Goal: Task Accomplishment & Management: Complete application form

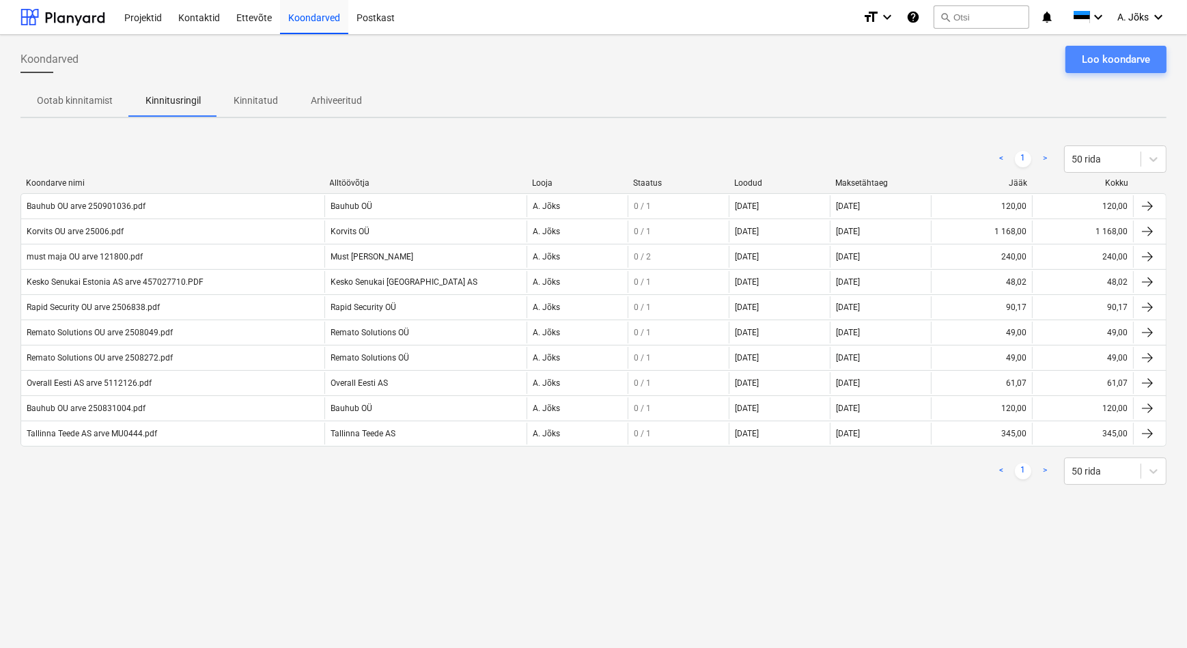
click at [1128, 57] on div "Loo koondarve" at bounding box center [1116, 60] width 68 height 18
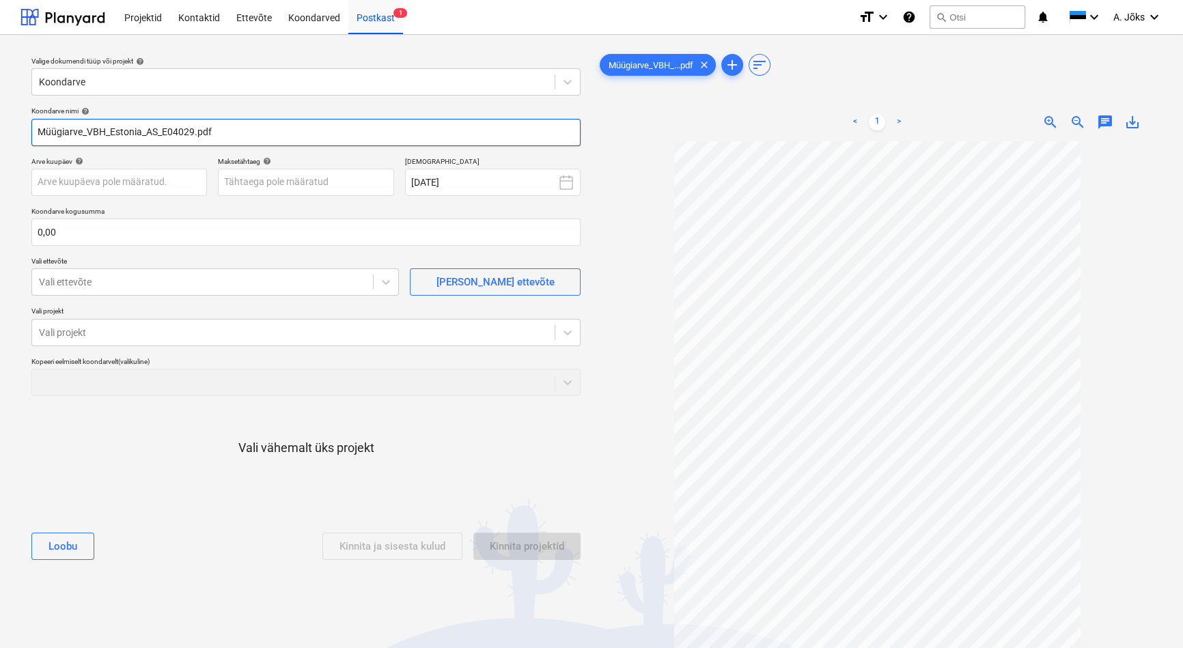
drag, startPoint x: 161, startPoint y: 132, endPoint x: -11, endPoint y: 112, distance: 173.3
click at [0, 112] on html "Projektid Kontaktid Ettevõte Koondarved Postkast 1 format_size keyboard_arrow_d…" at bounding box center [591, 324] width 1183 height 648
paste input "VBH Estonia AS"
type input "VBH Estonia AS arve E04029.pdf"
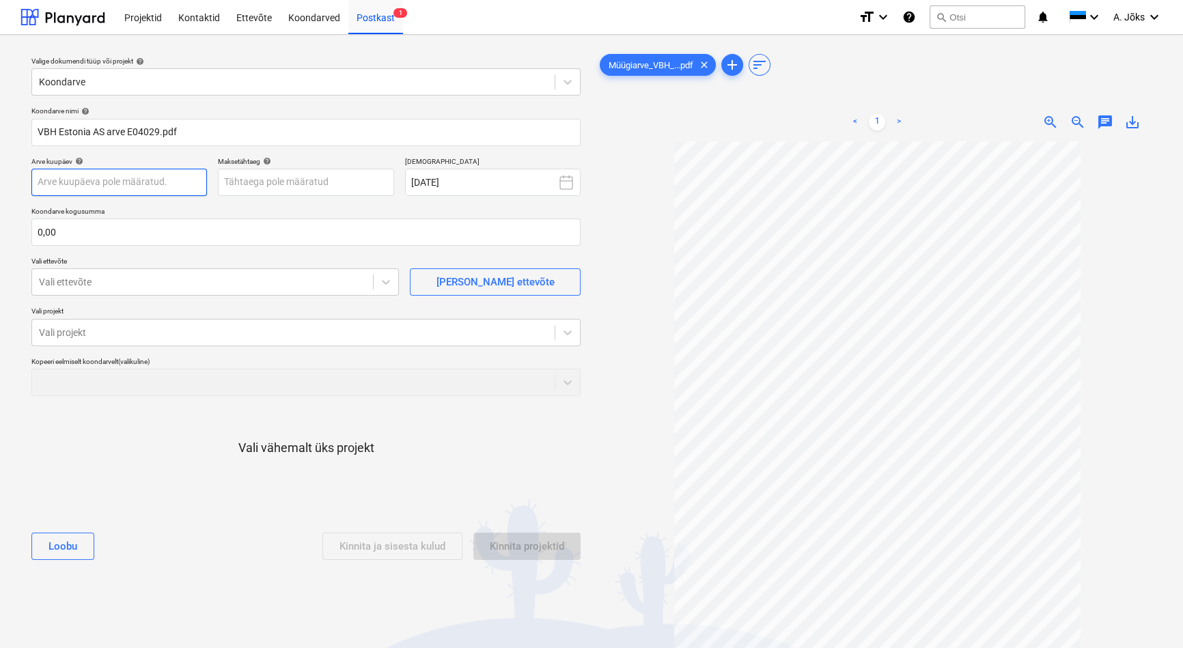
click at [150, 182] on body "Projektid Kontaktid Ettevõte Koondarved Postkast 1 format_size keyboard_arrow_d…" at bounding box center [591, 324] width 1183 height 648
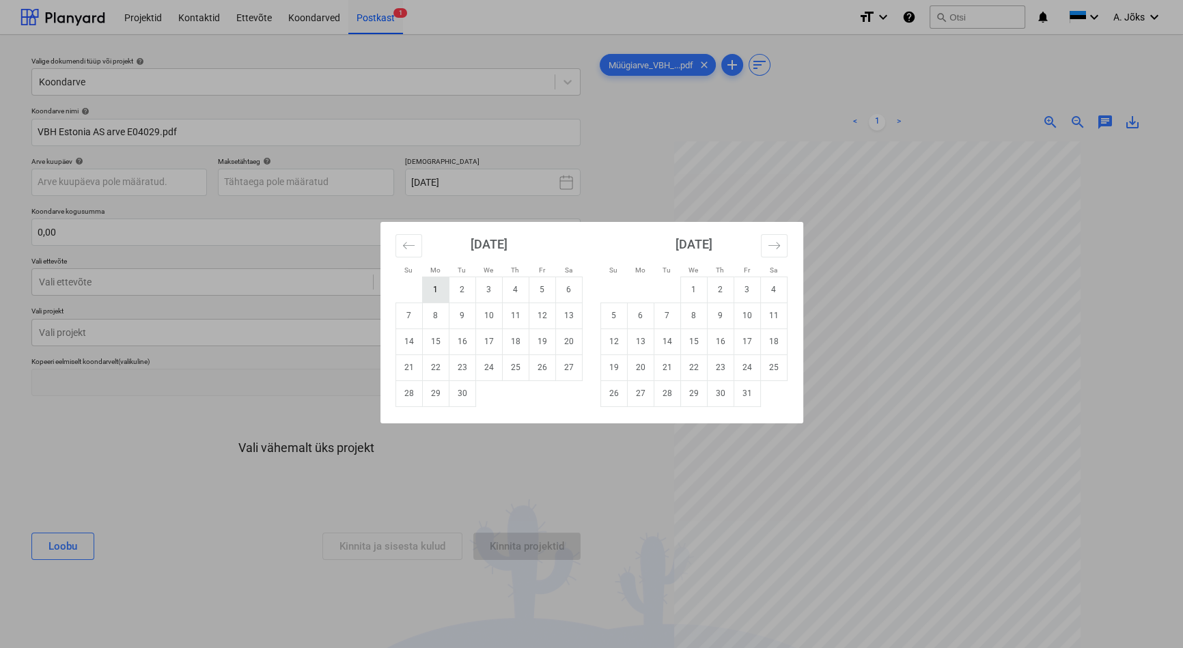
click at [440, 287] on td "1" at bounding box center [435, 290] width 27 height 26
type input "[DATE]"
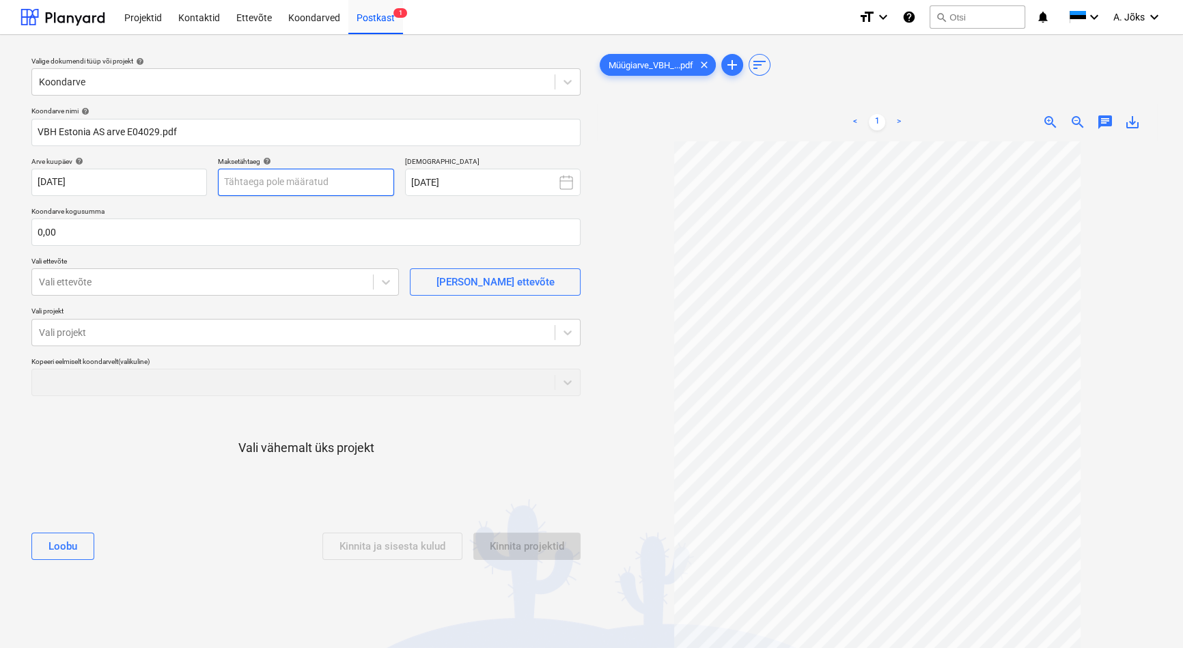
click at [313, 184] on body "Projektid Kontaktid Ettevõte Koondarved Postkast 1 format_size keyboard_arrow_d…" at bounding box center [591, 324] width 1183 height 648
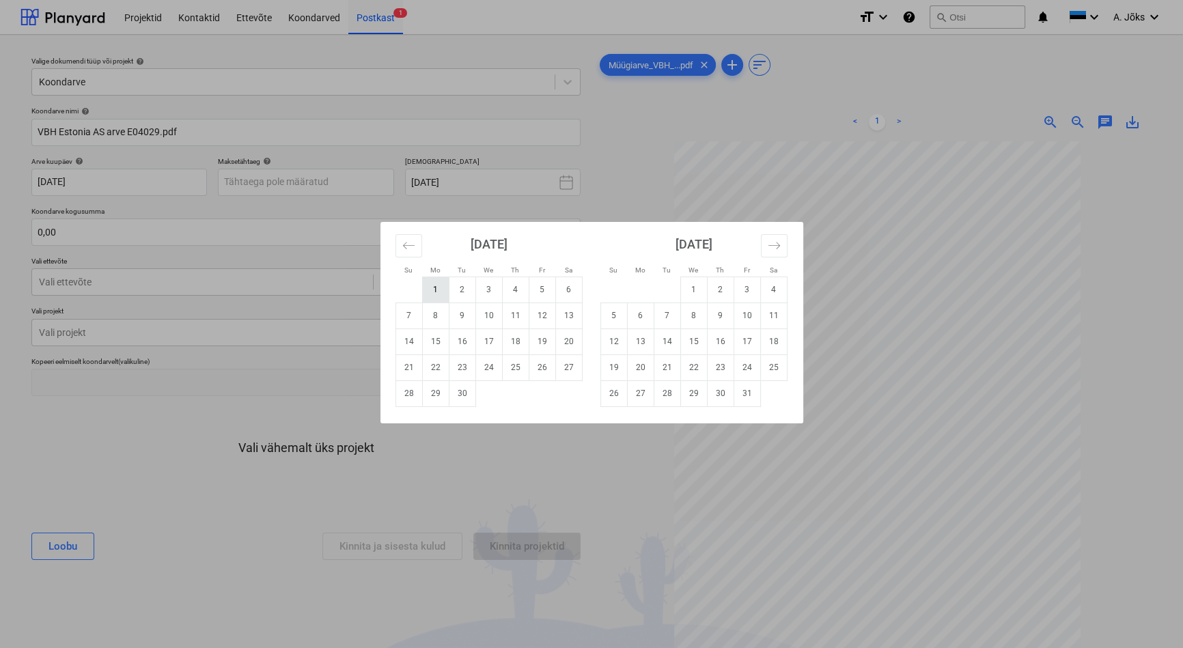
click at [438, 290] on td "1" at bounding box center [435, 290] width 27 height 26
type input "[DATE]"
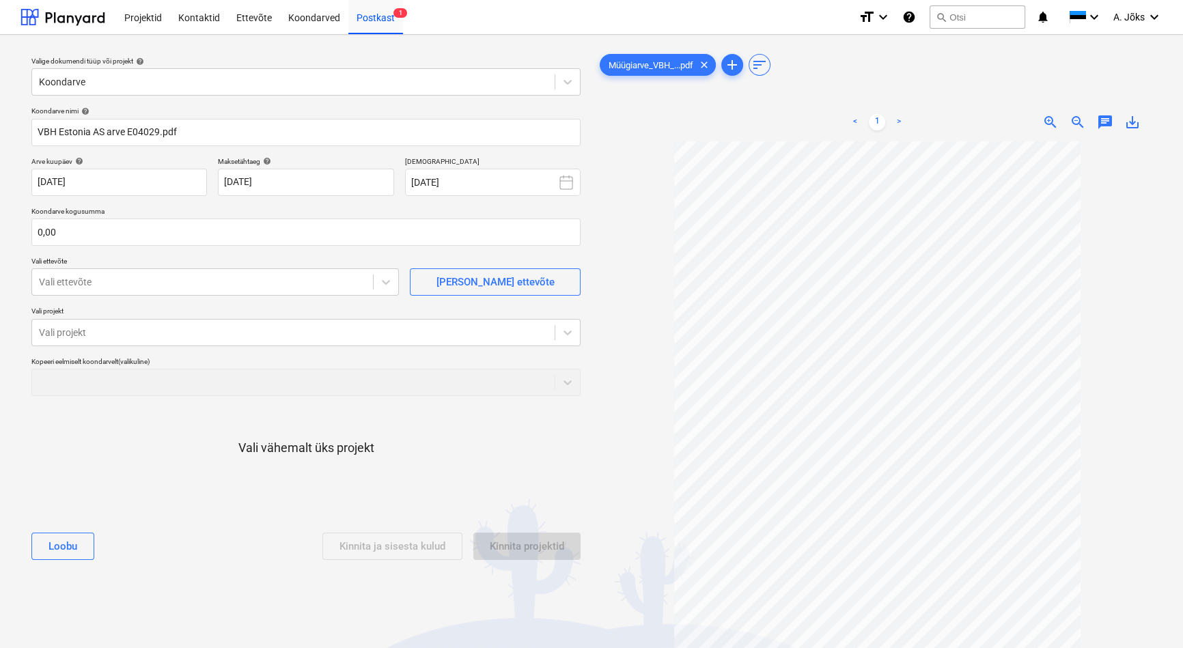
click at [236, 247] on div "Koondarve nimi help VBH Estonia AS arve E04029.pdf Arve kuupäev help [DATE] 01.…" at bounding box center [306, 338] width 560 height 475
click at [236, 233] on input "text" at bounding box center [305, 232] width 549 height 27
type input "9,98"
click at [203, 275] on div at bounding box center [202, 282] width 327 height 14
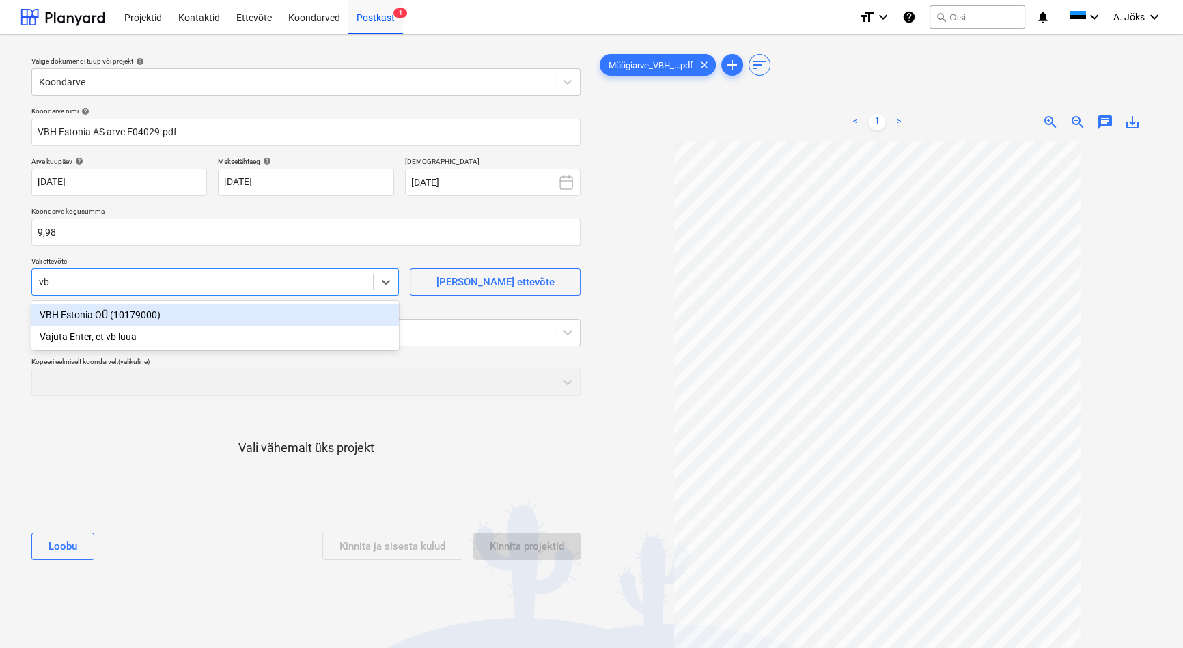
type input "vbh"
click at [151, 313] on div "VBH Estonia OÜ (10179000)" at bounding box center [214, 315] width 367 height 22
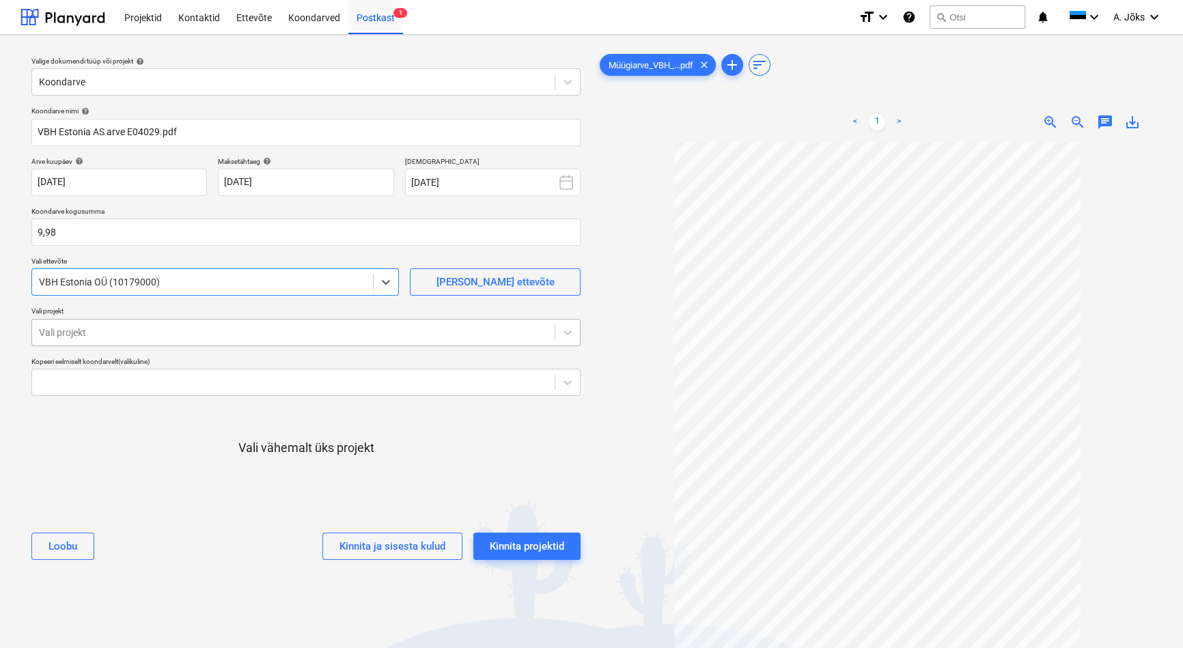
click at [147, 323] on div "Vali projekt" at bounding box center [293, 332] width 522 height 19
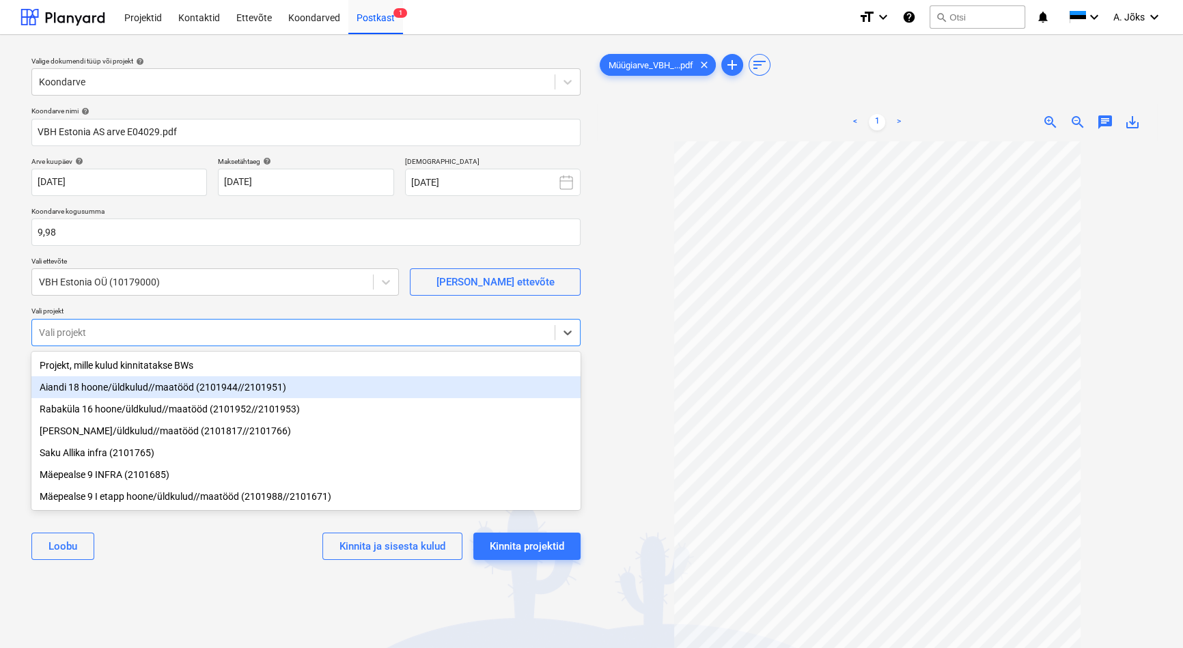
click at [181, 387] on div "Aiandi 18 hoone/üldkulud//maatööd (2101944//2101951)" at bounding box center [305, 387] width 549 height 22
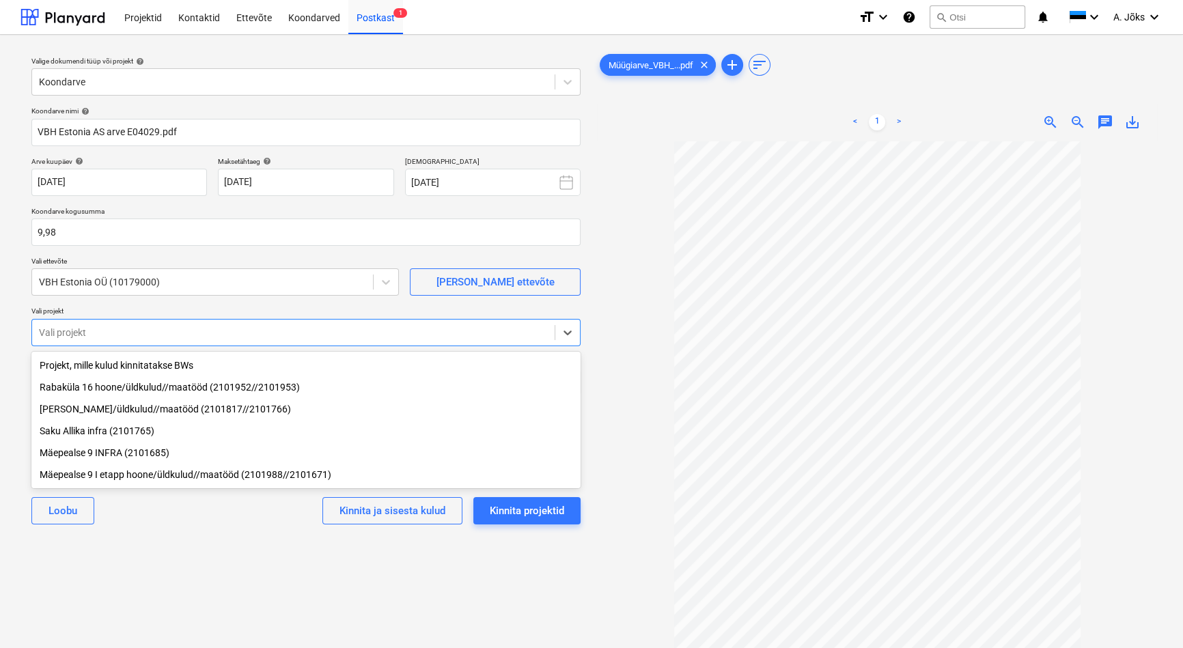
click at [210, 575] on div "Valige dokumendi tüüp või projekt help Koondarve Koondarve nimi help VBH Estoni…" at bounding box center [305, 401] width 571 height 711
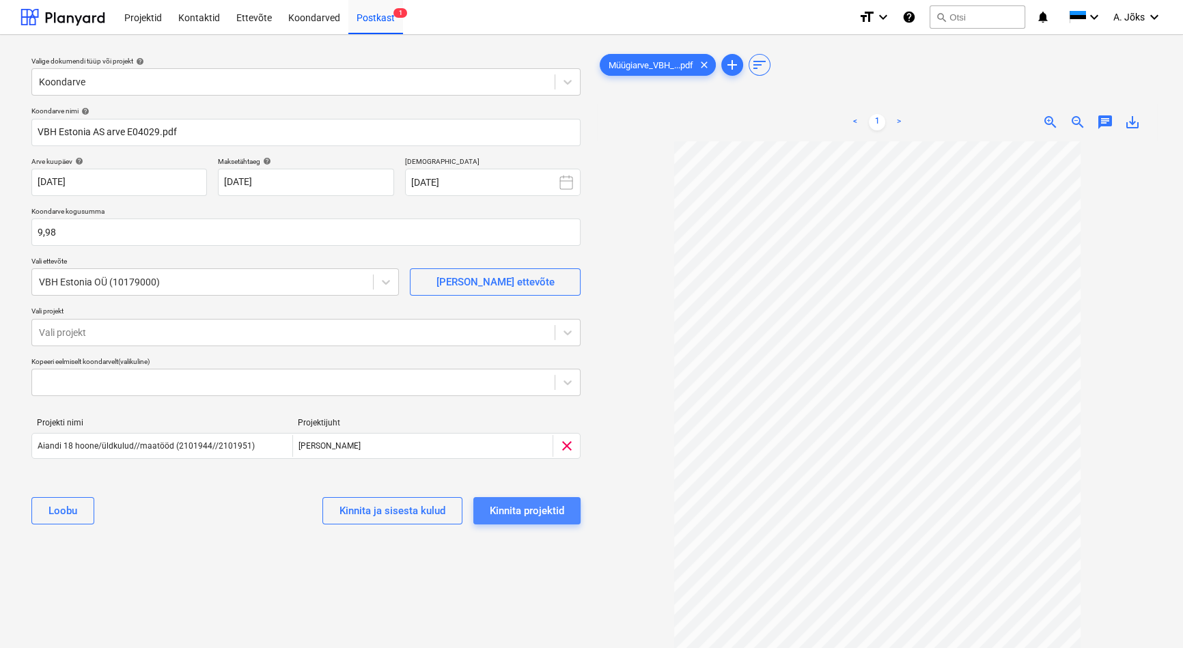
click at [519, 505] on div "Kinnita projektid" at bounding box center [527, 511] width 74 height 18
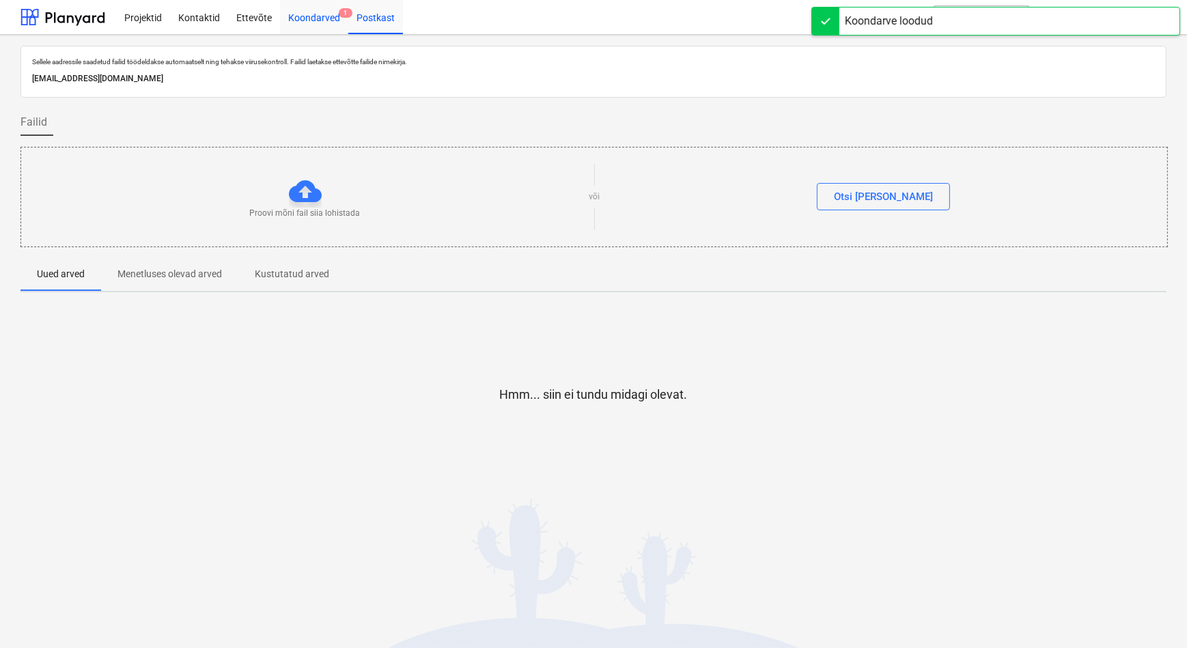
click at [326, 18] on div "Koondarved 1" at bounding box center [314, 16] width 68 height 35
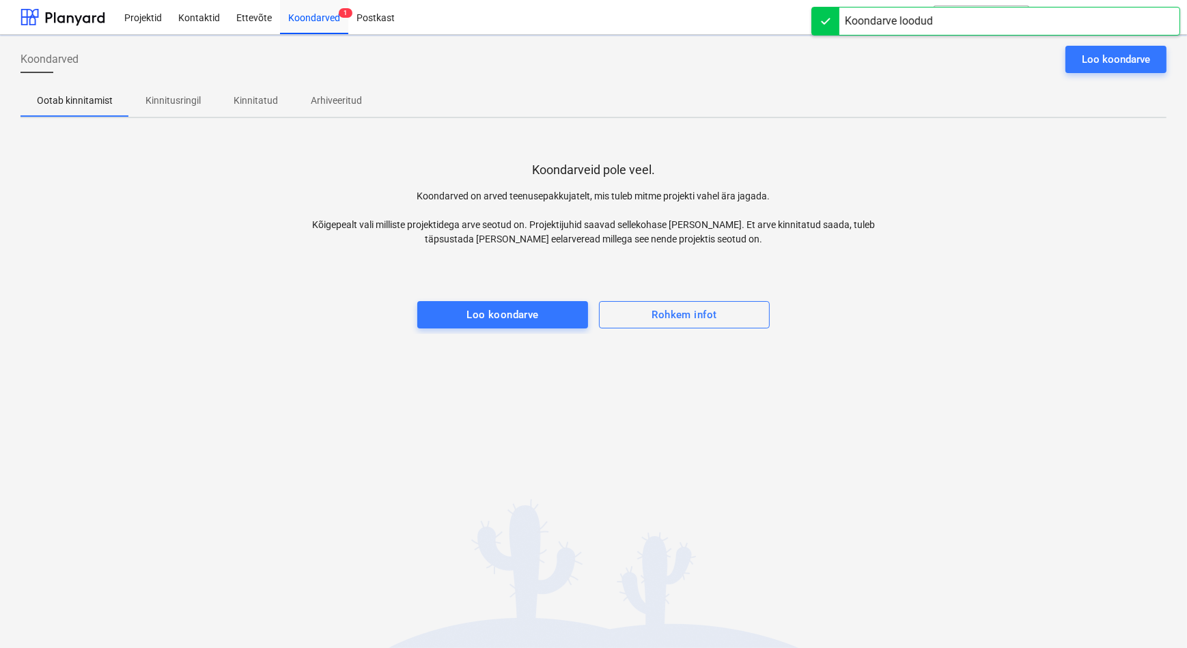
click at [164, 100] on p "Kinnitusringil" at bounding box center [172, 101] width 55 height 14
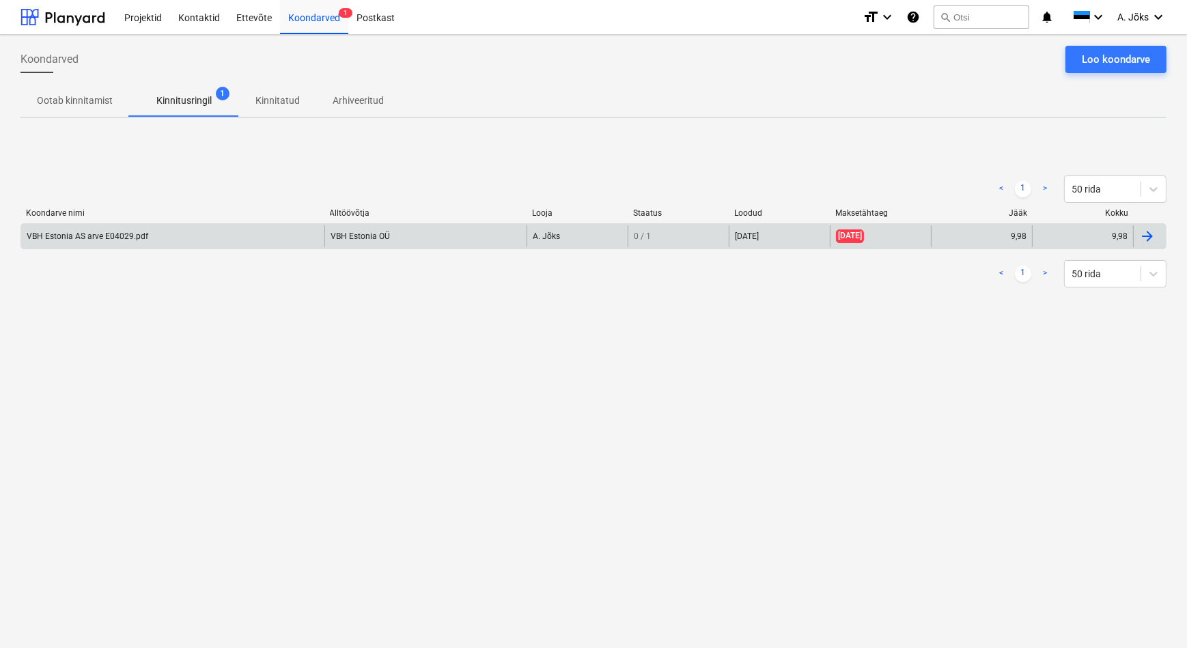
click at [135, 235] on div "VBH Estonia AS arve E04029.pdf" at bounding box center [88, 236] width 122 height 10
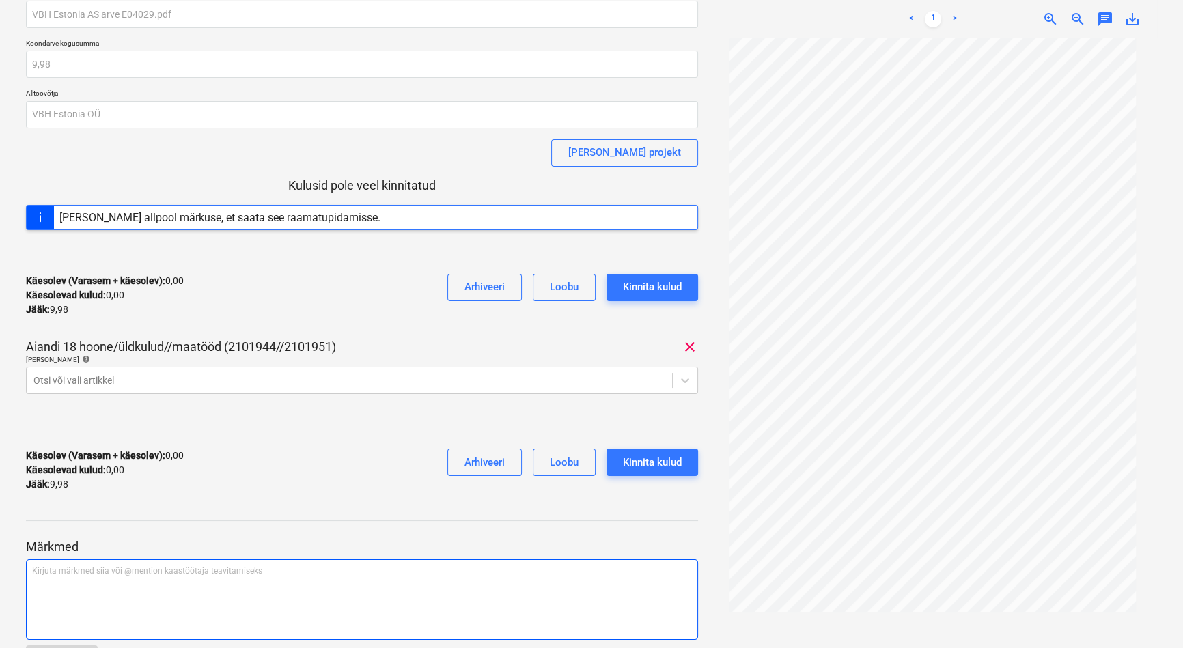
scroll to position [119, 0]
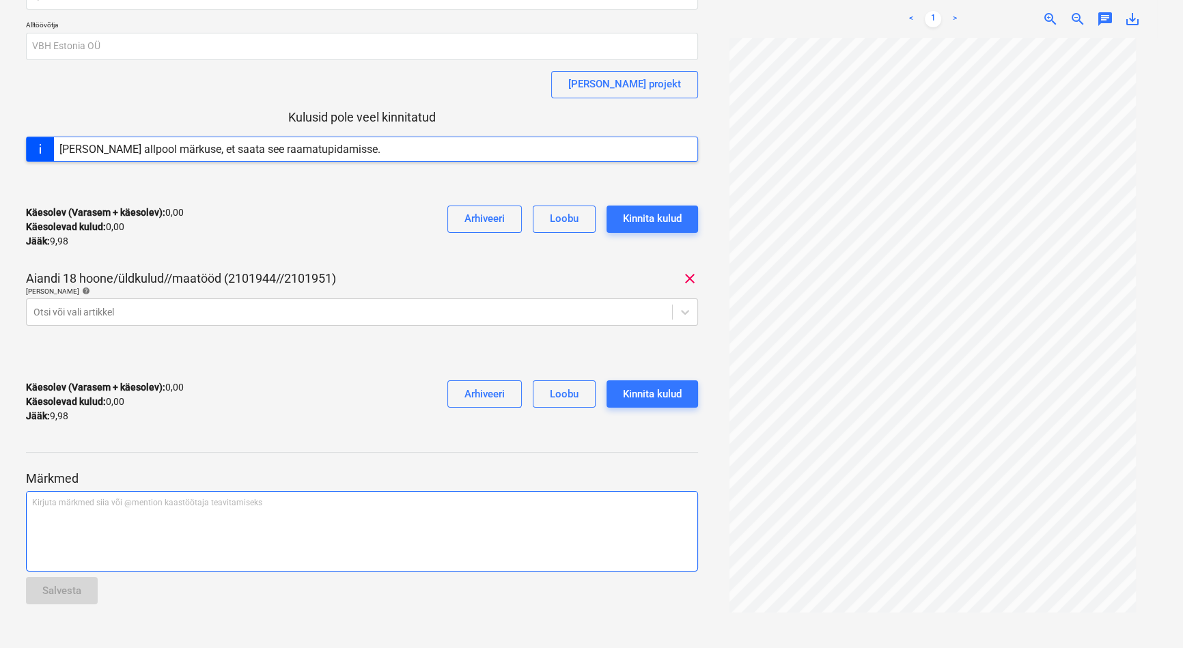
click at [165, 518] on div "Kirjuta märkmed siia või @mention kaastöötaja teavitamiseks ﻿" at bounding box center [362, 531] width 672 height 81
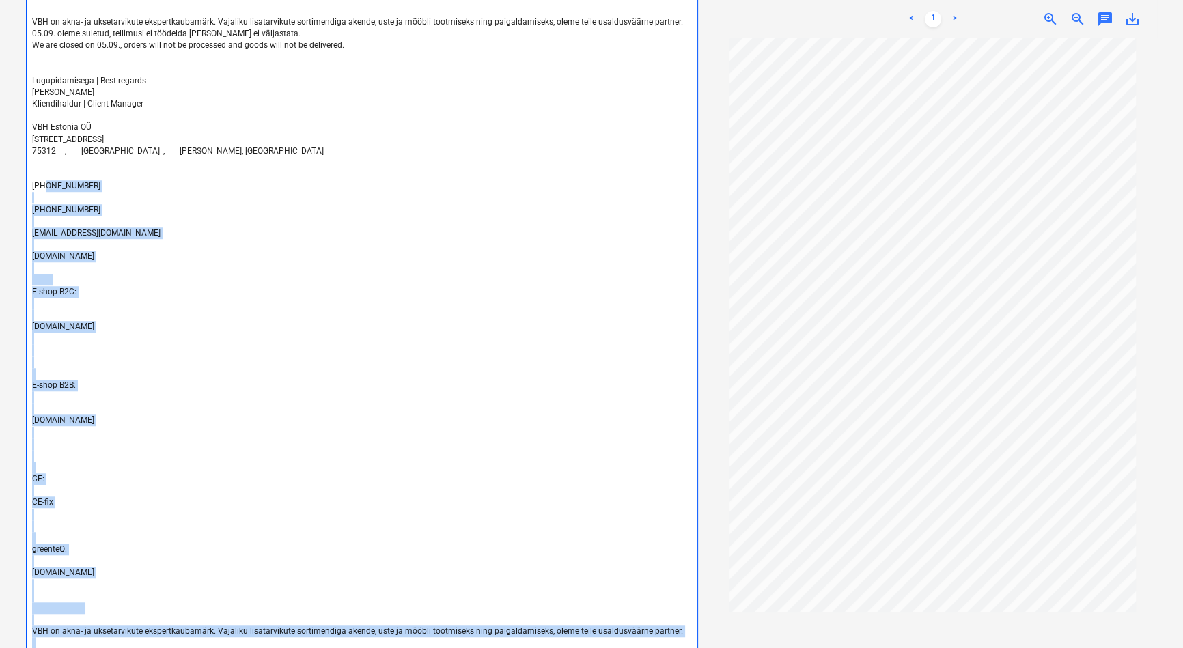
scroll to position [1369, 0]
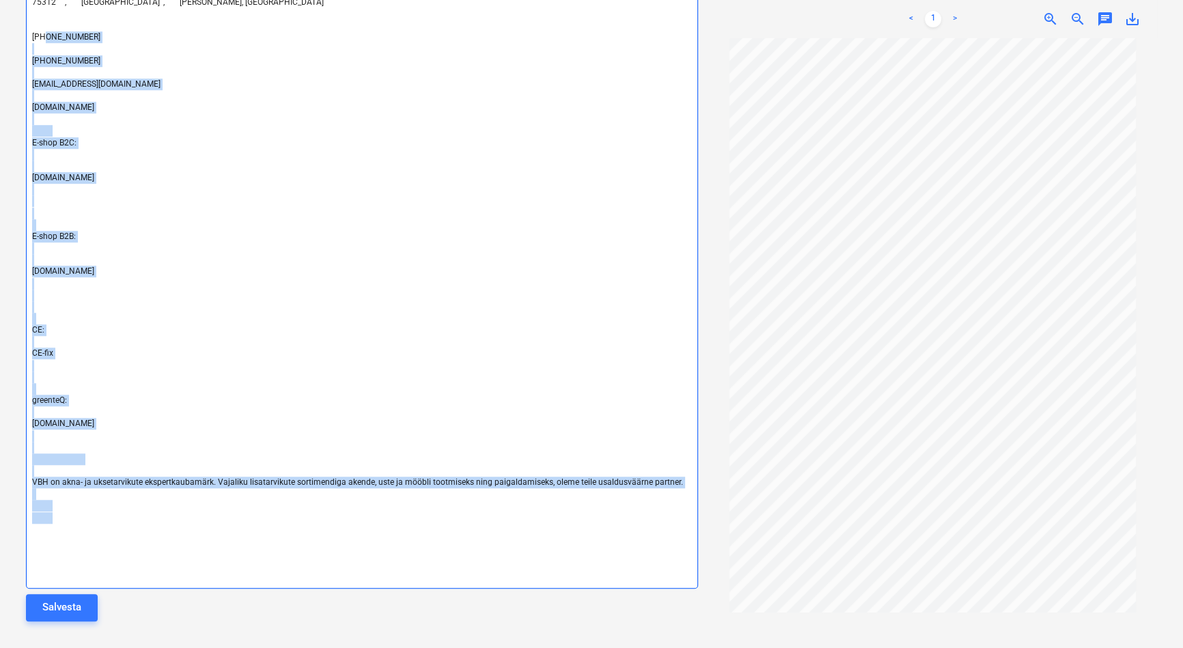
drag, startPoint x: 52, startPoint y: 404, endPoint x: 382, endPoint y: 533, distance: 354.8
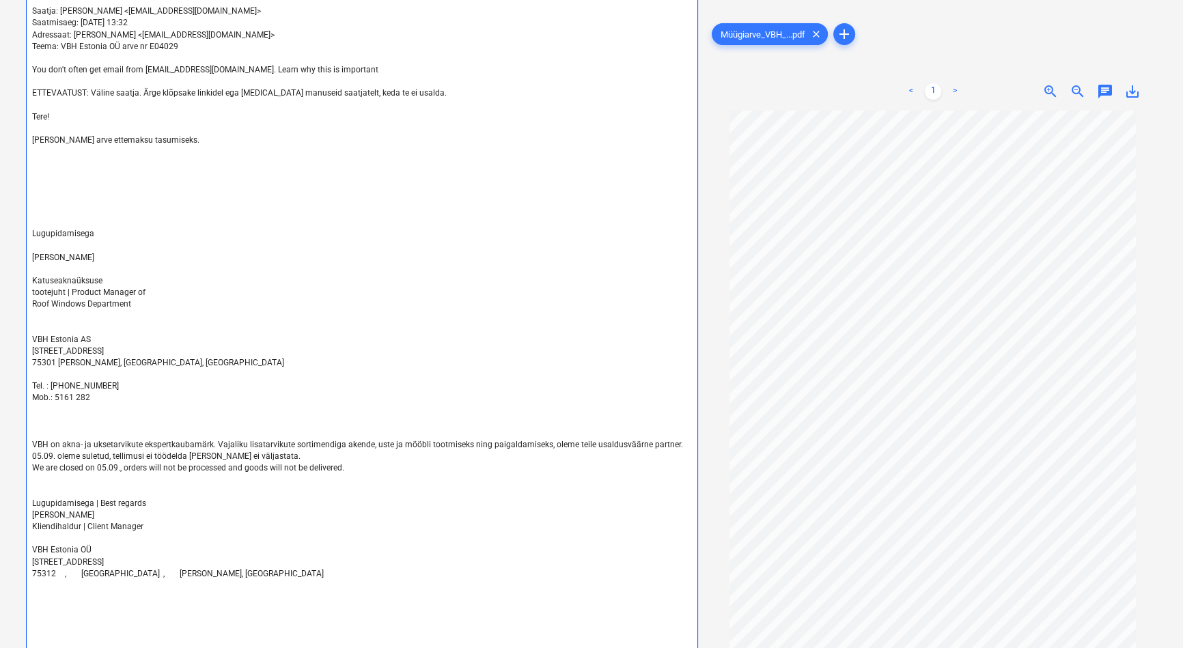
scroll to position [690, 0]
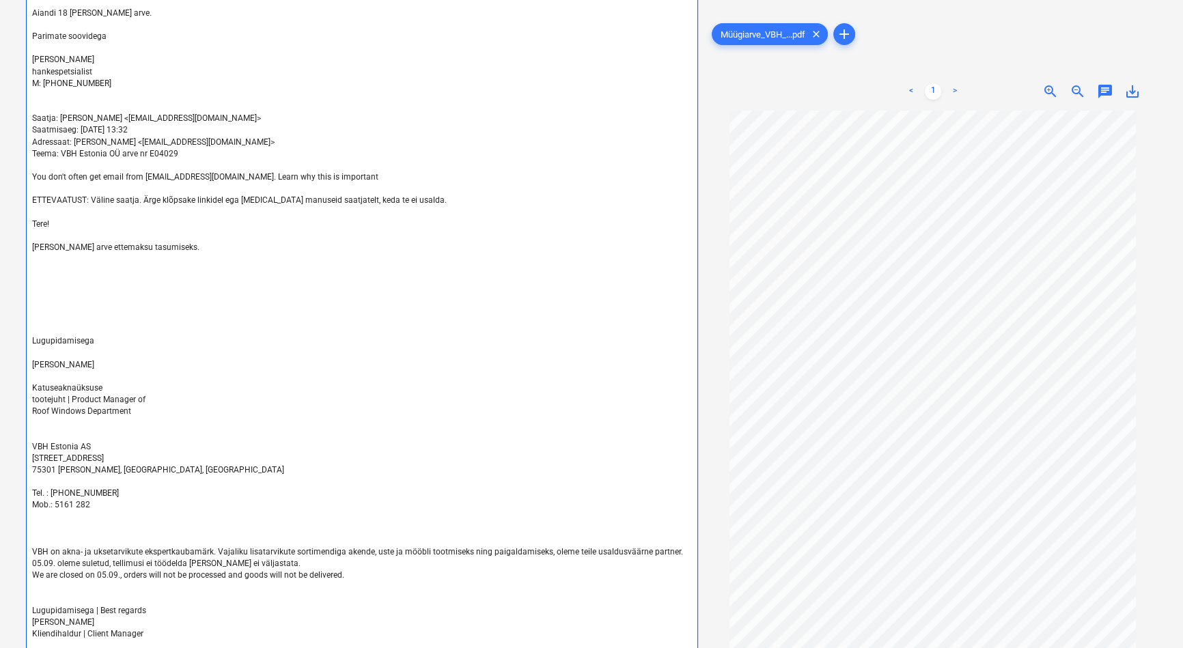
click at [107, 320] on p "﻿" at bounding box center [362, 318] width 660 height 12
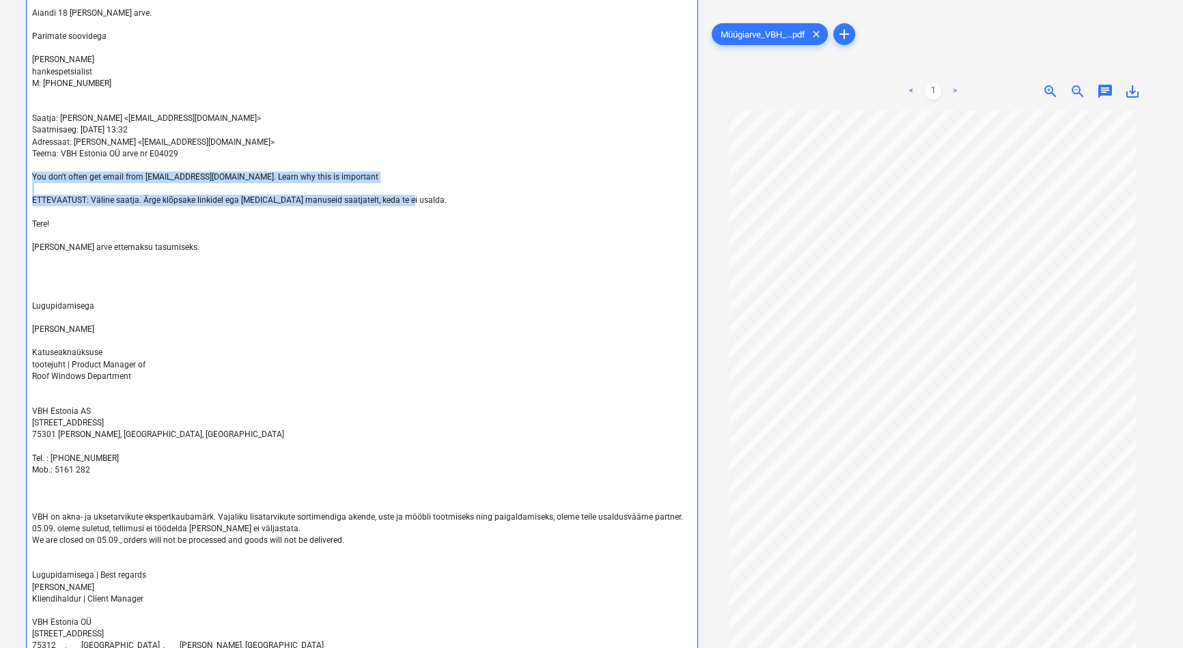
drag, startPoint x: 420, startPoint y: 197, endPoint x: 38, endPoint y: 178, distance: 382.9
click at [38, 178] on div "From: [PERSON_NAME] <[EMAIL_ADDRESS][DOMAIN_NAME]> Sent: [DATE] 13:34 To: arved…" at bounding box center [362, 329] width 672 height 821
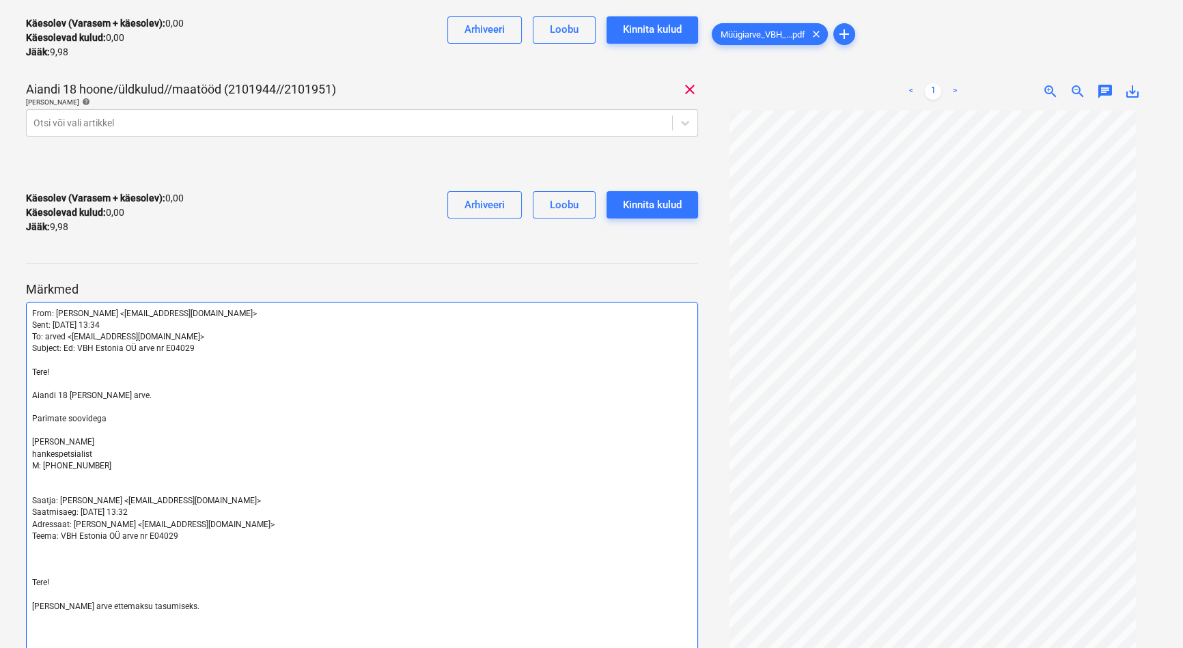
scroll to position [232, 0]
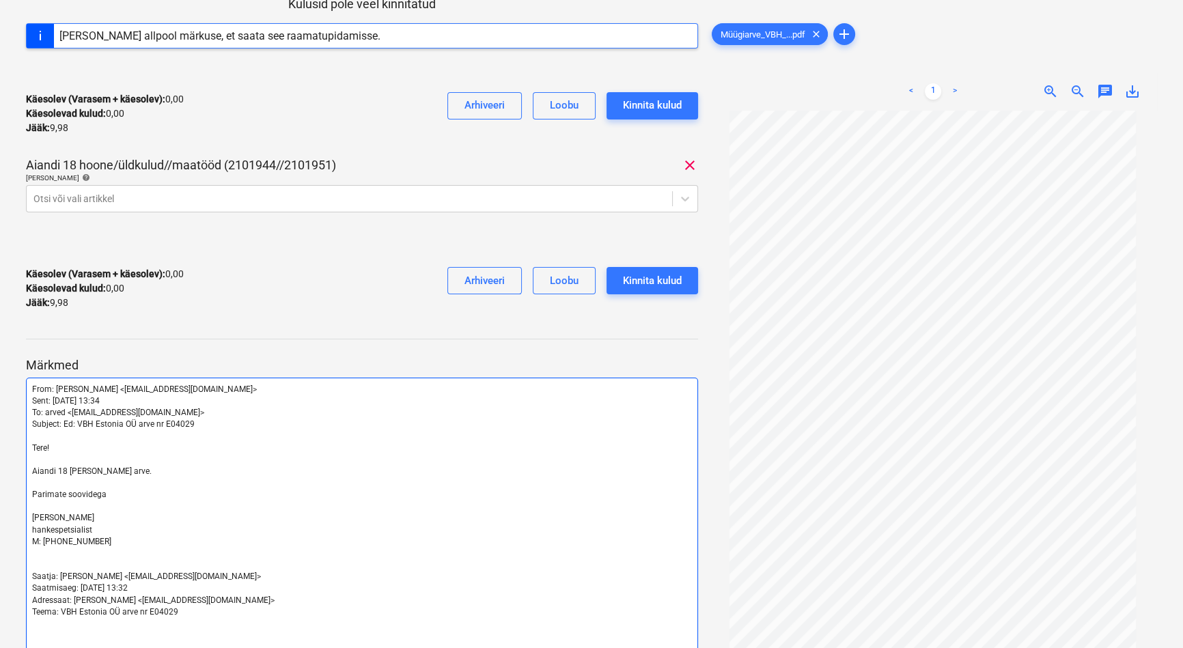
click at [48, 518] on span "[PERSON_NAME]" at bounding box center [63, 518] width 62 height 10
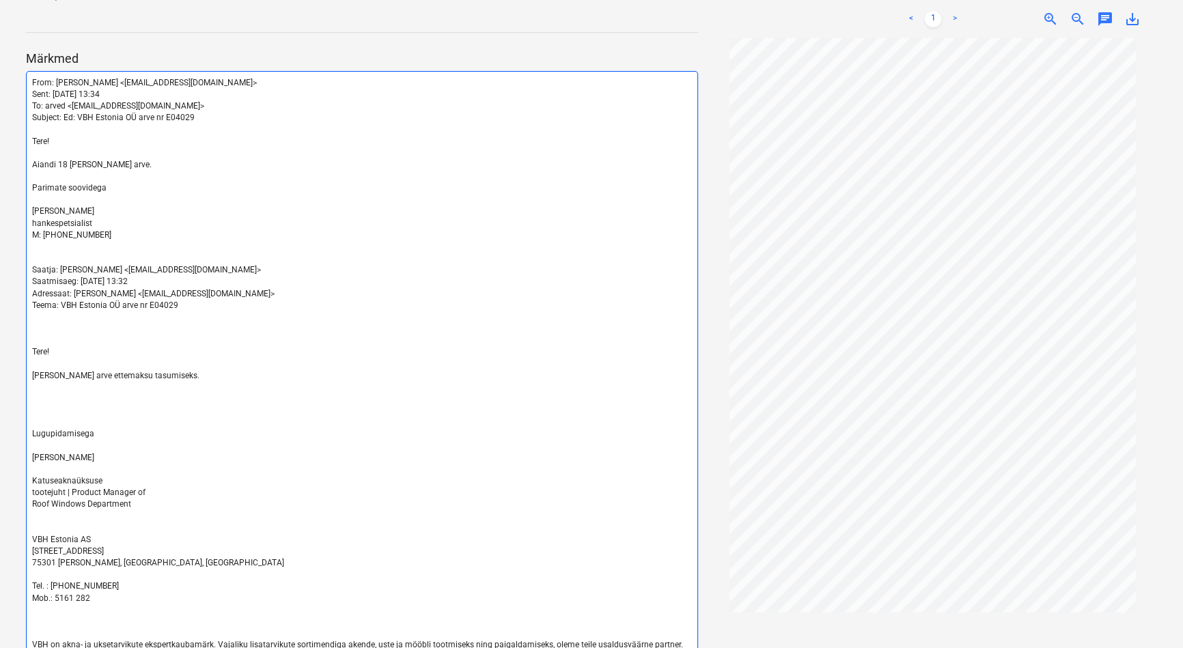
scroll to position [550, 0]
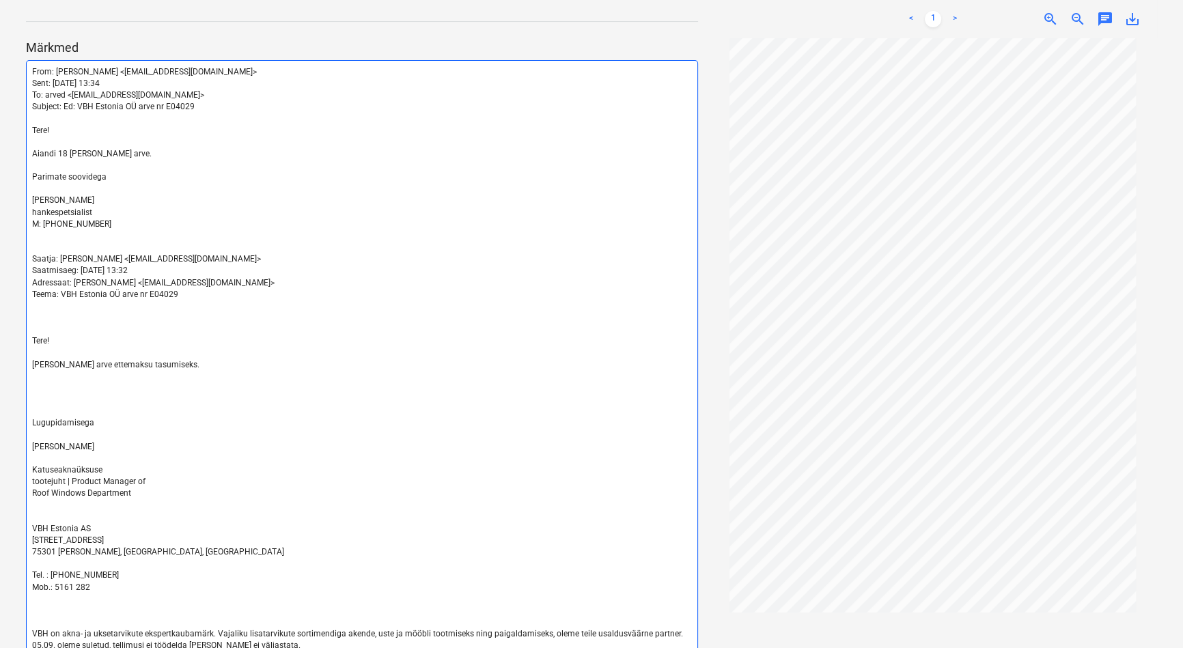
click at [131, 434] on p "﻿" at bounding box center [362, 436] width 660 height 12
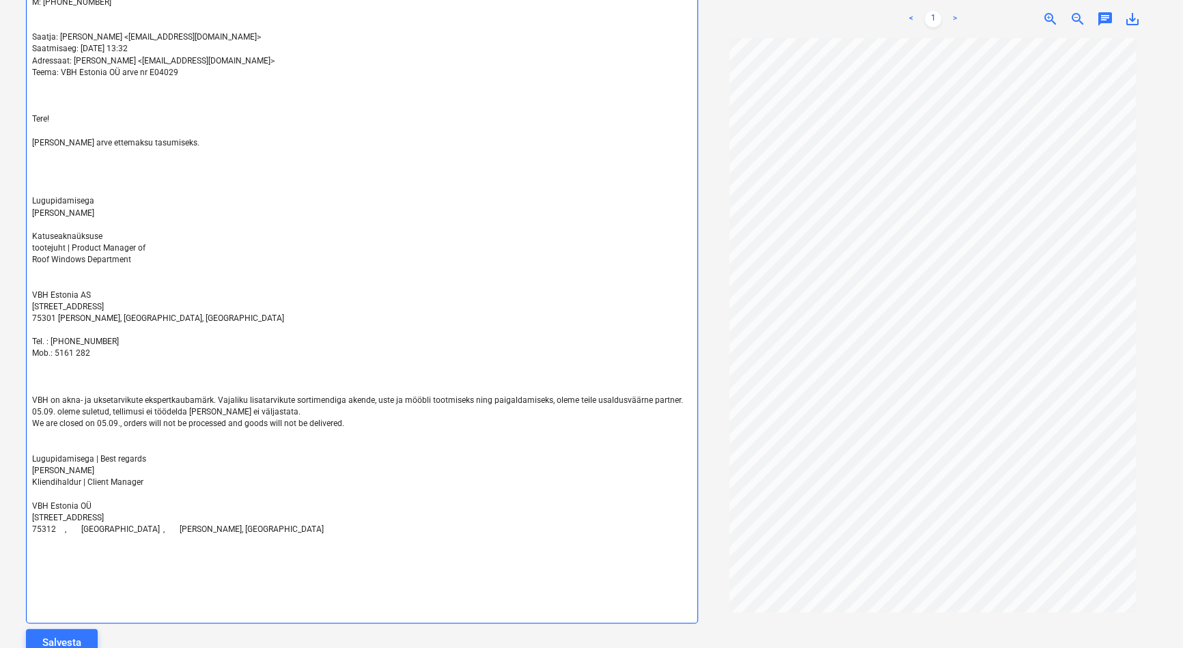
scroll to position [772, 0]
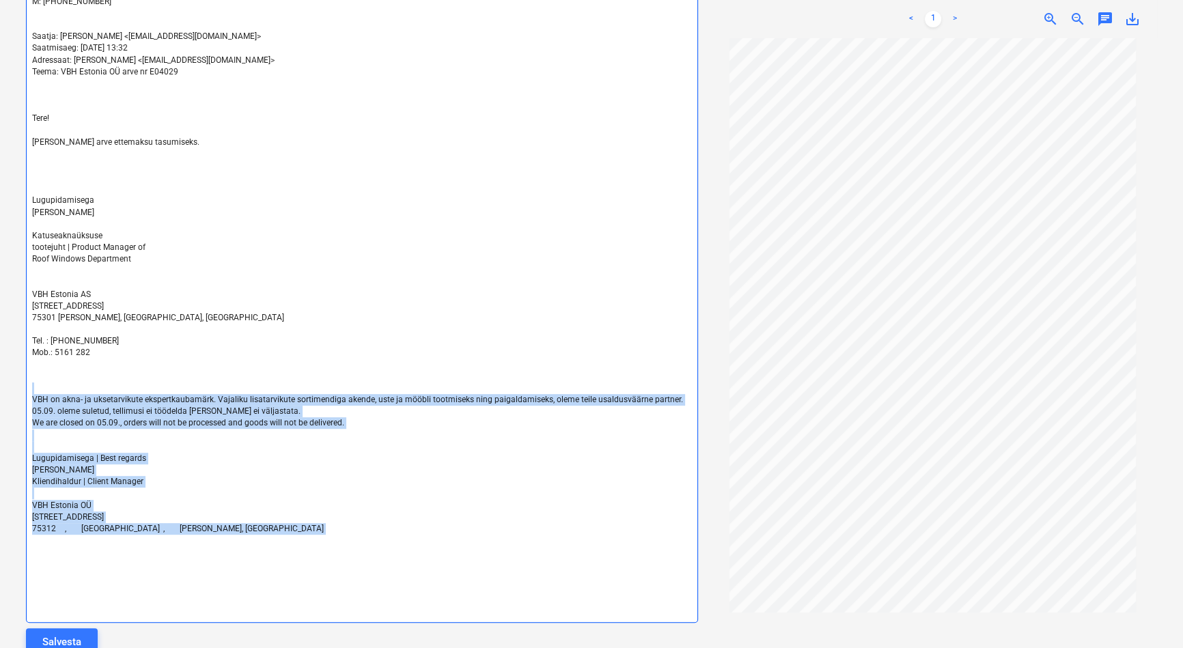
drag, startPoint x: 78, startPoint y: 381, endPoint x: 300, endPoint y: 537, distance: 271.5
click at [300, 537] on div "From: [PERSON_NAME] <[EMAIL_ADDRESS][DOMAIN_NAME]> Sent: [DATE] 13:34 To: arved…" at bounding box center [362, 229] width 672 height 785
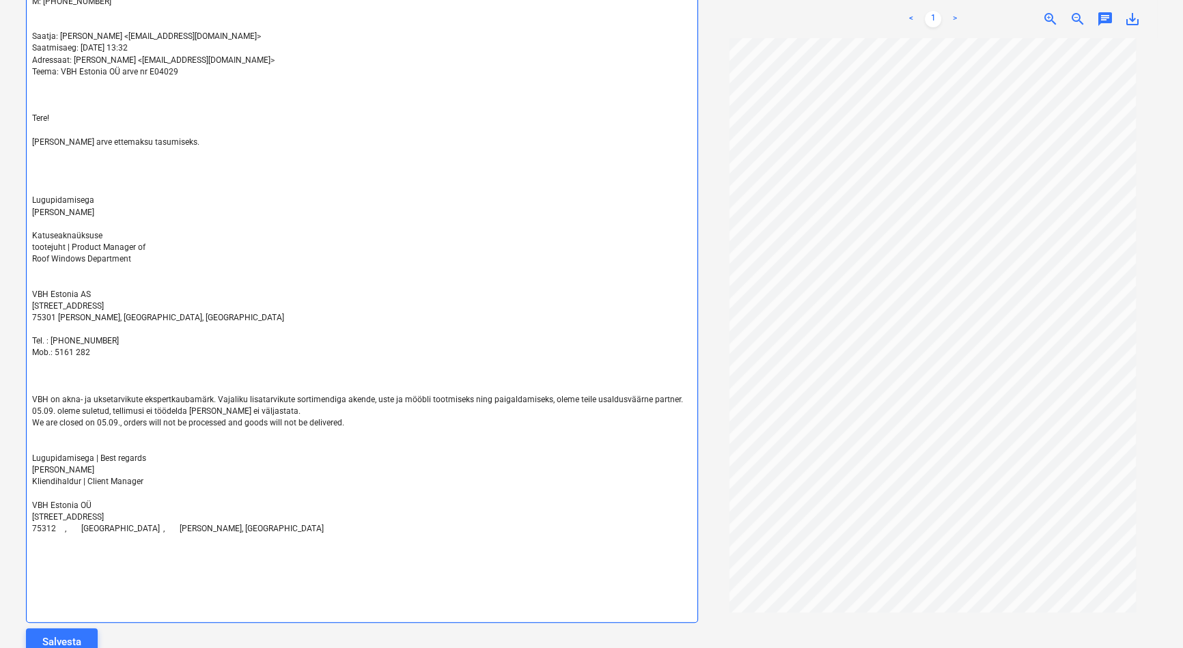
scroll to position [666, 0]
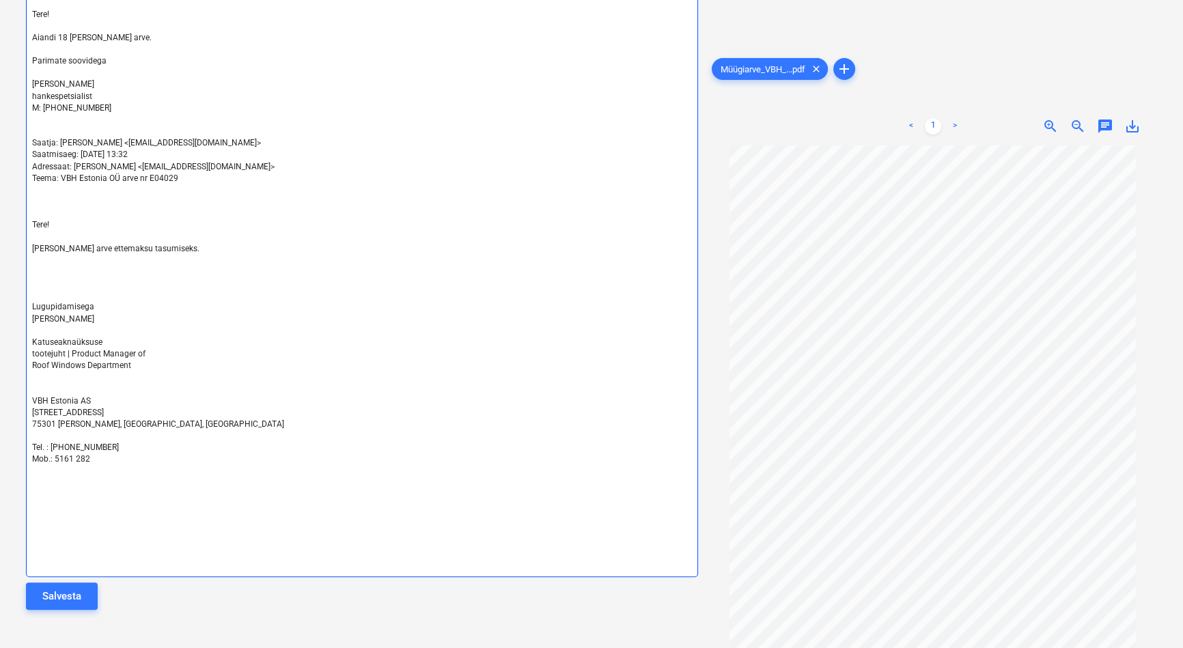
click at [107, 294] on p "﻿" at bounding box center [362, 296] width 660 height 12
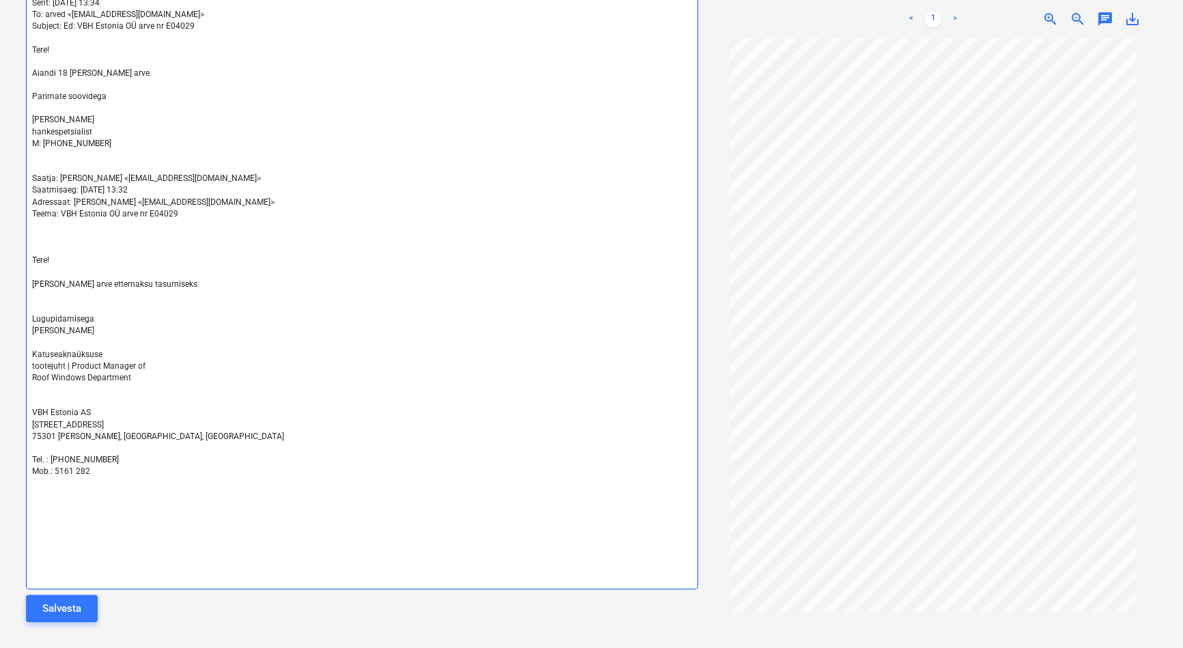
scroll to position [631, 0]
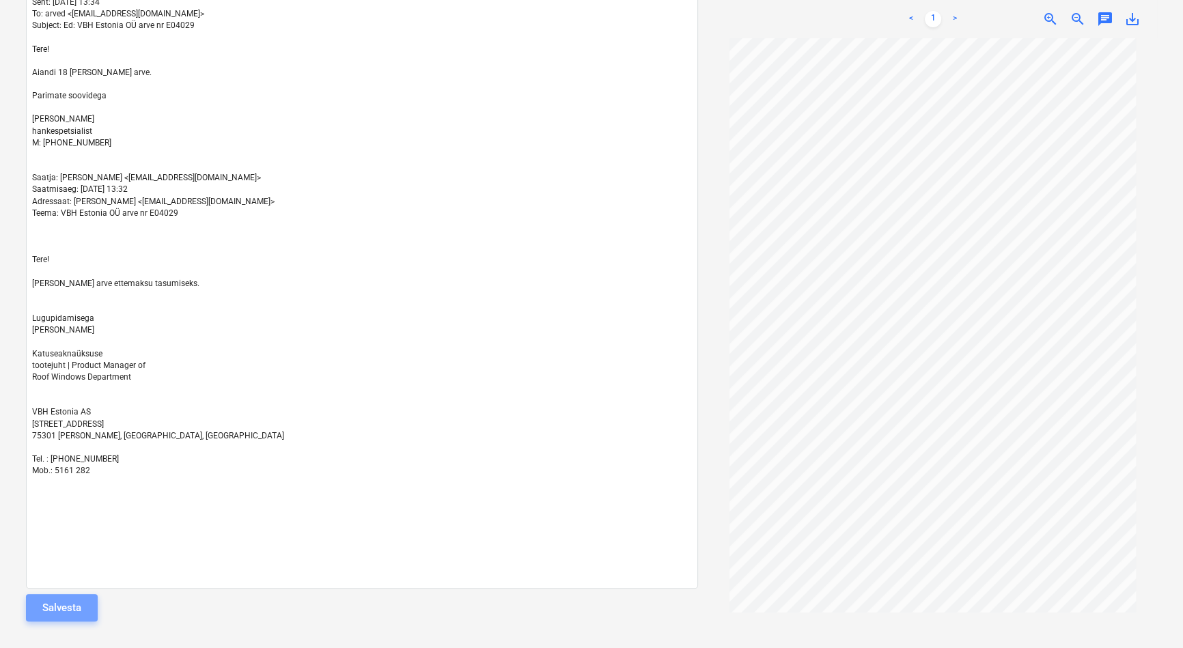
click at [72, 607] on div "Salvesta" at bounding box center [61, 608] width 39 height 18
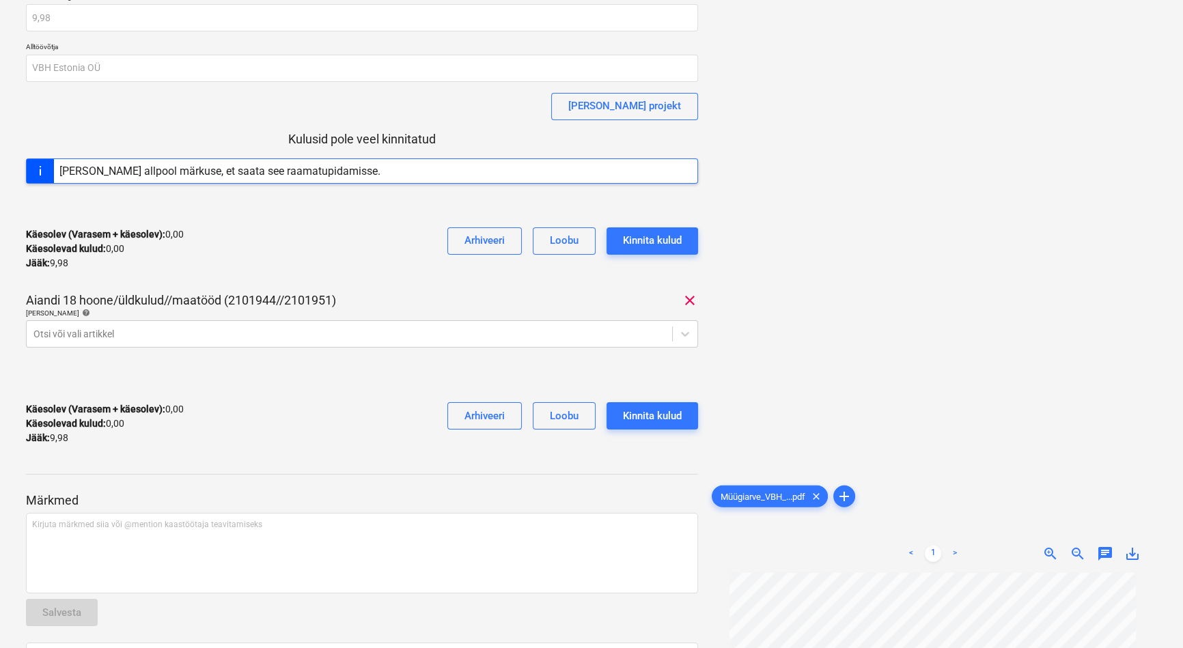
scroll to position [0, 0]
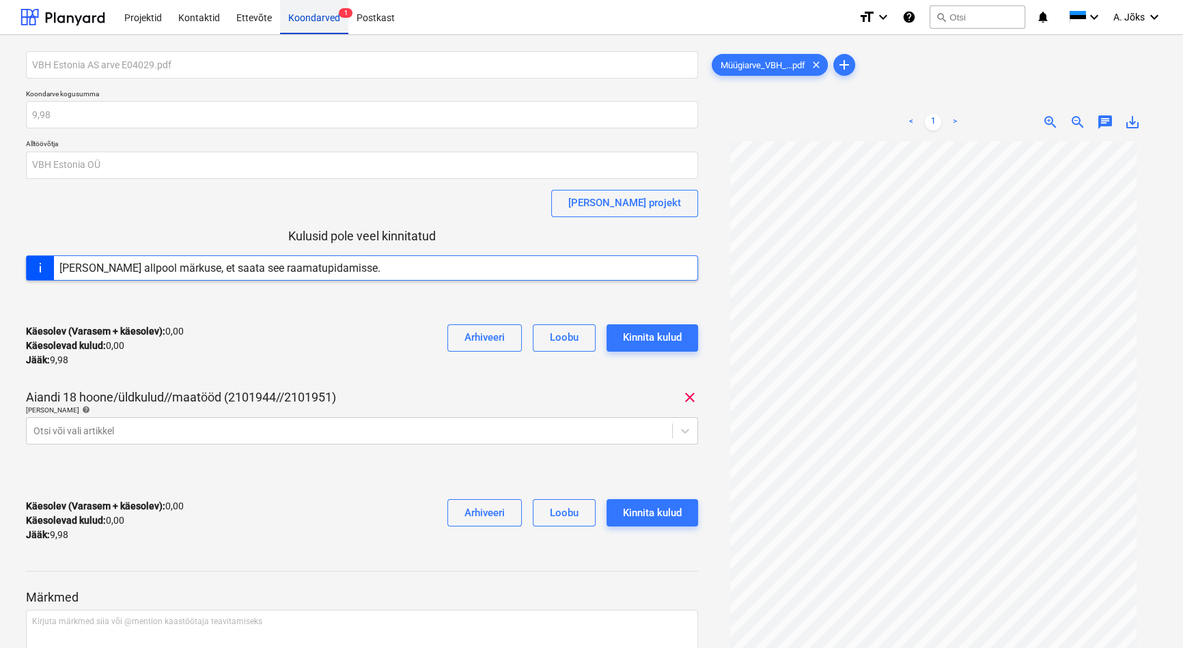
click at [326, 25] on div "Koondarved 1" at bounding box center [314, 16] width 68 height 35
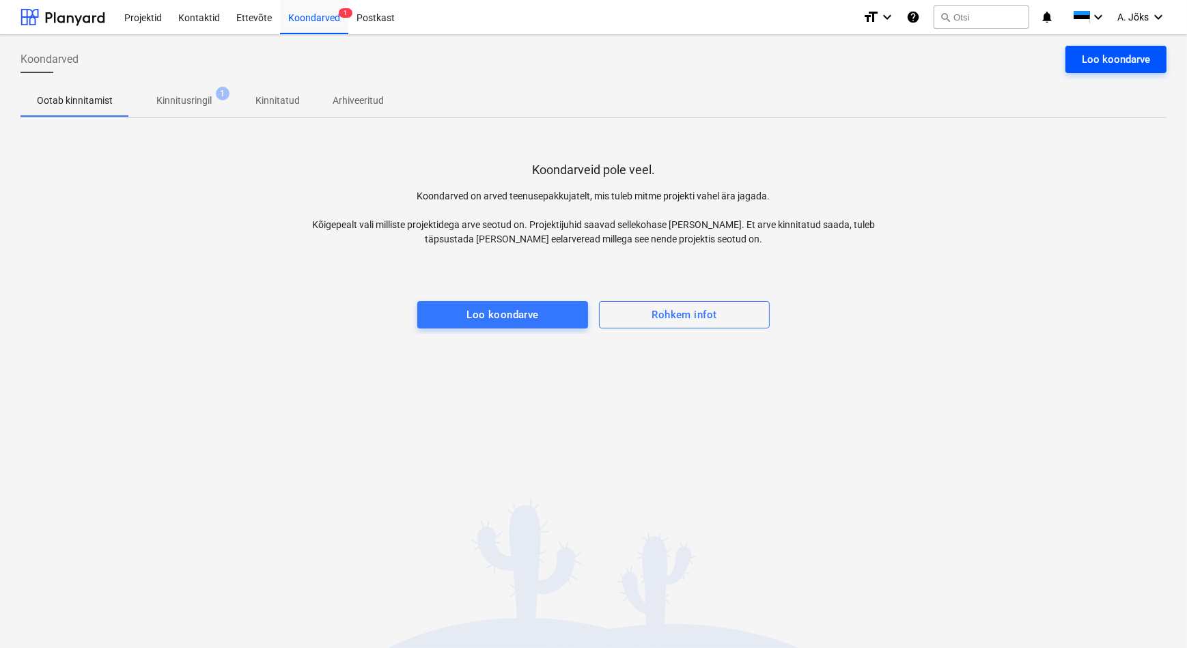
click at [1093, 55] on div "Loo koondarve" at bounding box center [1116, 60] width 68 height 18
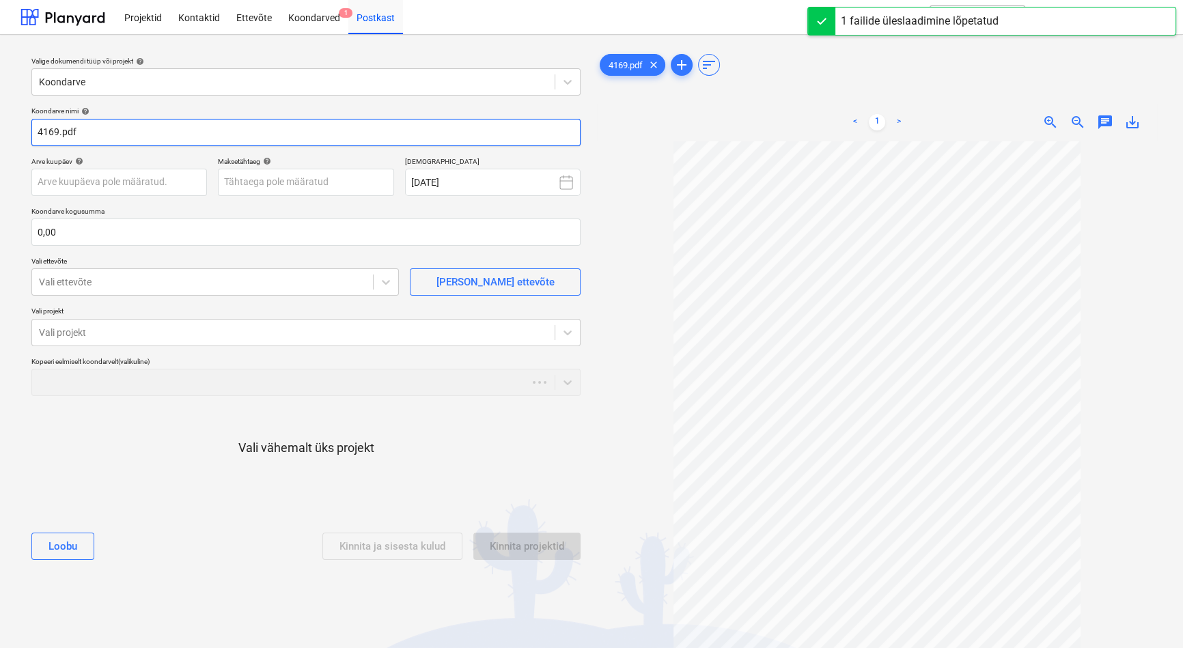
click at [35, 130] on input "4169.pdf" at bounding box center [305, 132] width 549 height 27
paste input "Insil Puhastusteenused OÜ"
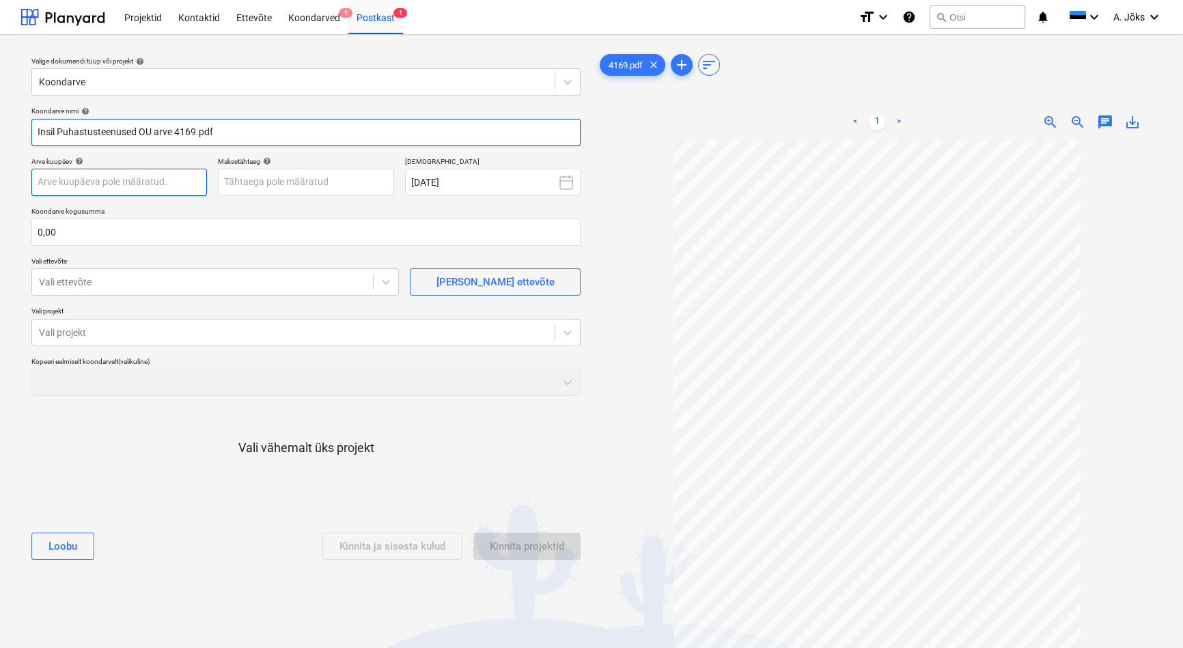
type input "Insil Puhastusteenused OU arve 4169.pdf"
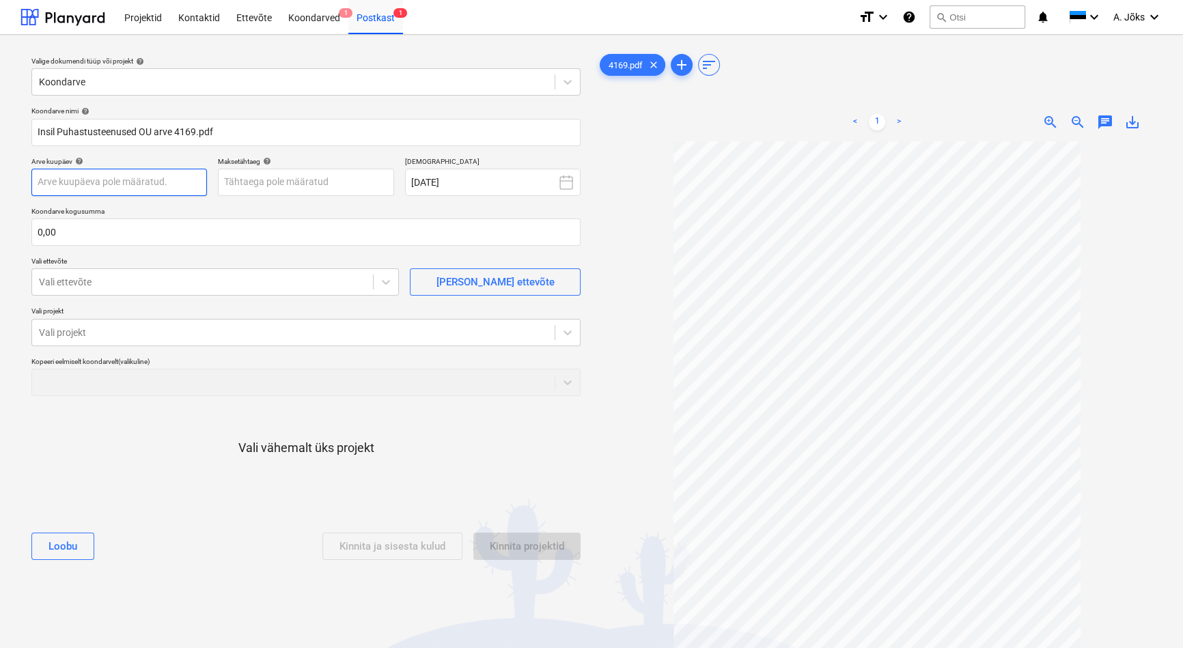
click at [178, 190] on body "Projektid Kontaktid Ettevõte Koondarved 1 Postkast 1 format_size keyboard_arrow…" at bounding box center [591, 324] width 1183 height 648
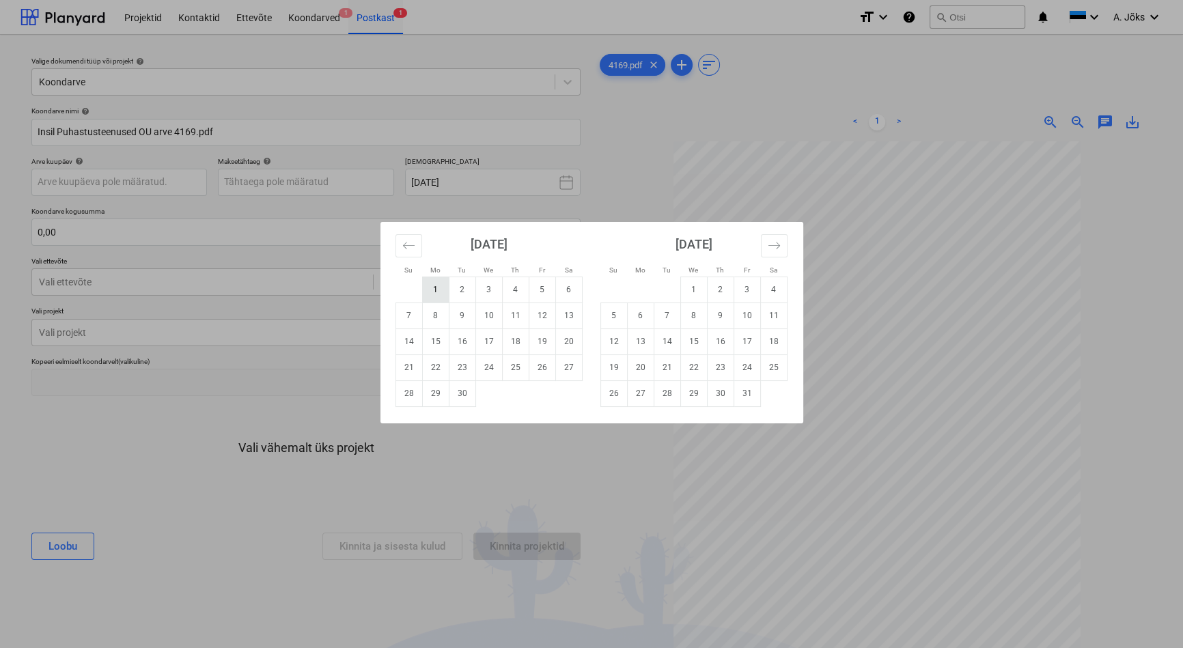
click at [433, 290] on td "1" at bounding box center [435, 290] width 27 height 26
type input "[DATE]"
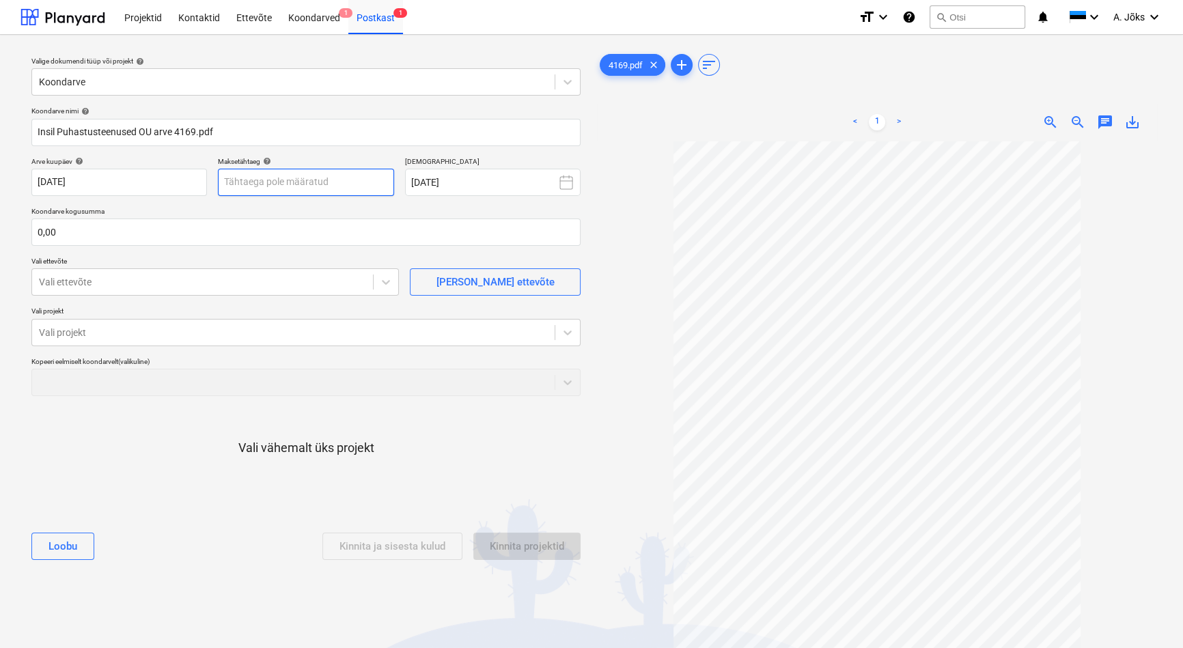
click at [336, 186] on body "Projektid Kontaktid Ettevõte Koondarved 1 Postkast 1 format_size keyboard_arrow…" at bounding box center [591, 324] width 1183 height 648
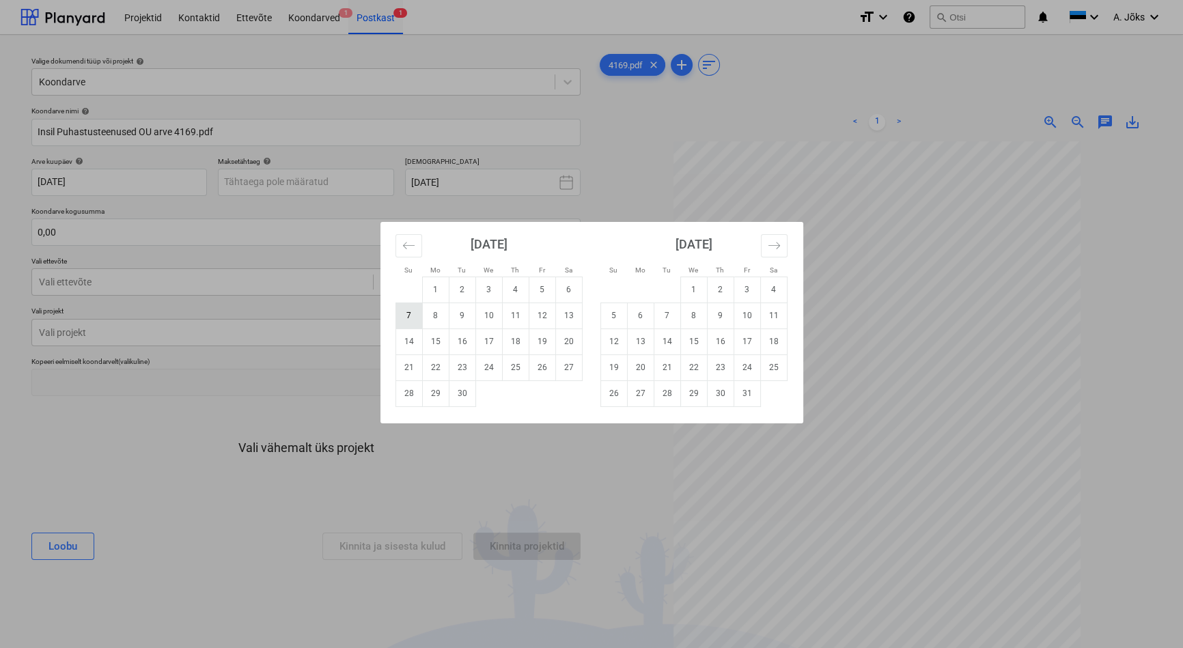
click at [416, 315] on td "7" at bounding box center [408, 315] width 27 height 26
type input "[DATE]"
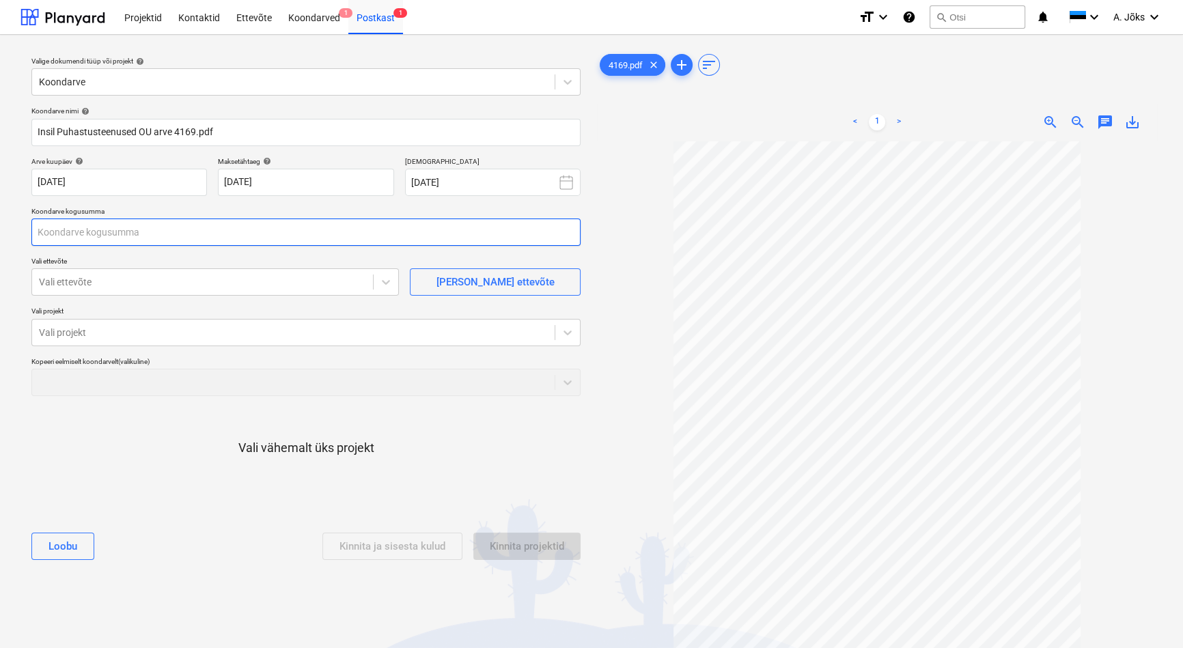
click at [242, 219] on input "text" at bounding box center [305, 232] width 549 height 27
type input "500,00"
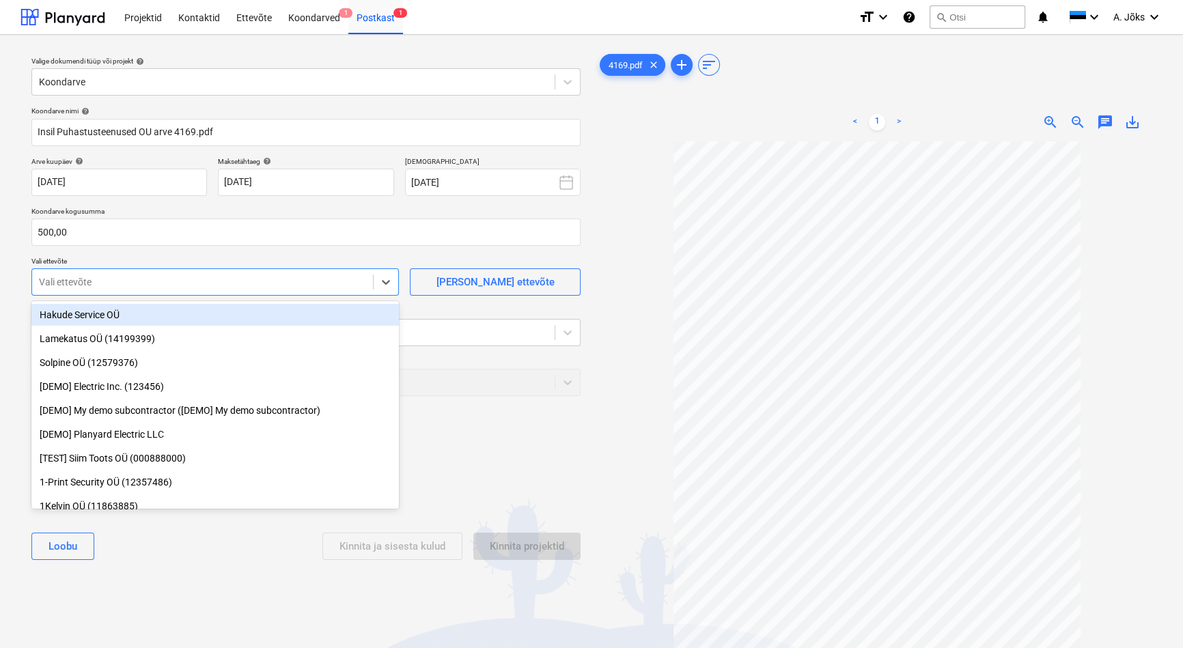
click at [210, 285] on div at bounding box center [202, 282] width 327 height 14
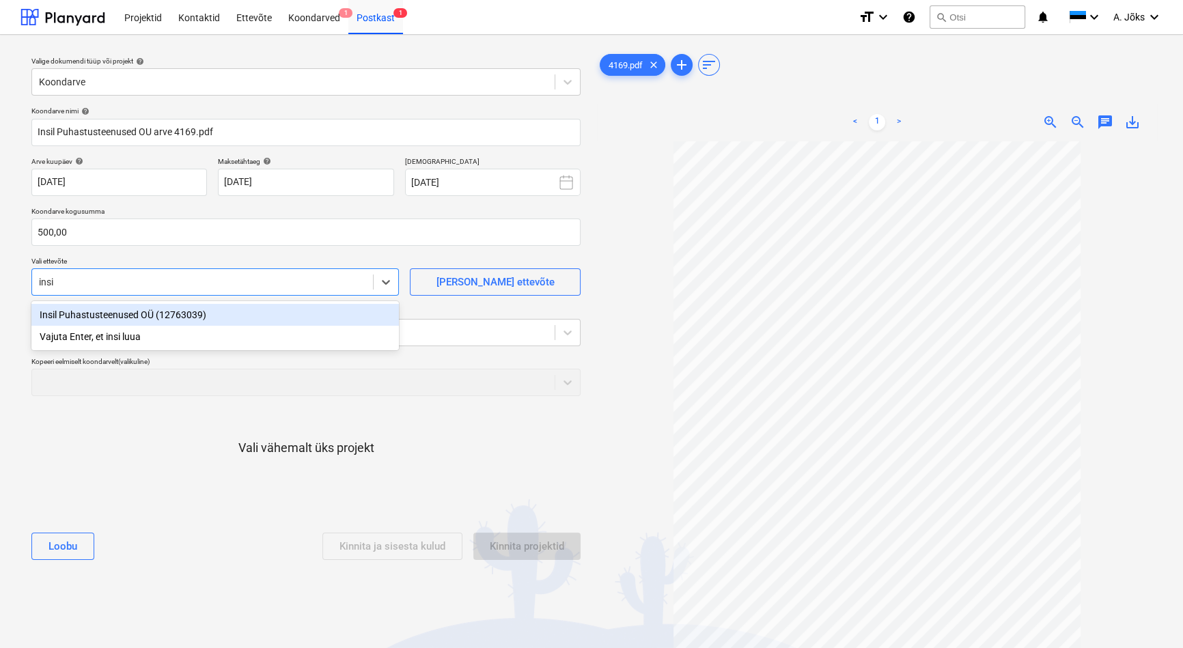
type input "insil"
click at [160, 311] on div "Insil Puhastusteenused OÜ (12763039)" at bounding box center [214, 315] width 367 height 22
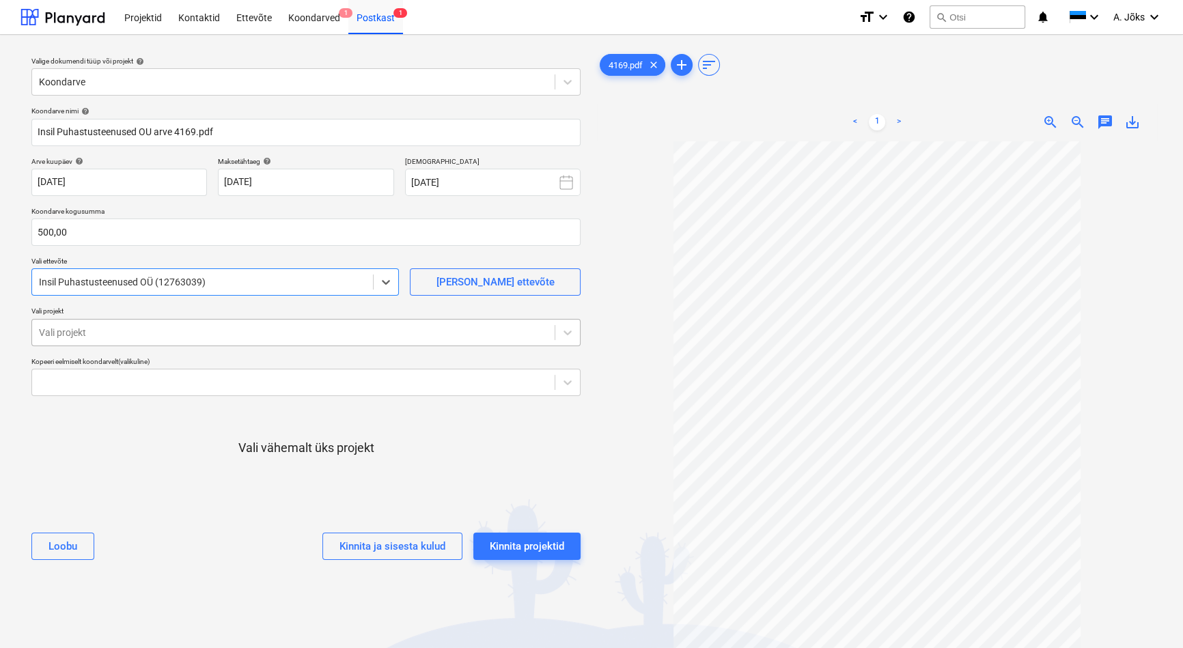
click at [163, 327] on div at bounding box center [293, 333] width 509 height 14
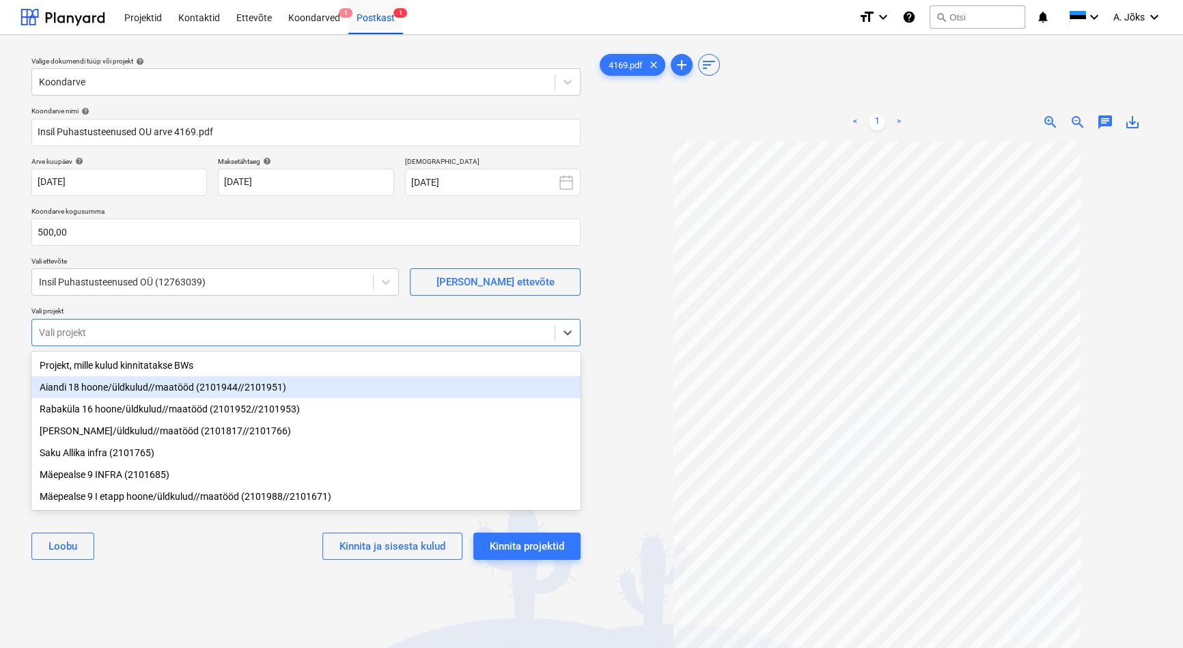
click at [143, 389] on div "Aiandi 18 hoone/üldkulud//maatööd (2101944//2101951)" at bounding box center [305, 387] width 549 height 22
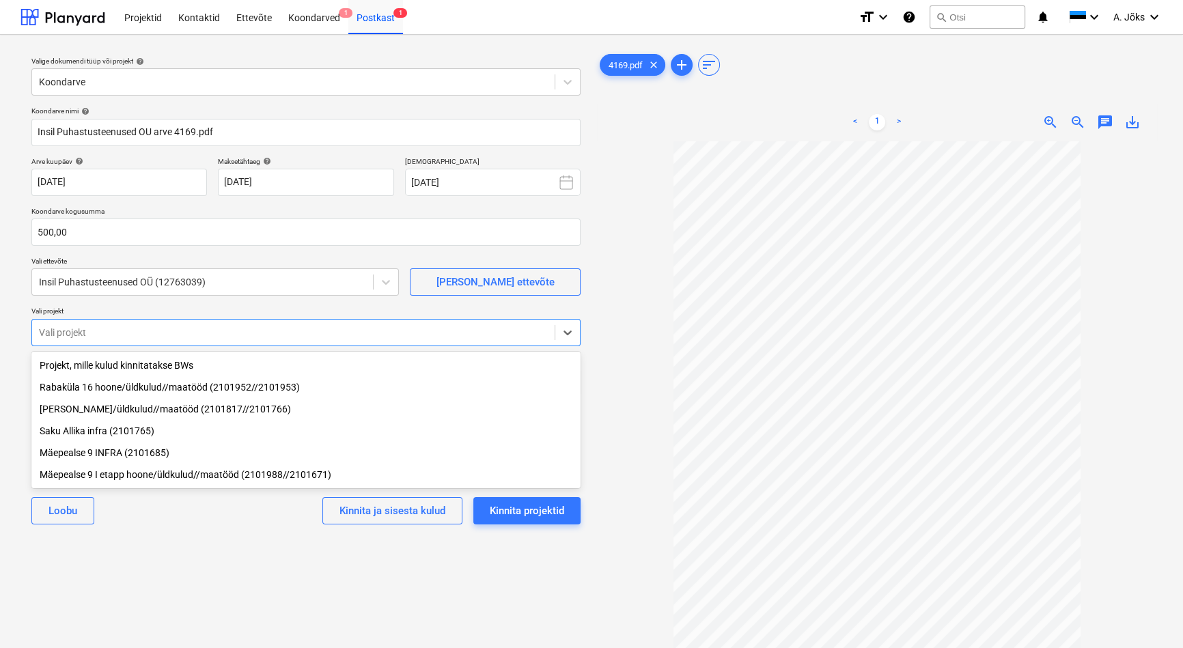
click at [250, 600] on div "Valige dokumendi tüüp või projekt help Koondarve Koondarve nimi help Insil Puha…" at bounding box center [305, 401] width 571 height 711
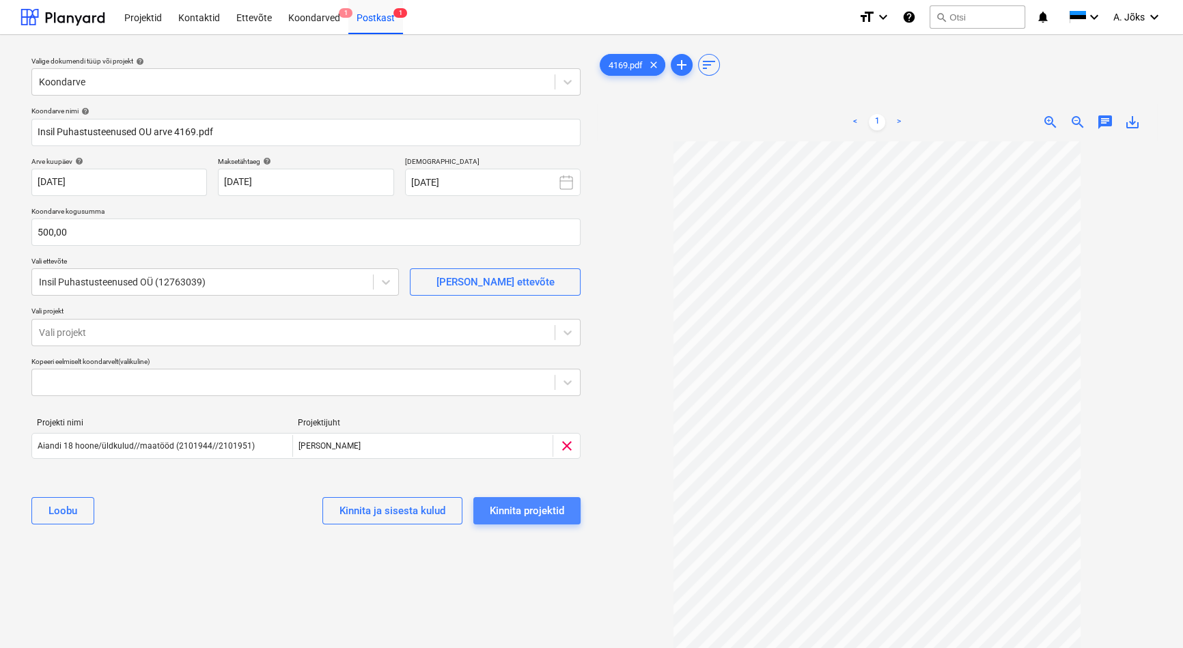
click at [533, 512] on div "Kinnita projektid" at bounding box center [527, 511] width 74 height 18
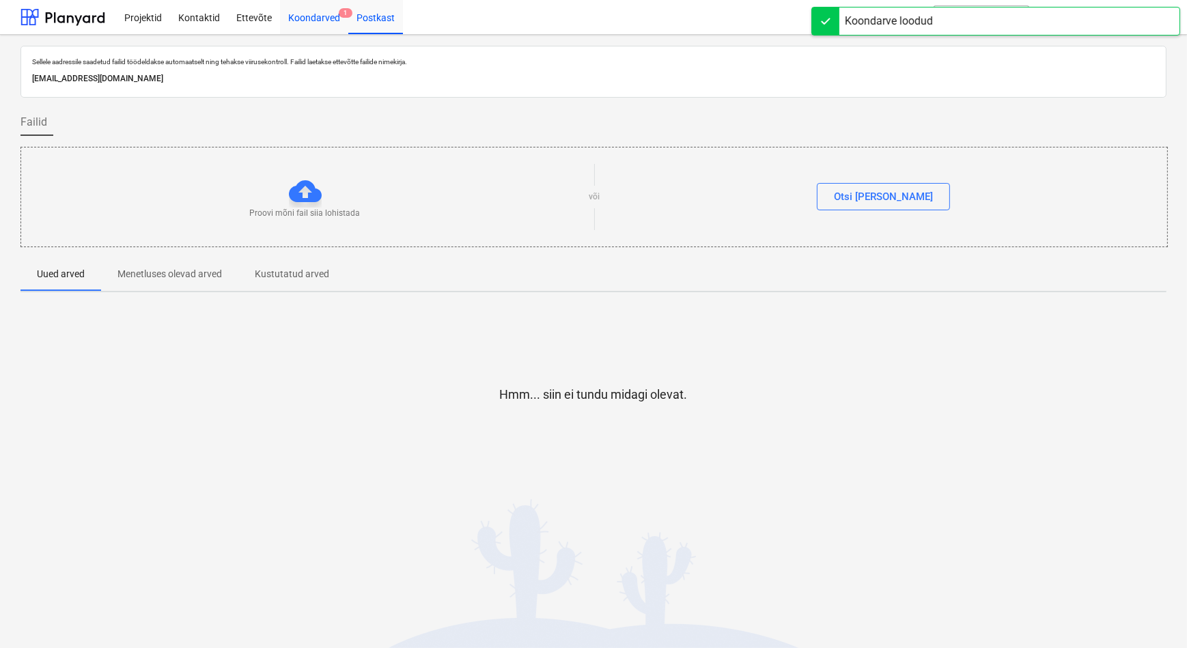
click at [309, 16] on div "Koondarved 1" at bounding box center [314, 16] width 68 height 35
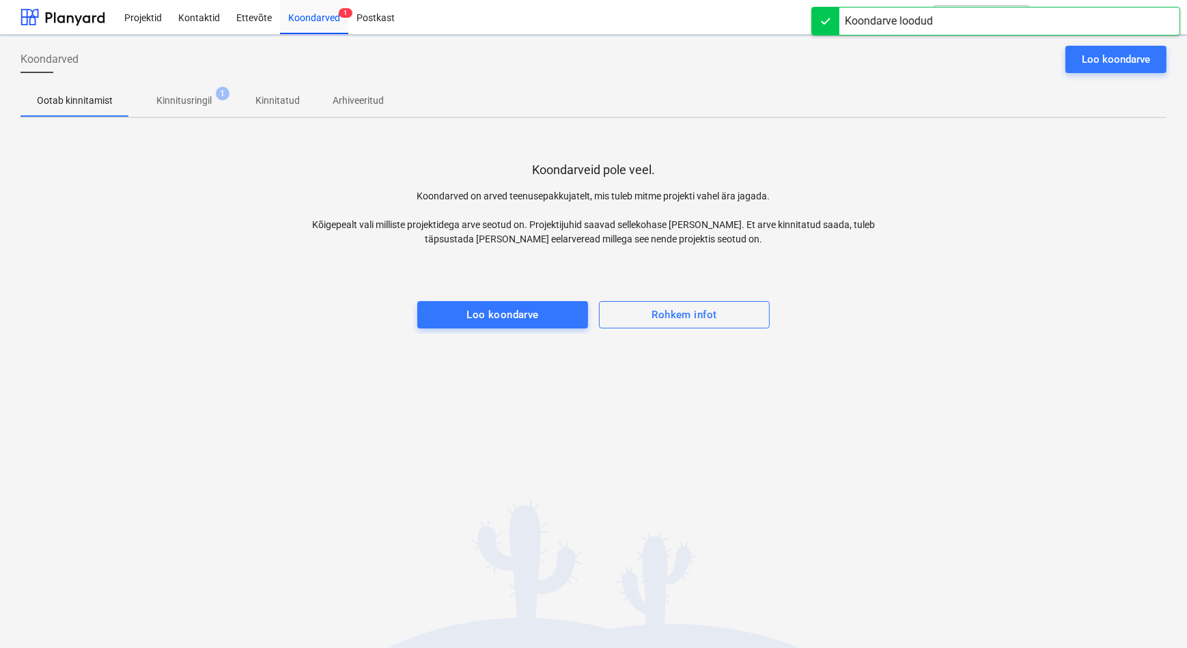
click at [171, 97] on p "Kinnitusringil" at bounding box center [183, 101] width 55 height 14
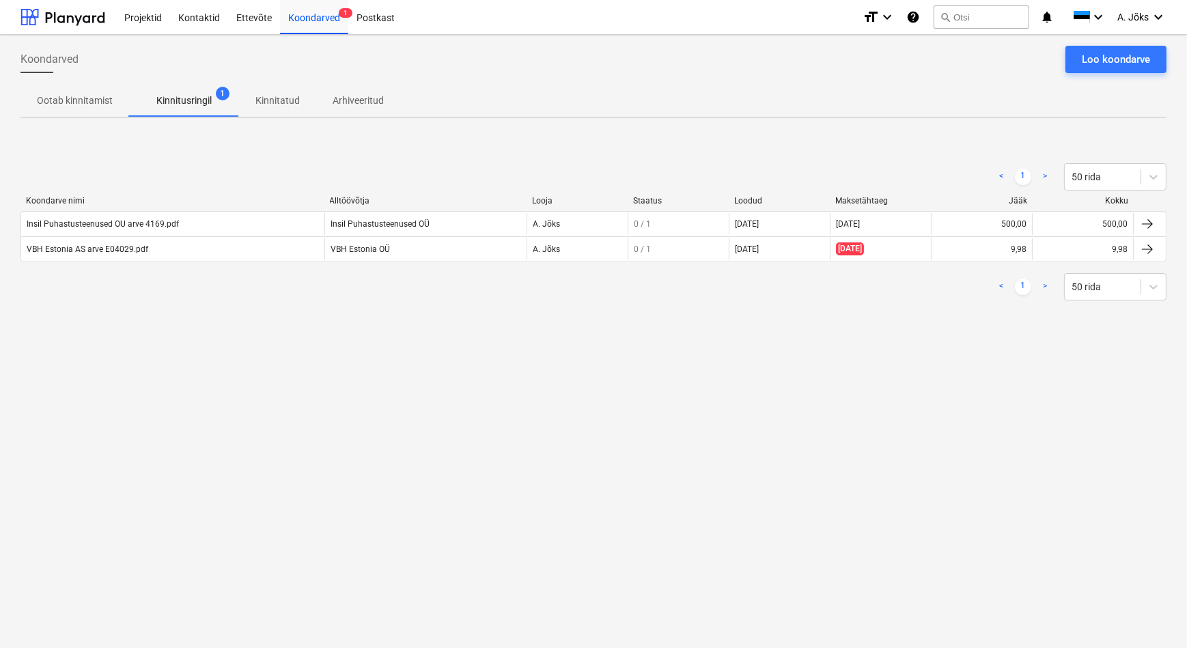
click at [240, 409] on div "Koondarved Loo koondarve Ootab kinnitamist Kinnitusringil 1 Kinnitatud Arhiveer…" at bounding box center [593, 341] width 1187 height 613
click at [137, 216] on div "Insil Puhastusteenused OU arve 4169.pdf" at bounding box center [172, 224] width 303 height 22
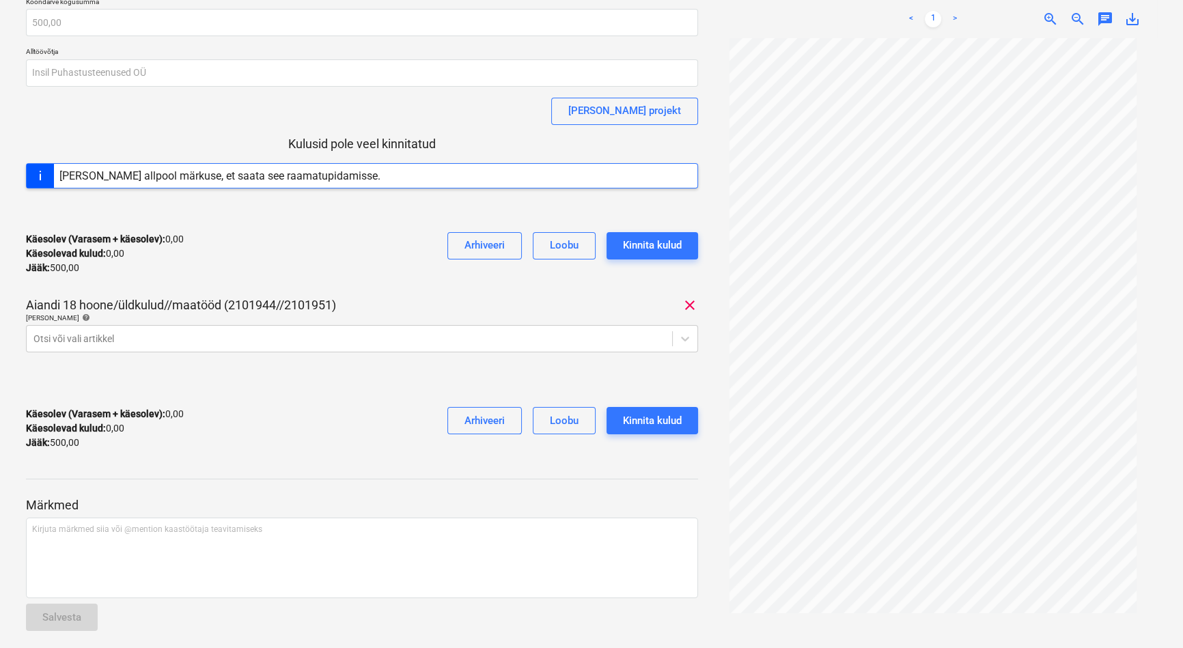
scroll to position [119, 0]
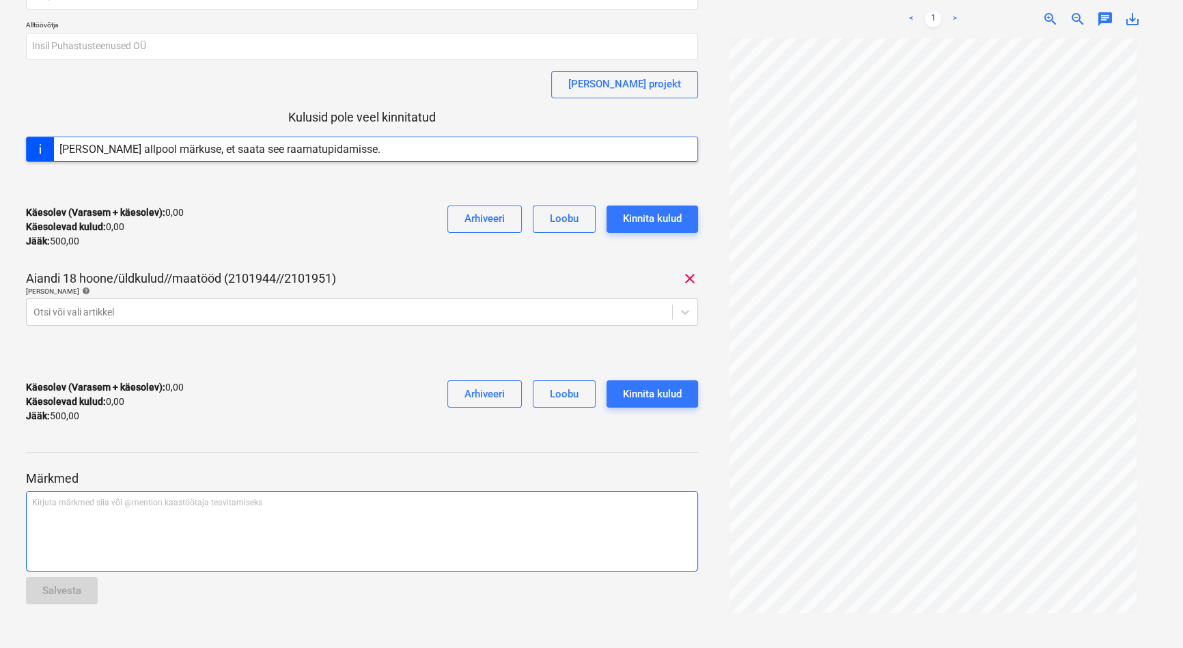
click at [185, 513] on div "Kirjuta märkmed siia või @mention kaastöötaja teavitamiseks ﻿" at bounding box center [362, 531] width 672 height 81
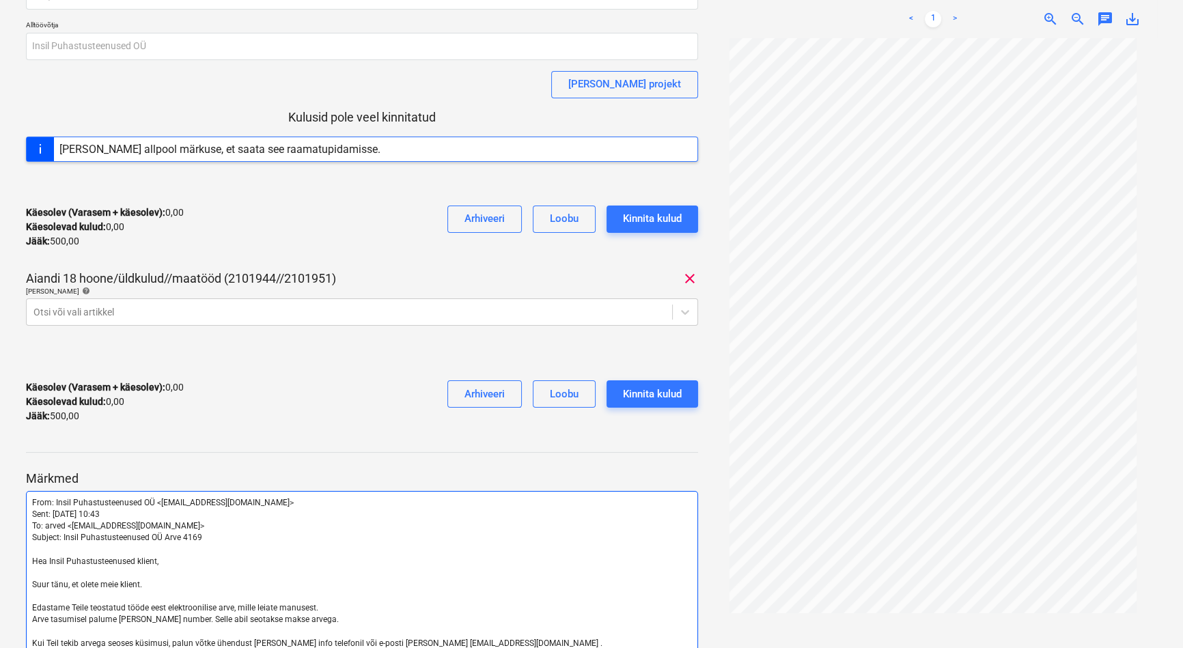
scroll to position [268, 0]
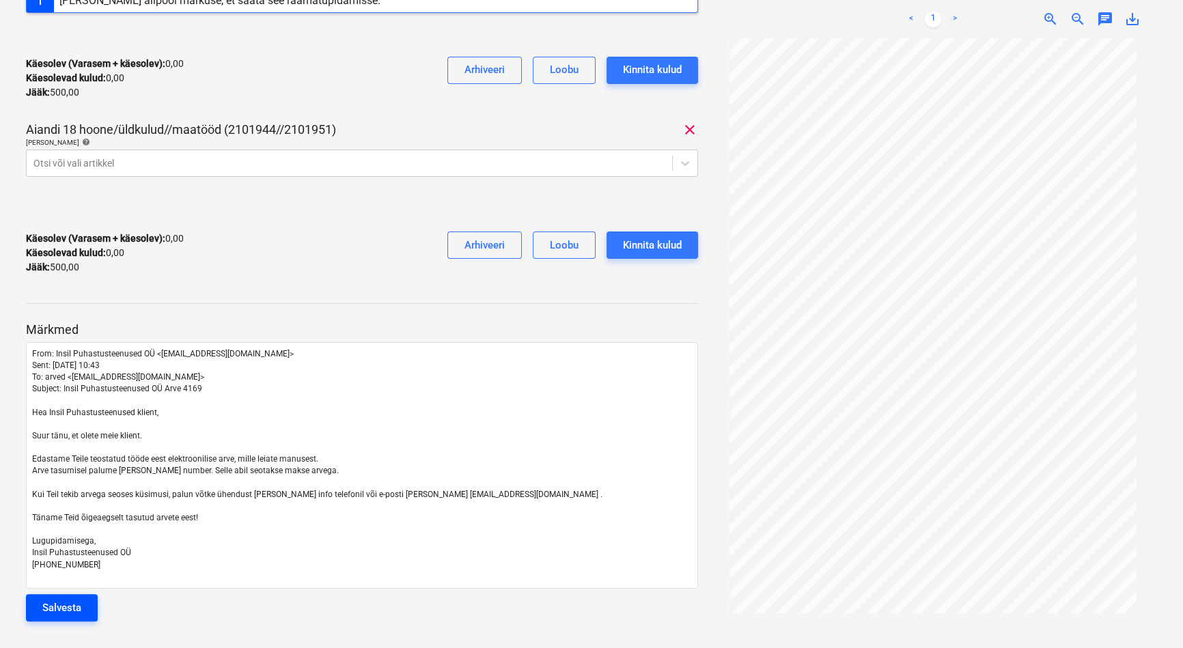
click at [72, 601] on div "Salvesta" at bounding box center [61, 608] width 39 height 18
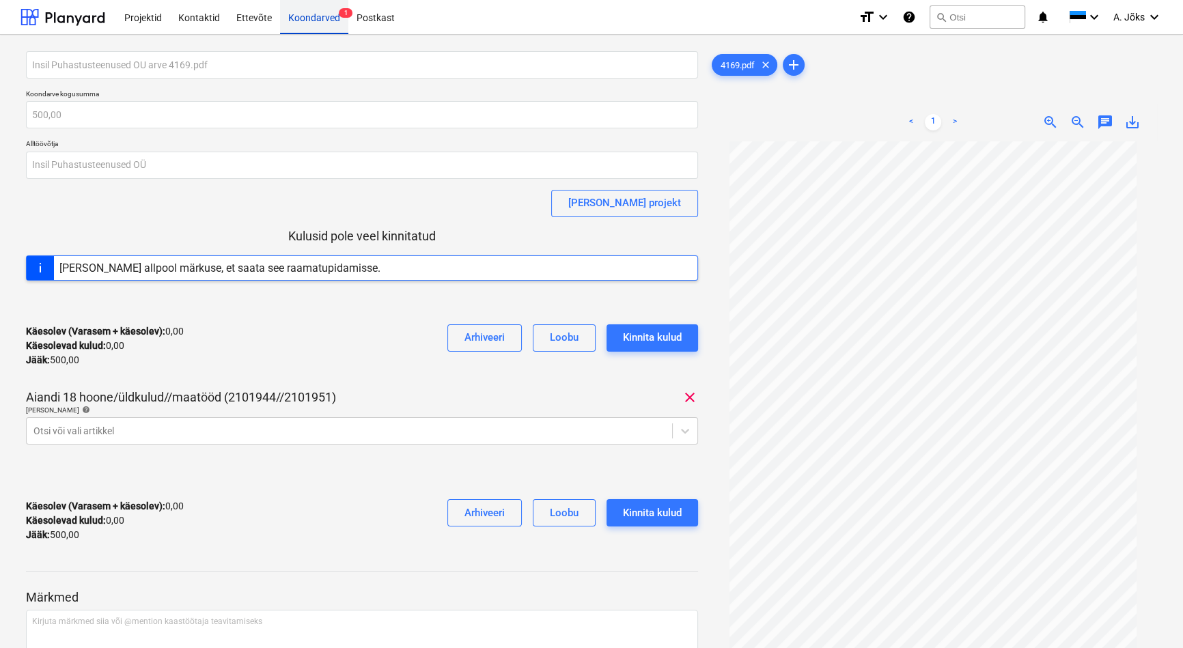
scroll to position [0, 0]
click at [318, 18] on div "Koondarved 1" at bounding box center [314, 16] width 68 height 35
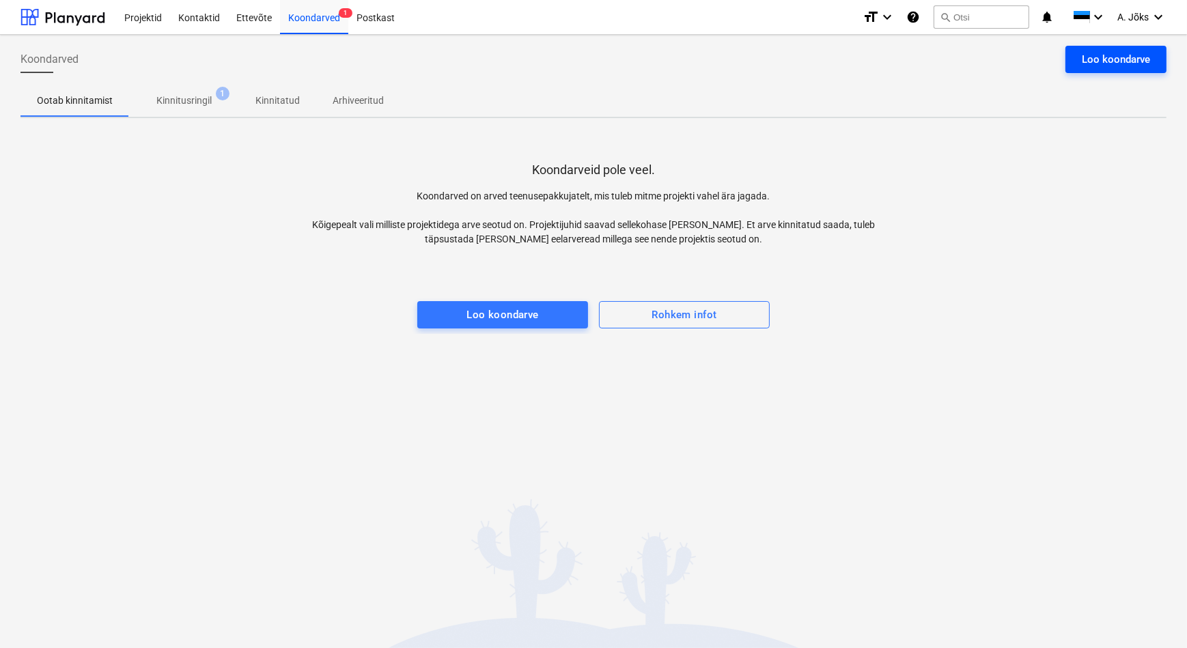
click at [1113, 64] on div "Loo koondarve" at bounding box center [1116, 60] width 68 height 18
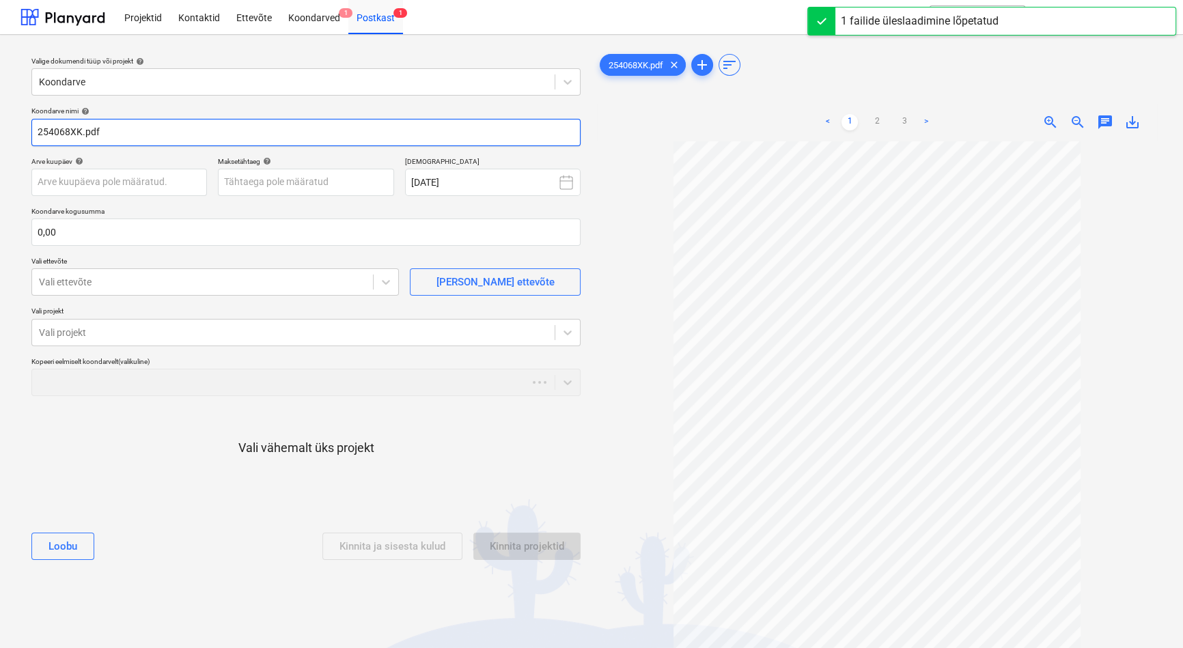
click at [34, 130] on input "254068XK.pdf" at bounding box center [305, 132] width 549 height 27
paste input "Hekamerk OÜ"
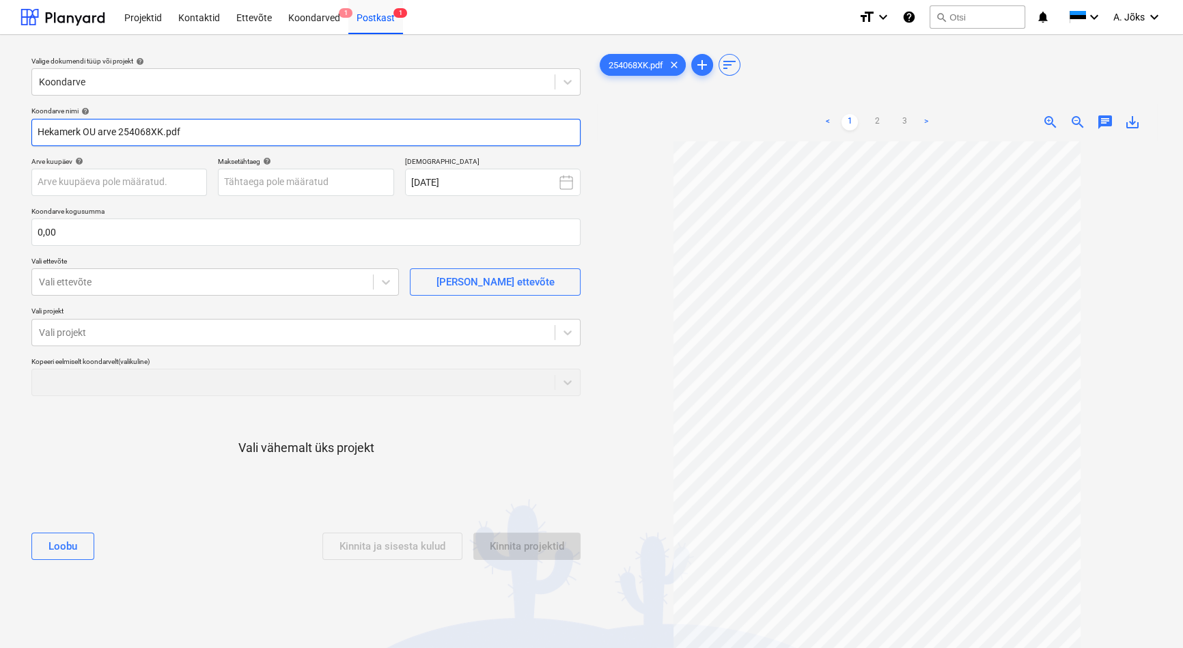
type input "Hekamerk OU arve 254068XK.pdf"
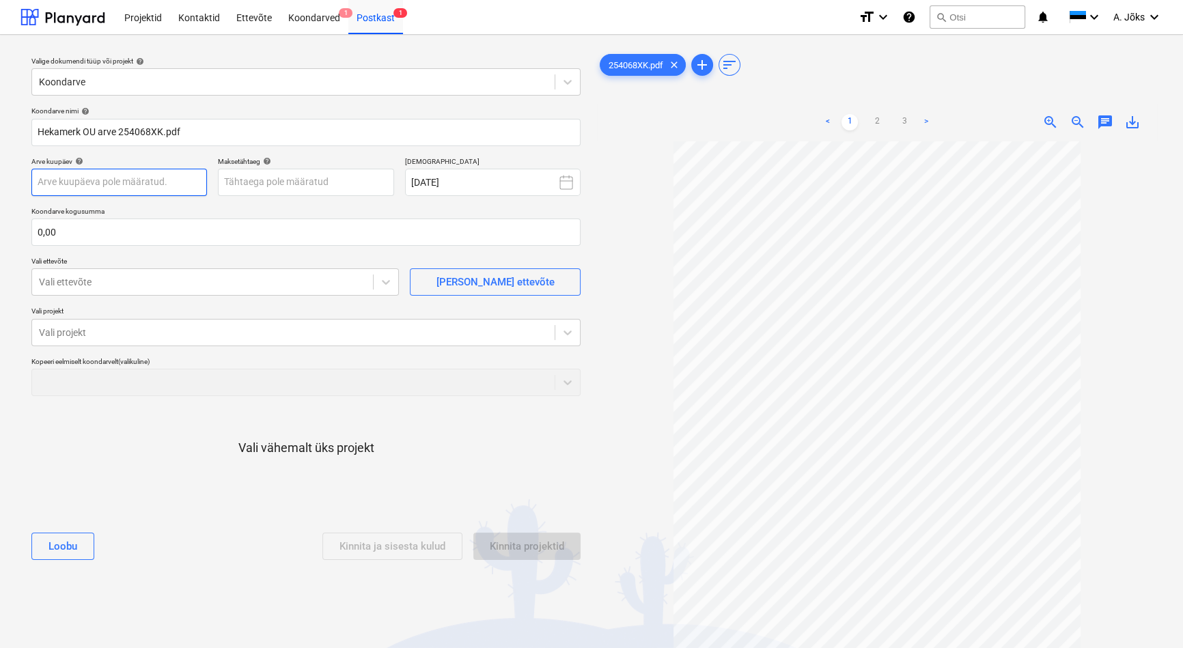
click at [143, 184] on body "Projektid Kontaktid Ettevõte Koondarved 1 Postkast 1 format_size keyboard_arrow…" at bounding box center [591, 324] width 1183 height 648
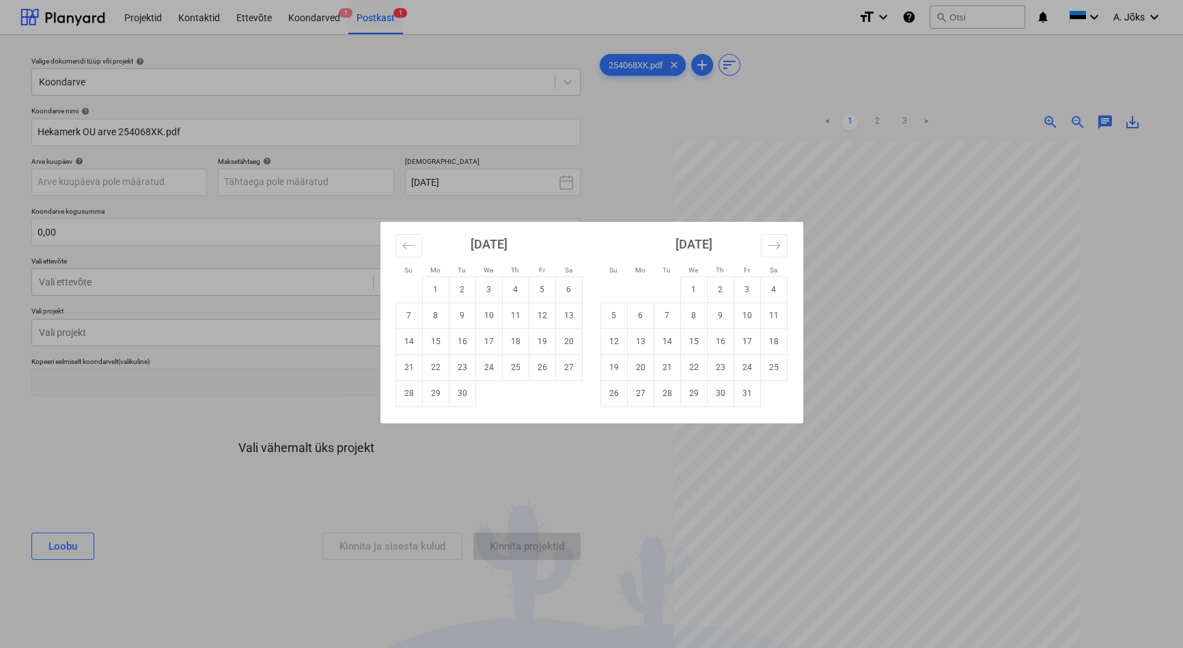
click at [438, 290] on td "1" at bounding box center [435, 290] width 27 height 26
type input "[DATE]"
click at [248, 182] on body "Projektid Kontaktid Ettevõte Koondarved 1 Postkast 1 format_size keyboard_arrow…" at bounding box center [591, 324] width 1183 height 648
click at [459, 394] on td "30" at bounding box center [462, 393] width 27 height 26
type input "[DATE]"
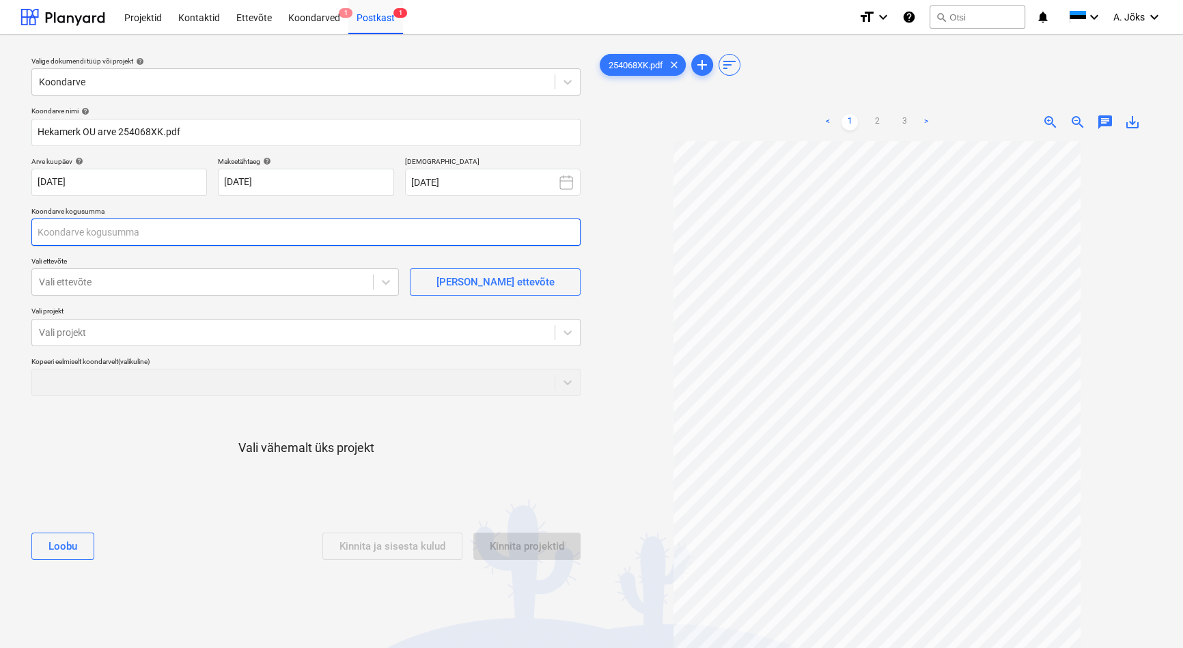
click at [104, 232] on input "text" at bounding box center [305, 232] width 549 height 27
type input "57 142,08"
click at [101, 287] on div at bounding box center [202, 282] width 327 height 14
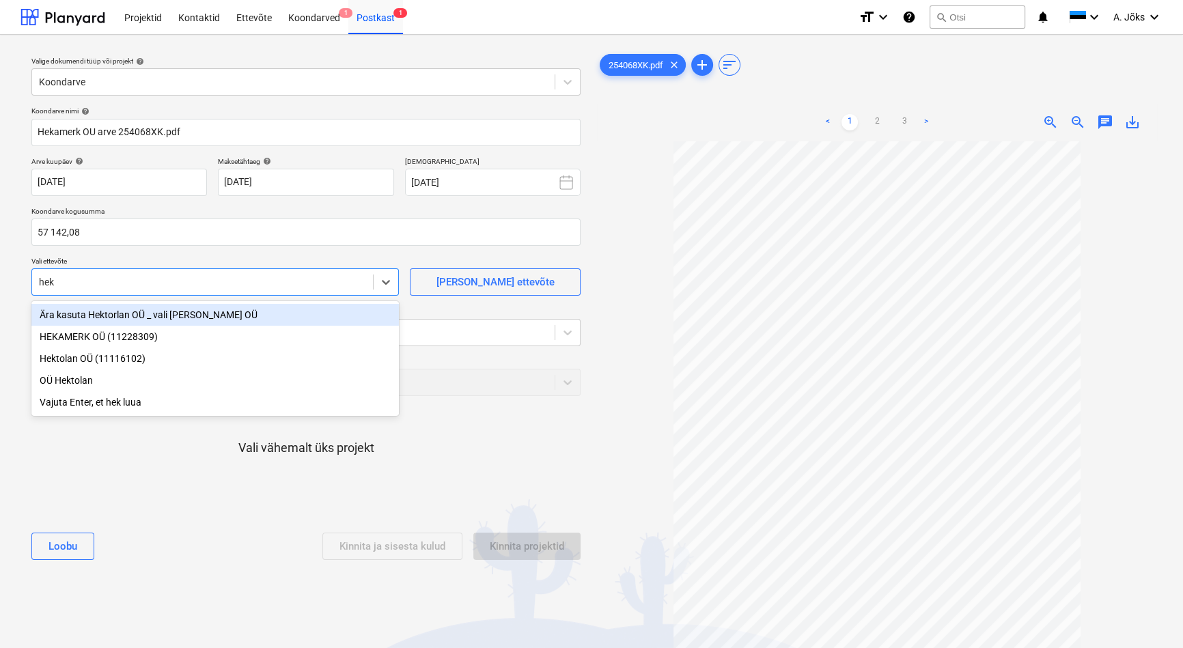
type input "heka"
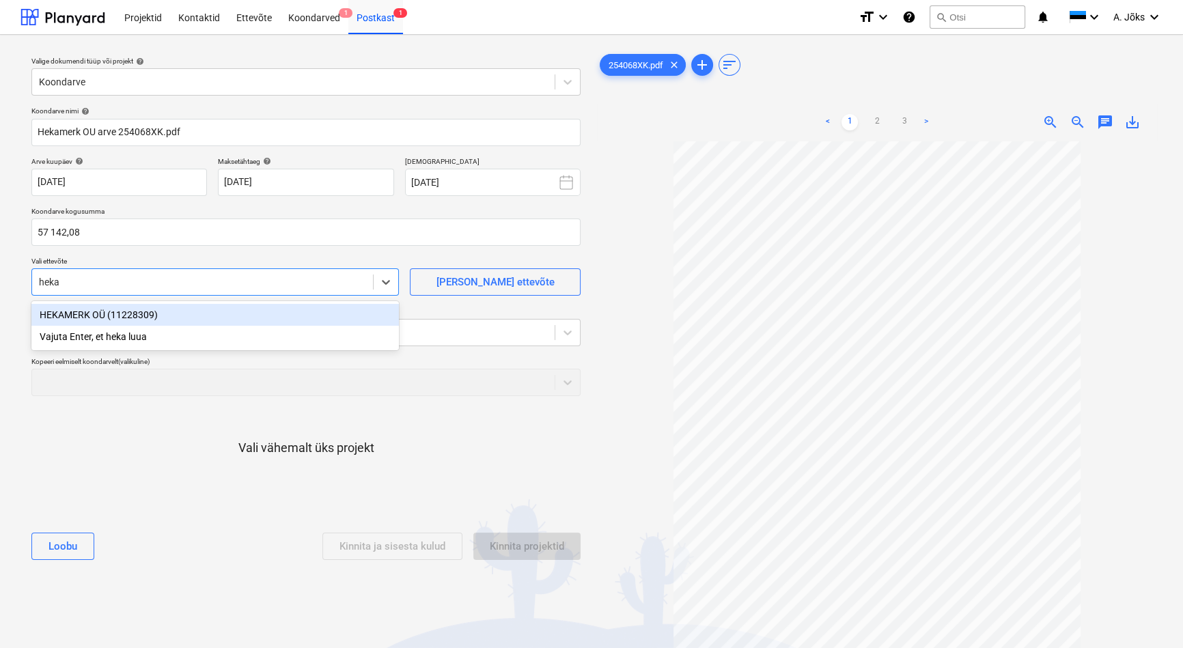
click at [85, 319] on div "HEKAMERK OÜ (11228309)" at bounding box center [214, 315] width 367 height 22
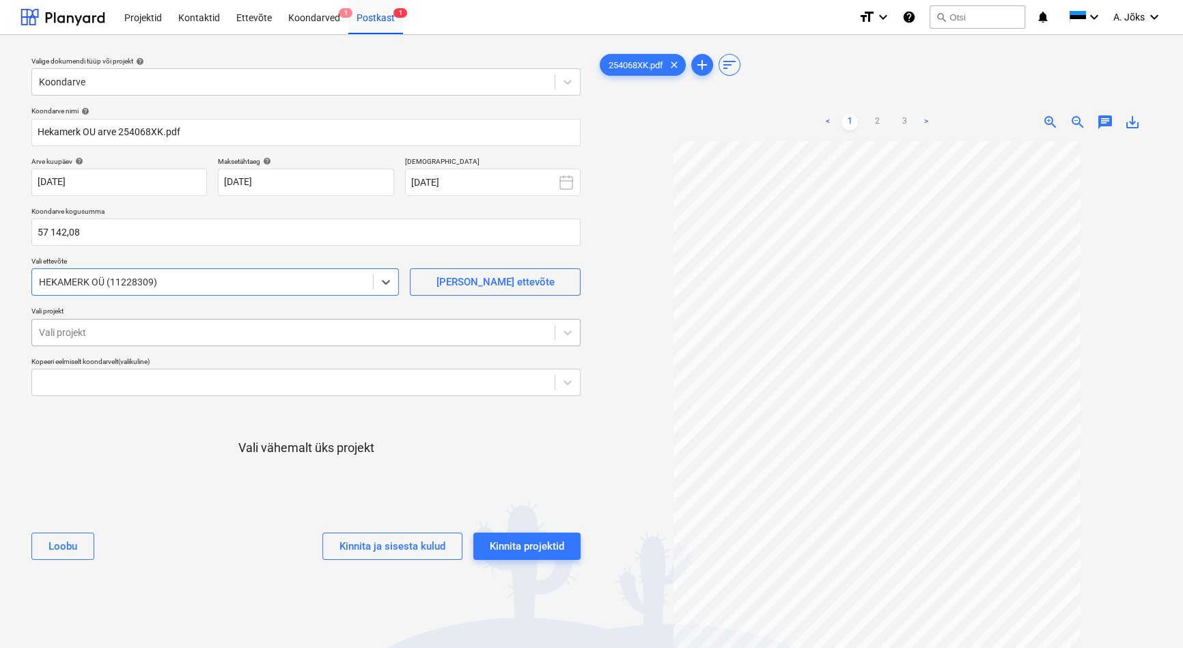
click at [223, 334] on div at bounding box center [293, 333] width 509 height 14
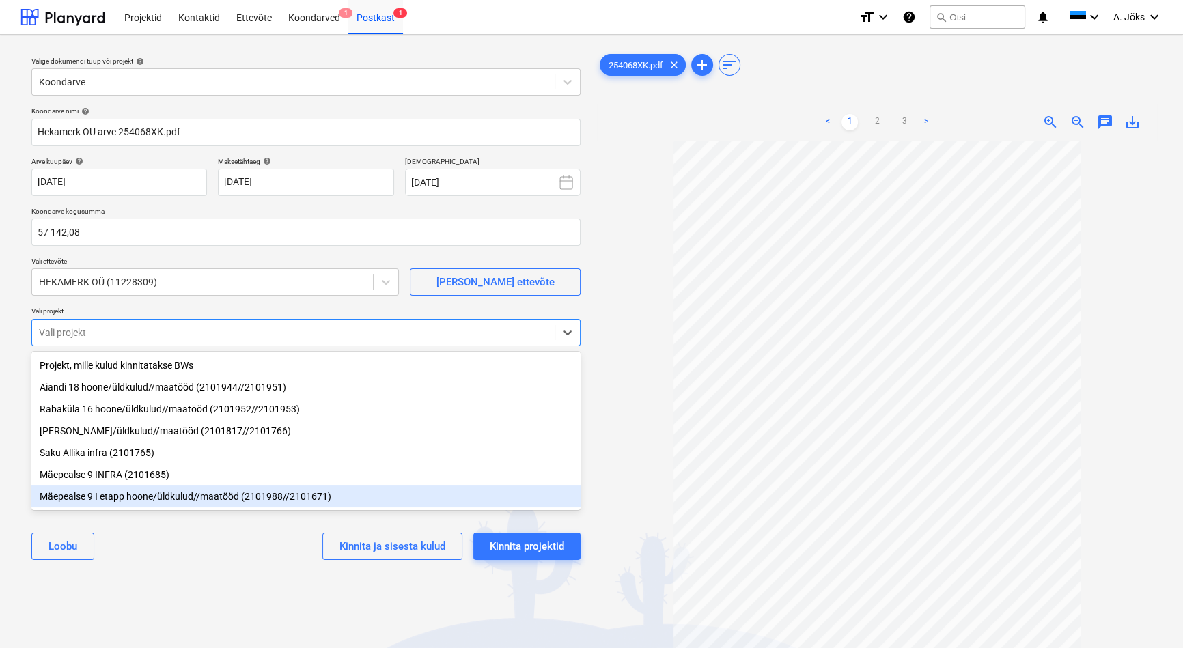
click at [179, 498] on div "Mäepealse 9 I etapp hoone/üldkulud//maatööd (2101988//2101671)" at bounding box center [305, 496] width 549 height 22
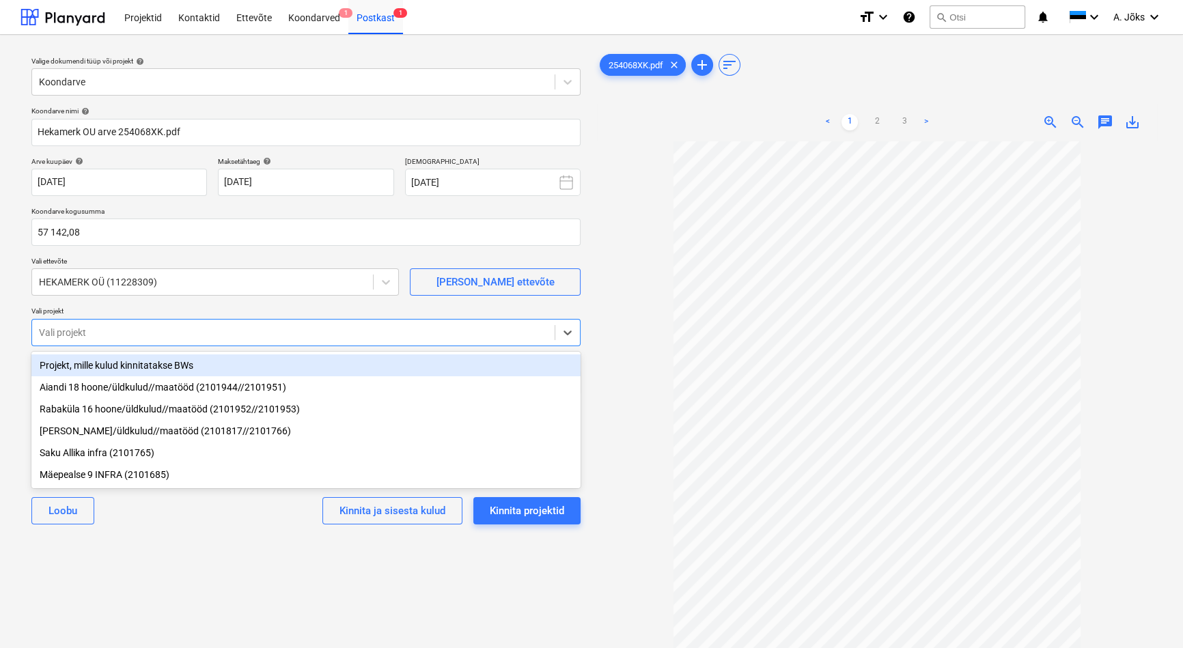
click at [204, 591] on div "Valige dokumendi tüüp või projekt help Koondarve Koondarve nimi help [PERSON_NA…" at bounding box center [305, 401] width 571 height 711
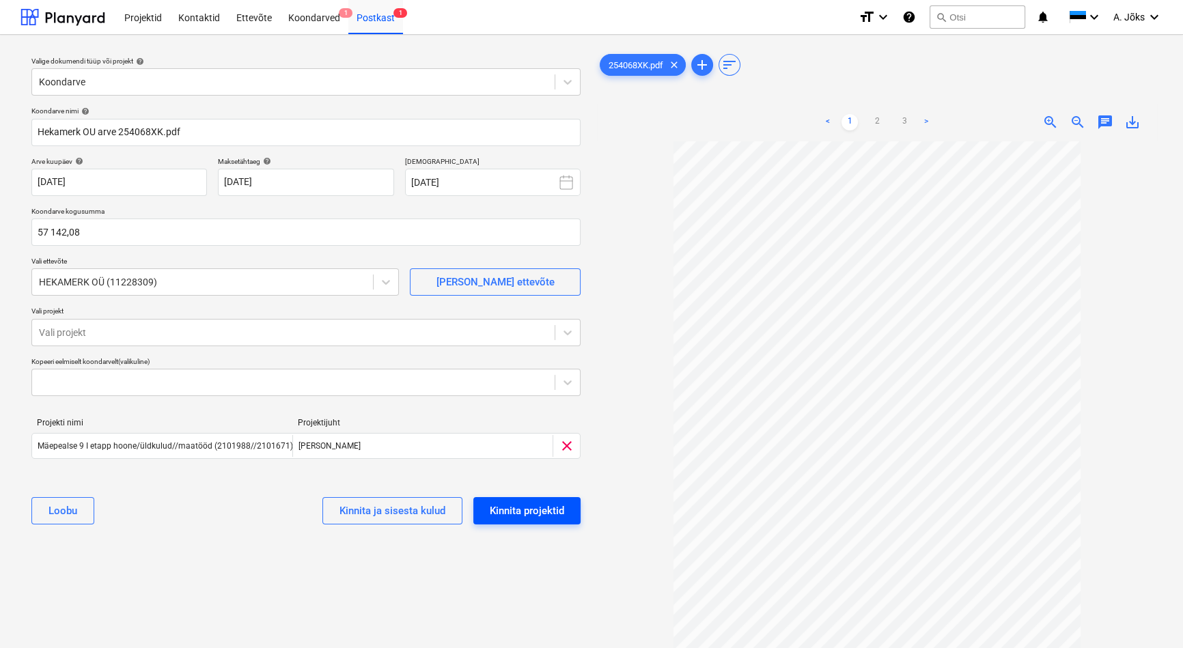
click at [534, 509] on div "Kinnita projektid" at bounding box center [527, 511] width 74 height 18
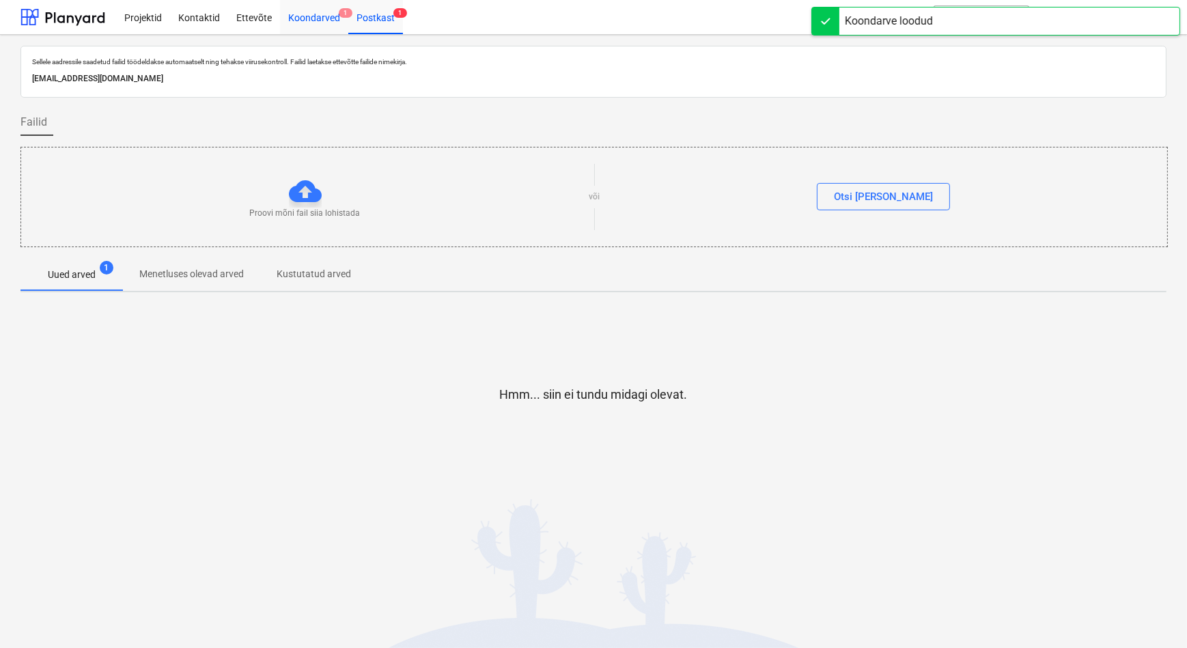
click at [322, 15] on div "Koondarved 1" at bounding box center [314, 16] width 68 height 35
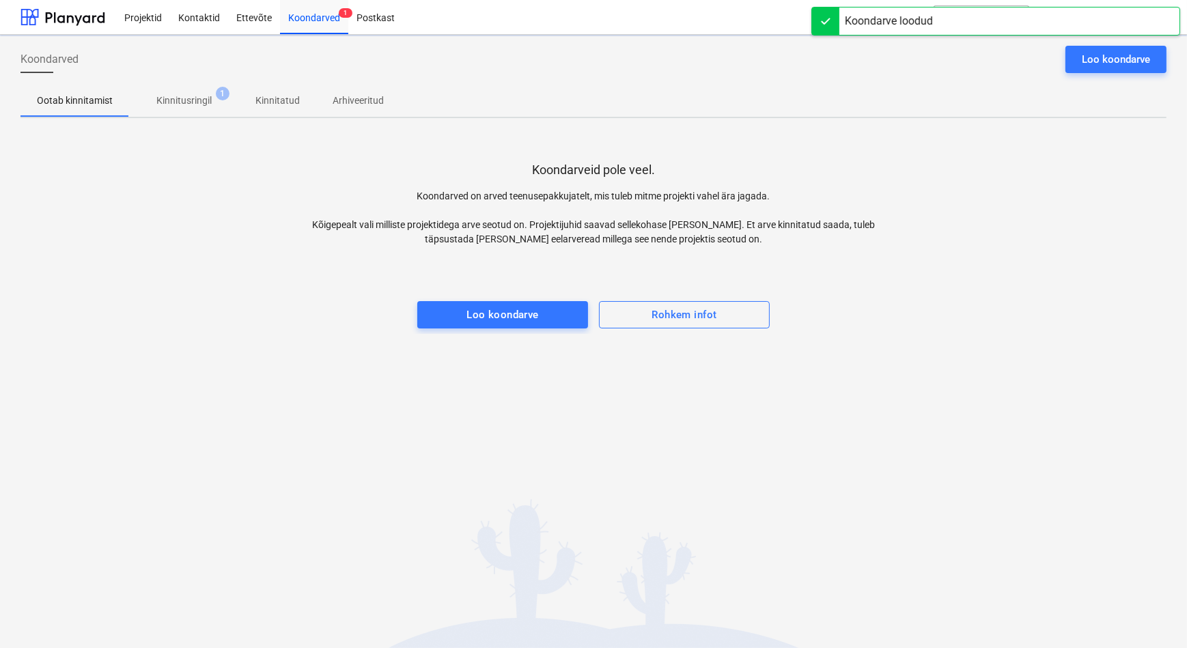
drag, startPoint x: 193, startPoint y: 103, endPoint x: 191, endPoint y: 110, distance: 7.1
click at [195, 102] on p "Kinnitusringil" at bounding box center [183, 101] width 55 height 14
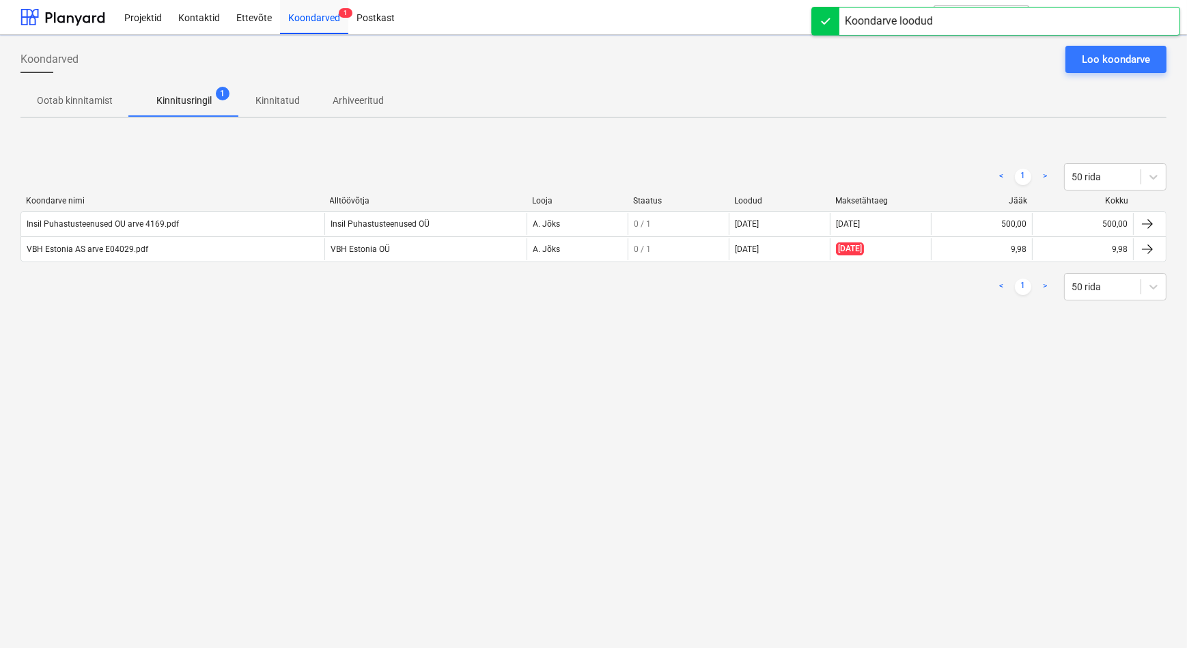
click at [225, 382] on div "Koondarved Loo koondarve Ootab kinnitamist Kinnitusringil 1 Kinnitatud Arhiveer…" at bounding box center [593, 341] width 1187 height 613
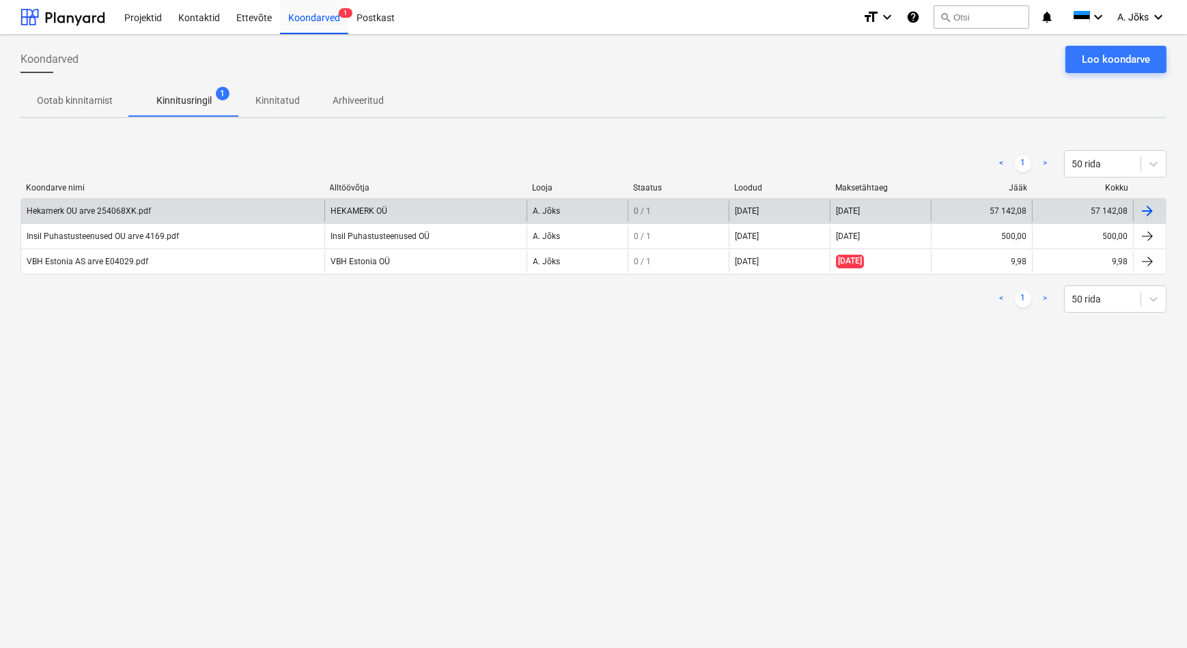
click at [116, 205] on div "Hekamerk OU arve 254068XK.pdf" at bounding box center [172, 211] width 303 height 22
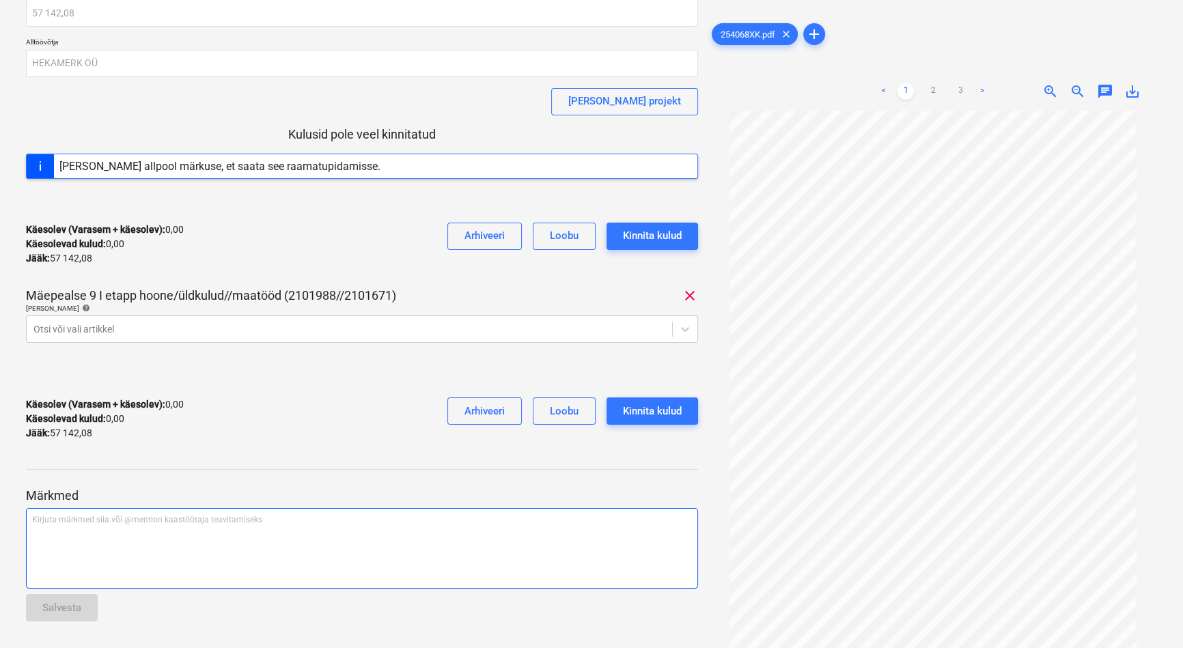
click at [132, 524] on p "Kirjuta märkmed siia või @mention kaastöötaja teavitamiseks ﻿" at bounding box center [362, 520] width 660 height 12
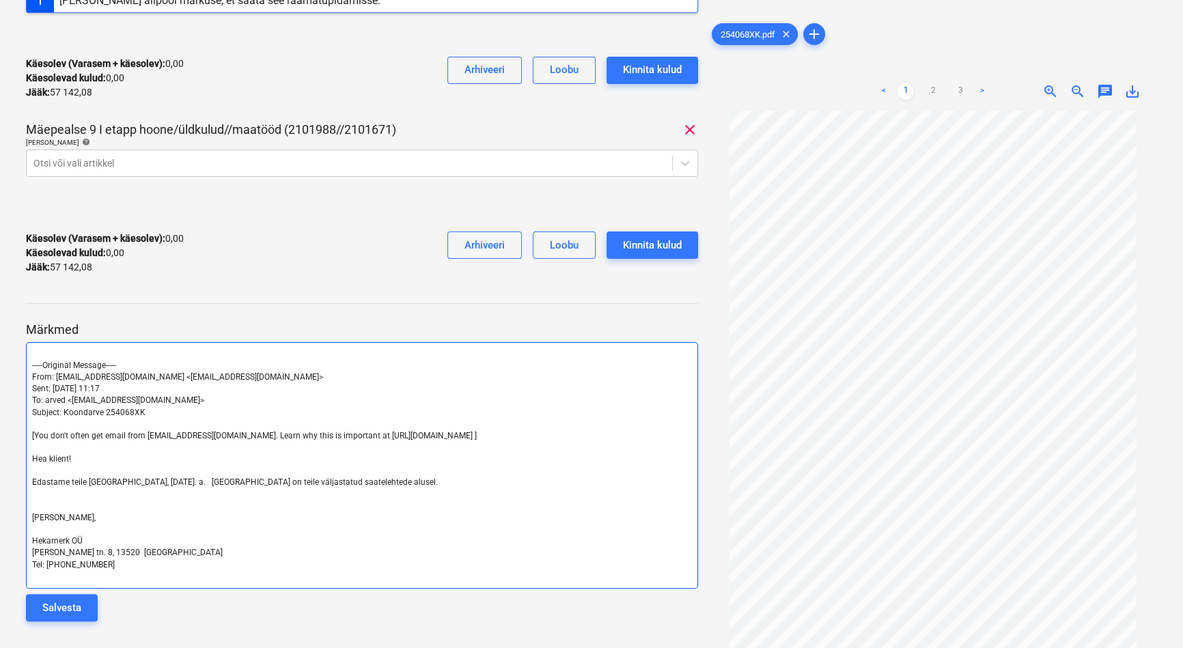
click at [31, 368] on div "﻿ -----Original Message----- From: [EMAIL_ADDRESS][DOMAIN_NAME] <[EMAIL_ADDRESS…" at bounding box center [362, 465] width 672 height 247
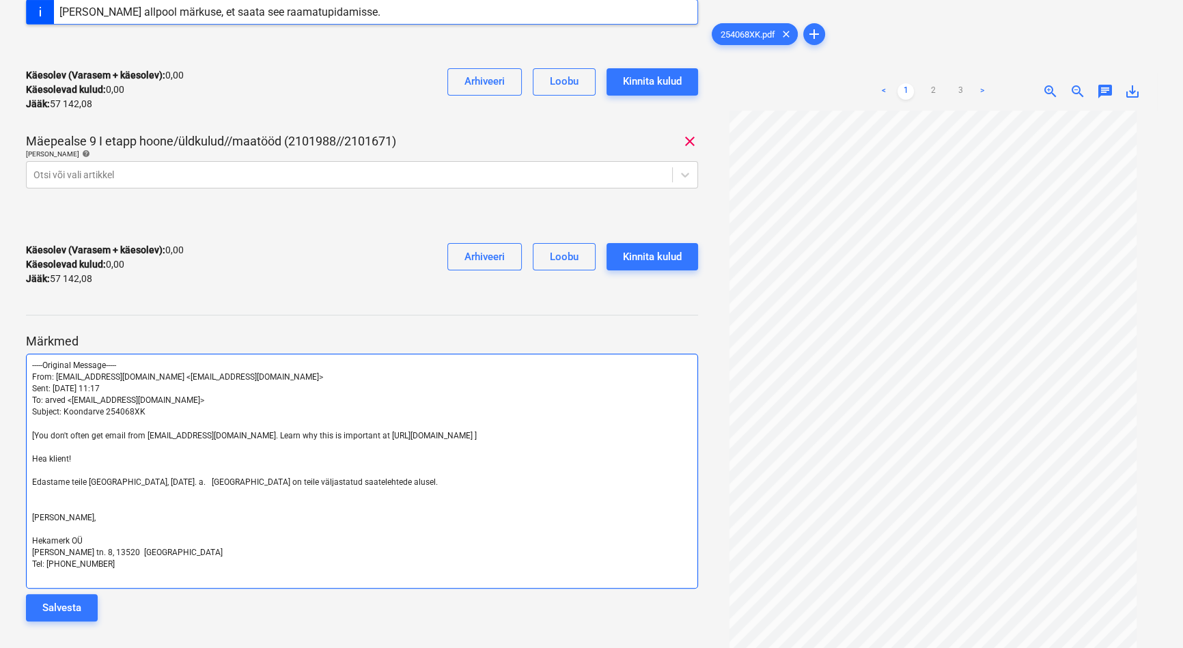
click at [477, 431] on span "[You don't often get email from [EMAIL_ADDRESS][DOMAIN_NAME]. Learn why this is…" at bounding box center [254, 436] width 445 height 10
drag, startPoint x: 533, startPoint y: 432, endPoint x: 29, endPoint y: 432, distance: 503.9
click at [29, 432] on div "-----Original Message----- From: [EMAIL_ADDRESS][DOMAIN_NAME] <[EMAIL_ADDRESS][…" at bounding box center [362, 471] width 672 height 235
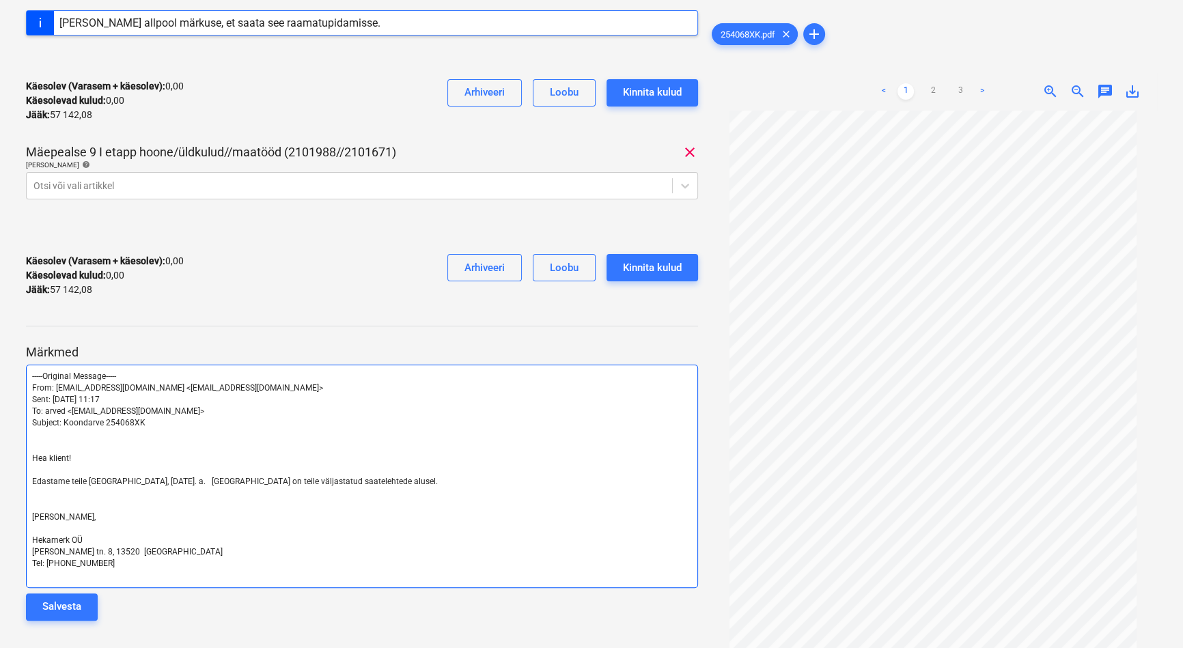
scroll to position [244, 0]
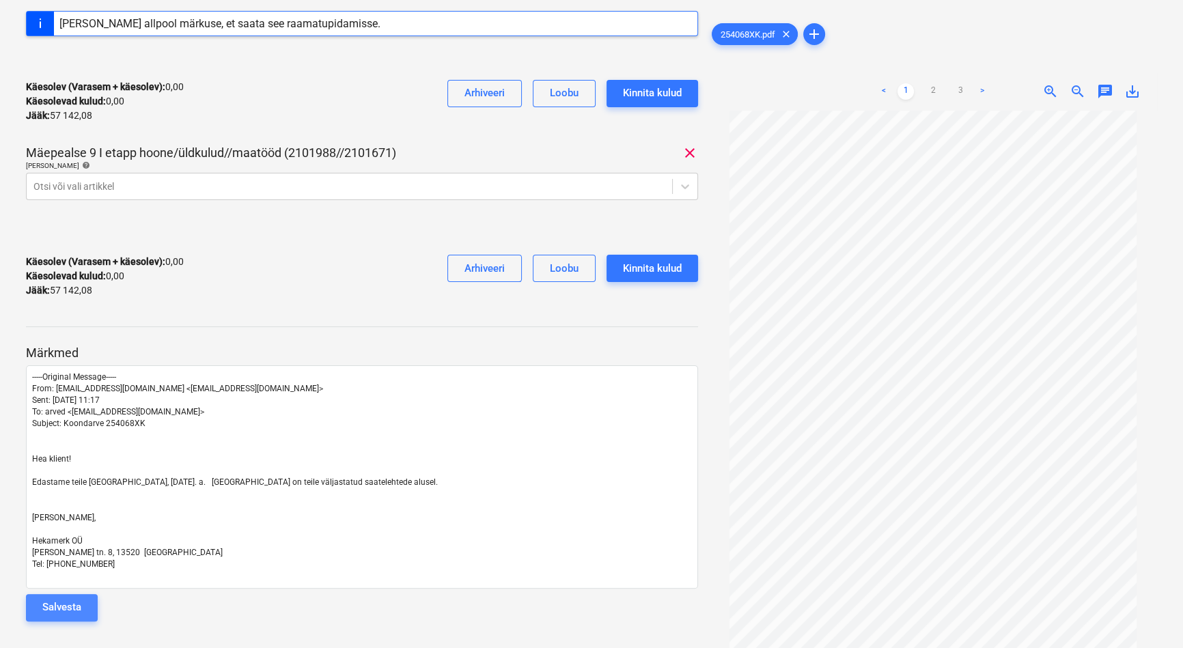
click at [74, 602] on div "Salvesta" at bounding box center [61, 607] width 39 height 18
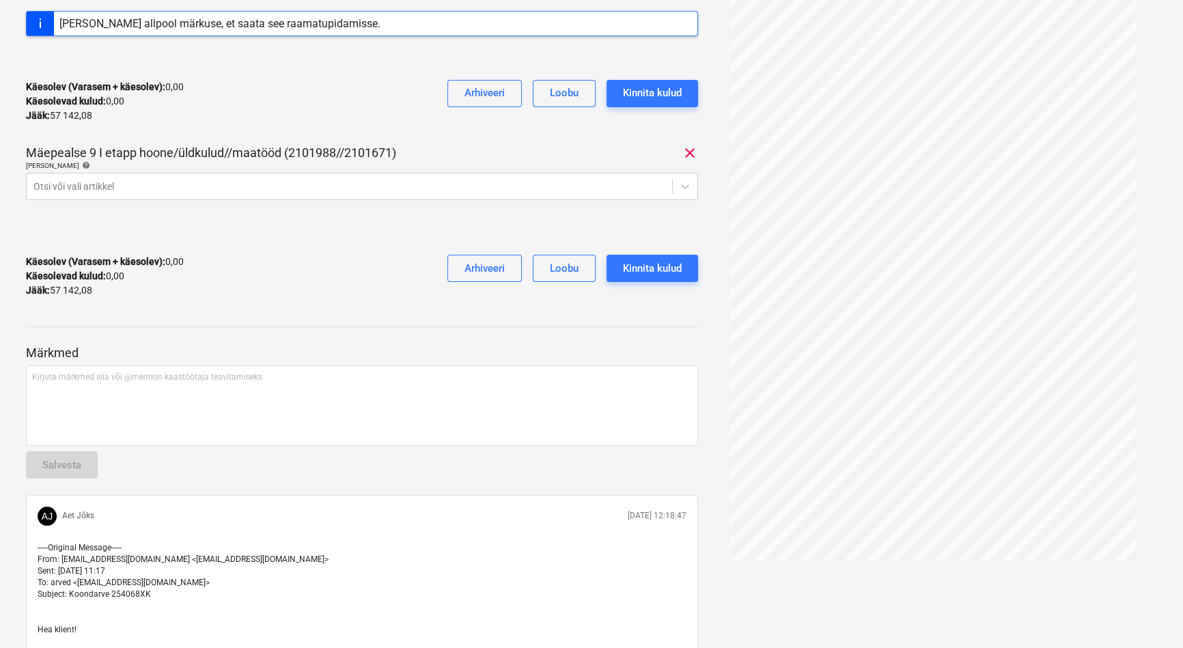
scroll to position [0, 0]
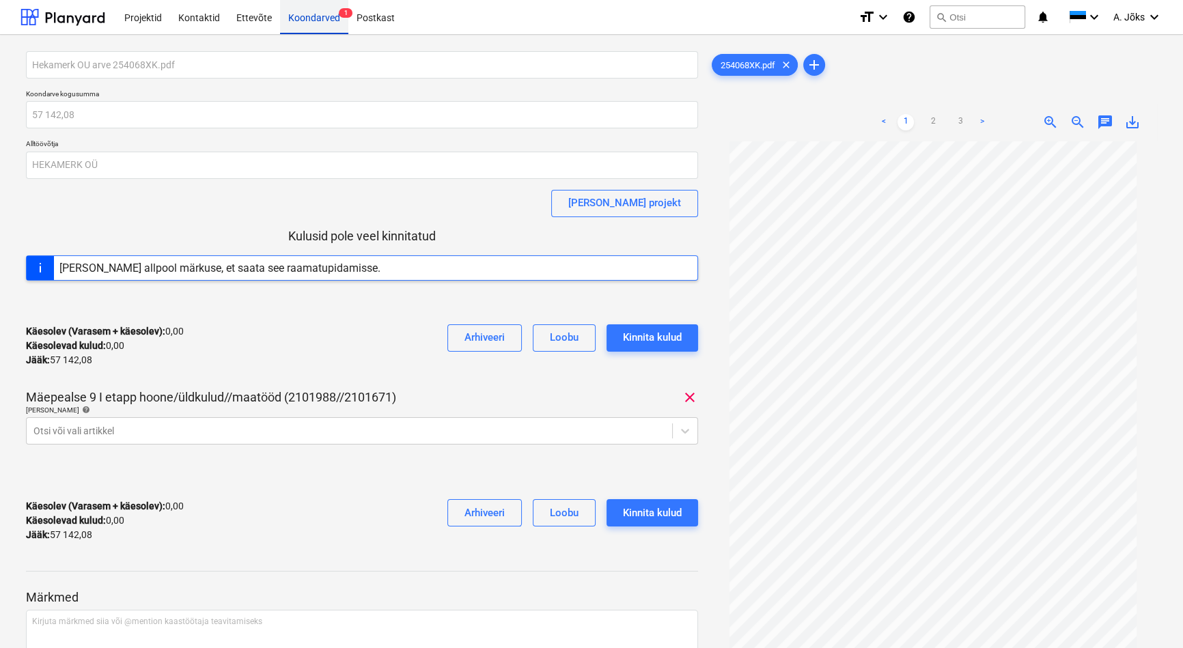
click at [300, 25] on div "Koondarved 1" at bounding box center [314, 16] width 68 height 35
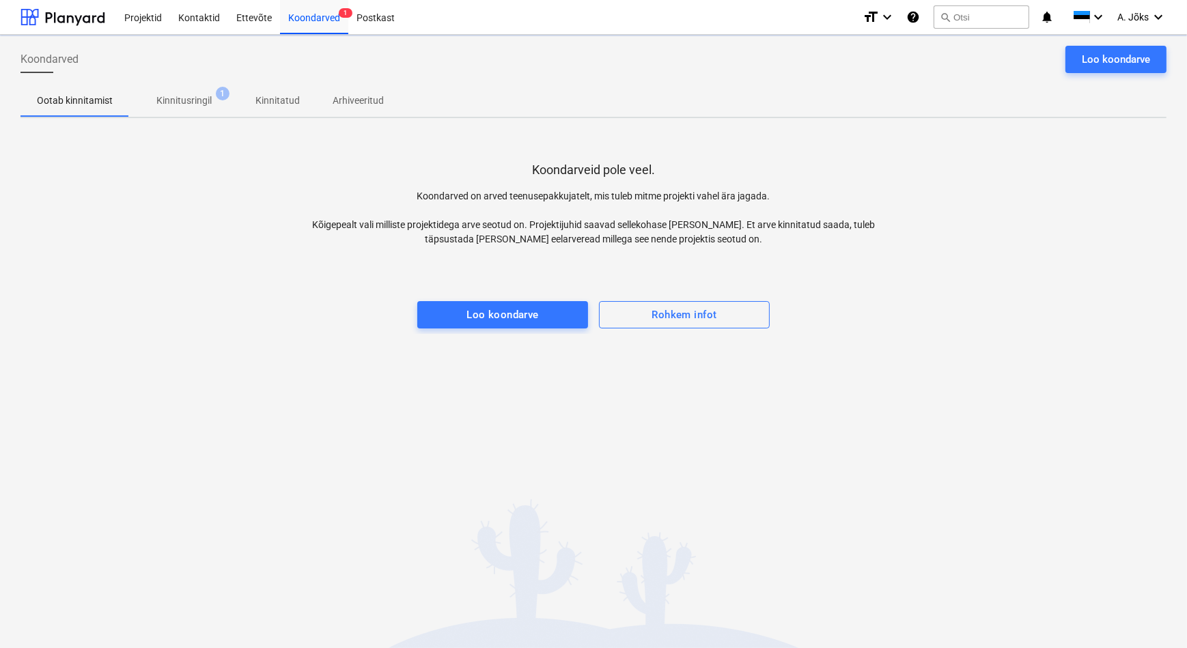
click at [184, 97] on p "Kinnitusringil" at bounding box center [183, 101] width 55 height 14
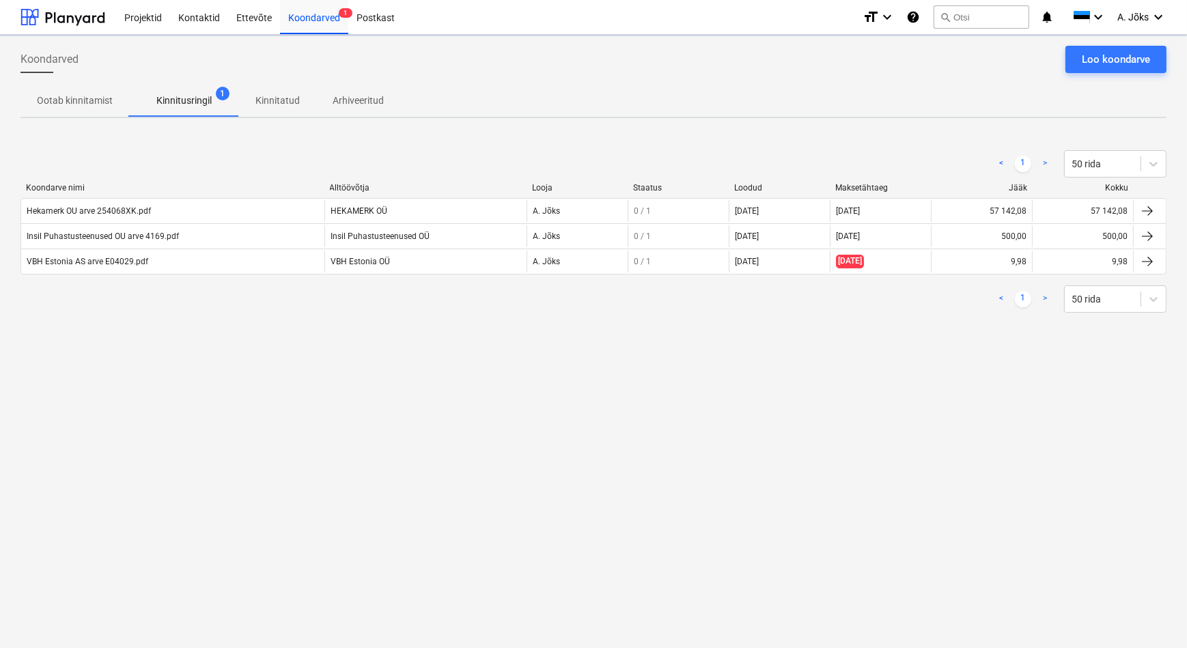
click at [190, 354] on div "Koondarved Loo koondarve Ootab kinnitamist Kinnitusringil 1 Kinnitatud Arhiveer…" at bounding box center [593, 341] width 1187 height 613
click at [1125, 58] on div "Loo koondarve" at bounding box center [1116, 60] width 68 height 18
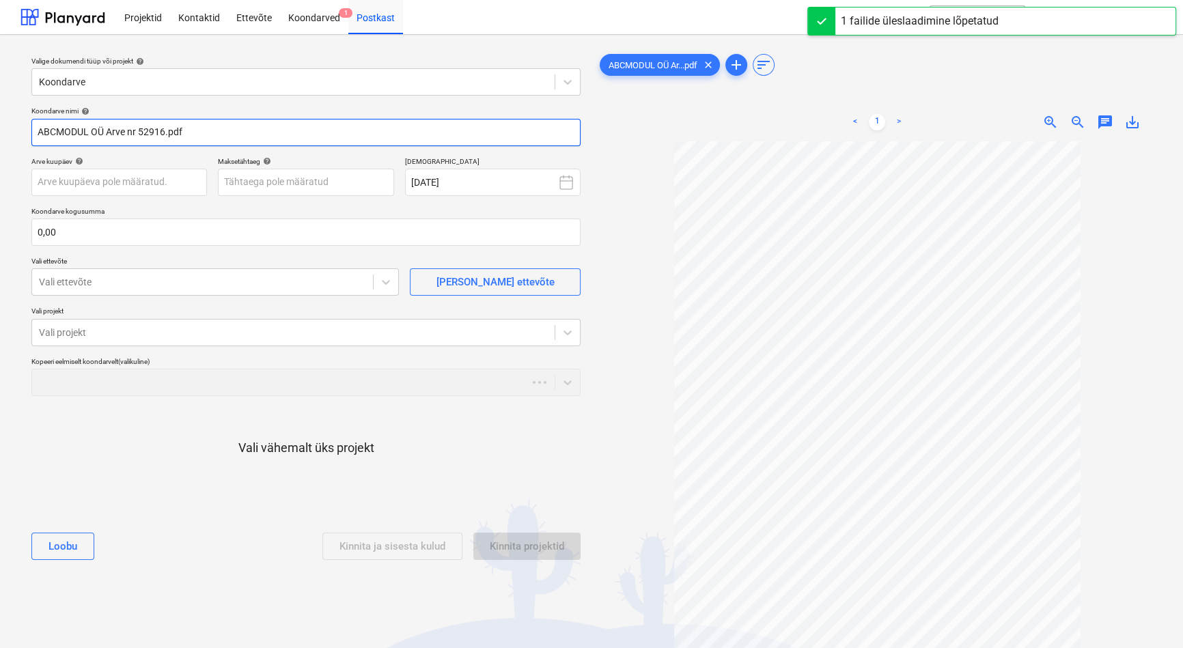
click at [137, 137] on input "ABCMODUL OÜ Arve nr 52916.pdf" at bounding box center [305, 132] width 549 height 27
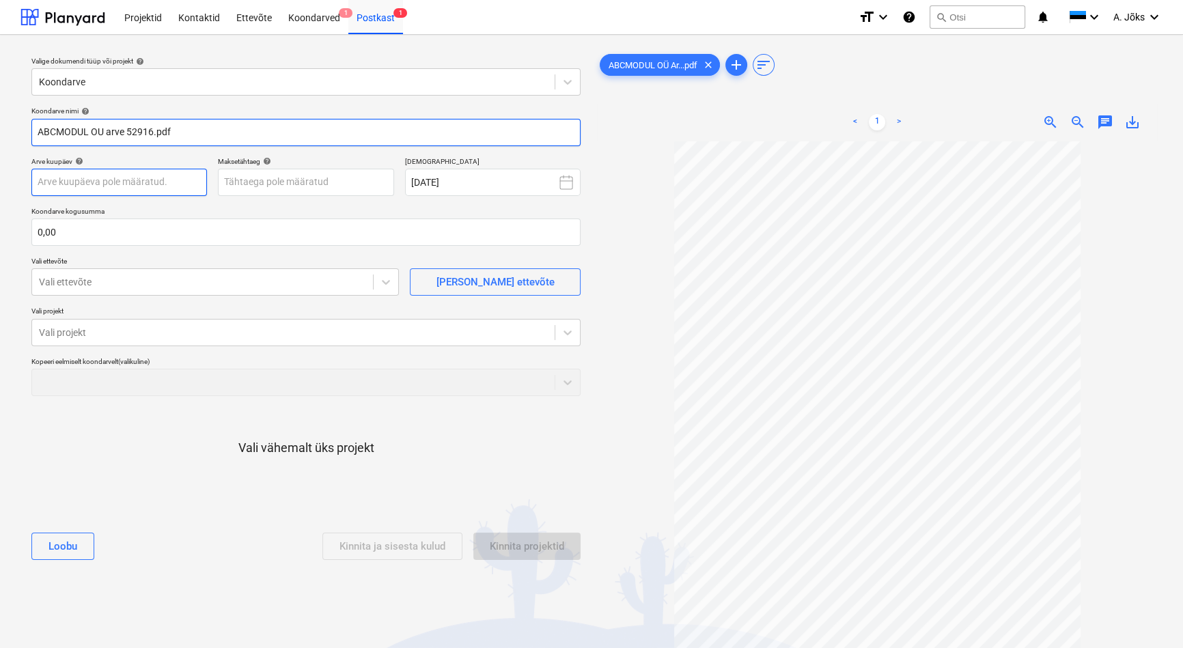
type input "ABCMODUL OU arve 52916.pdf"
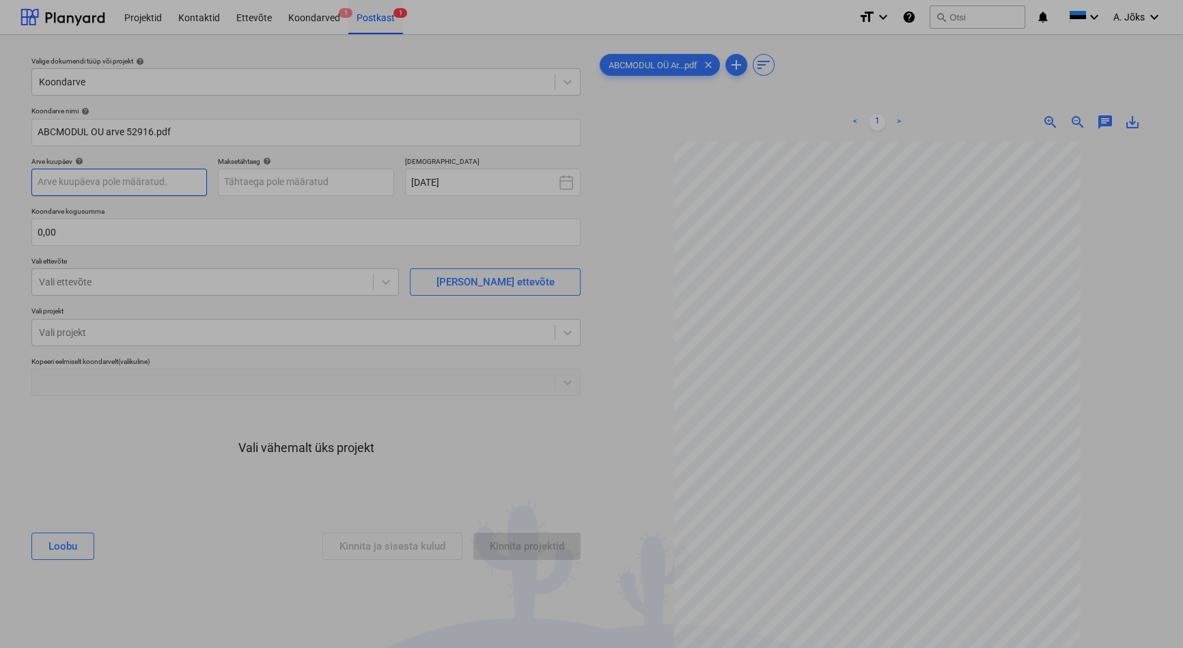
click at [183, 179] on body "Projektid Kontaktid Ettevõte Koondarved 1 Postkast 1 format_size keyboard_arrow…" at bounding box center [591, 324] width 1183 height 648
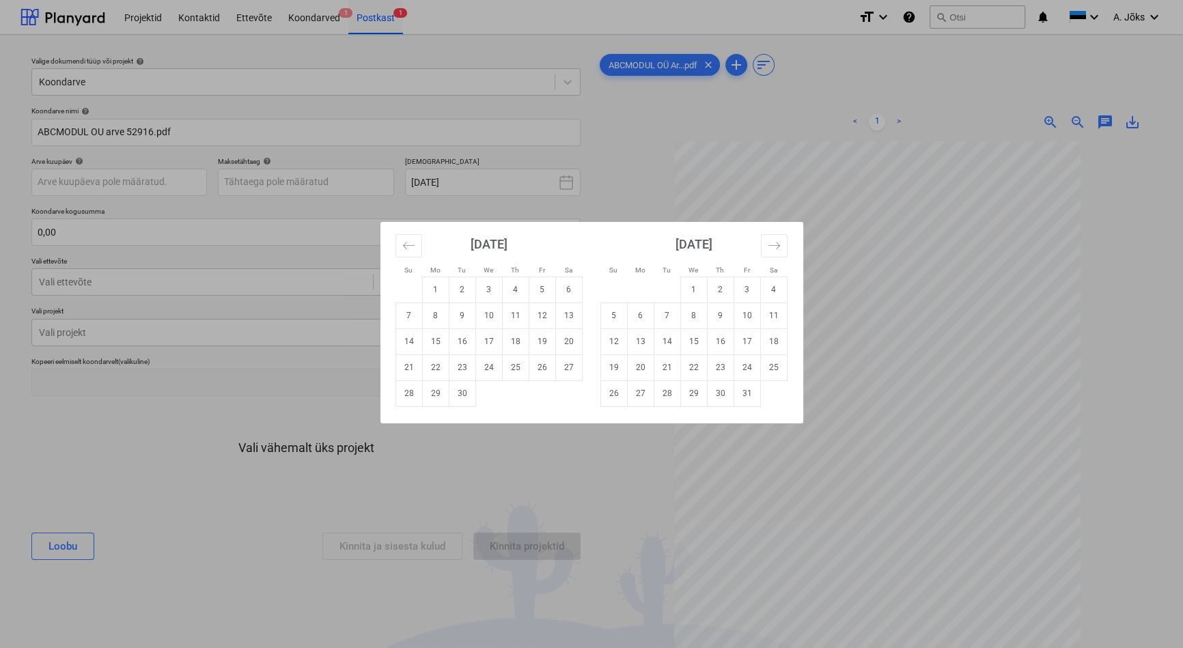
click at [440, 289] on td "1" at bounding box center [435, 290] width 27 height 26
type input "[DATE]"
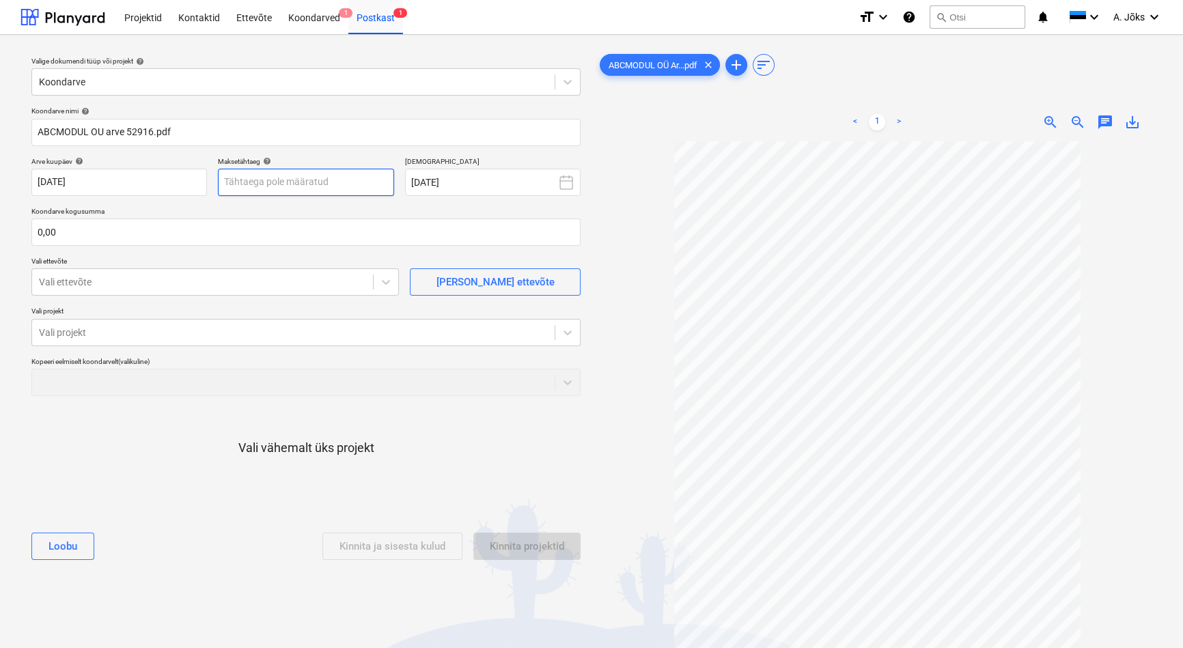
click at [371, 184] on body "Projektid Kontaktid Ettevõte Koondarved 1 Postkast 1 format_size keyboard_arrow…" at bounding box center [591, 324] width 1183 height 648
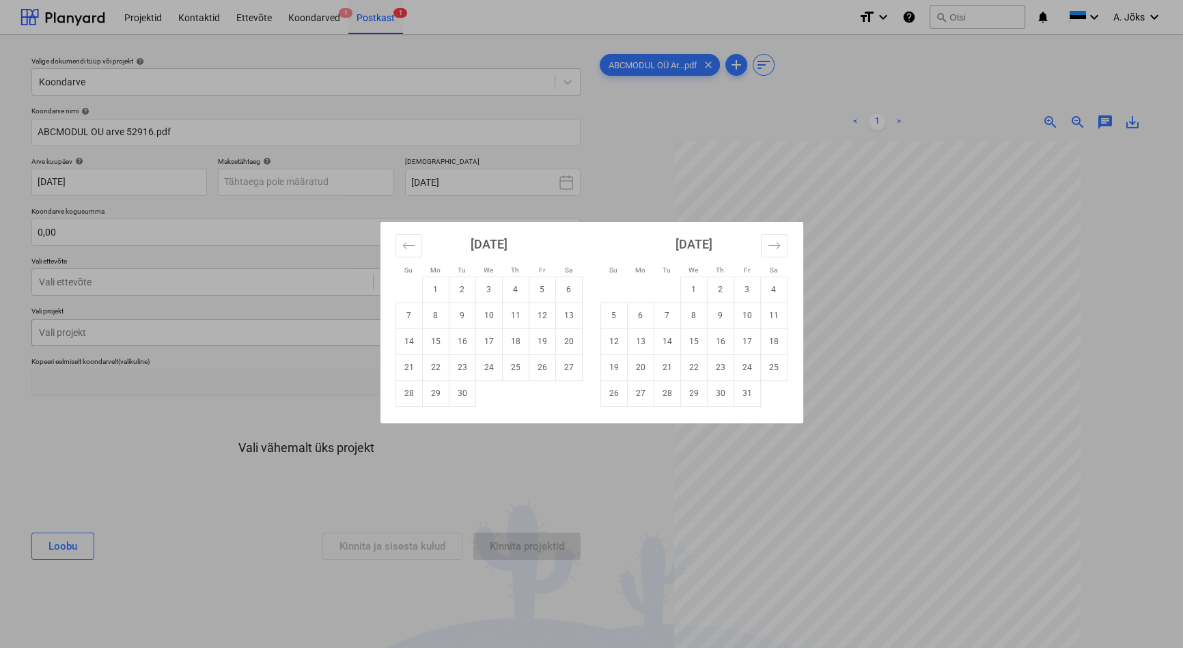
drag, startPoint x: 416, startPoint y: 343, endPoint x: 384, endPoint y: 338, distance: 32.6
click at [416, 342] on td "14" at bounding box center [408, 341] width 27 height 26
type input "[DATE]"
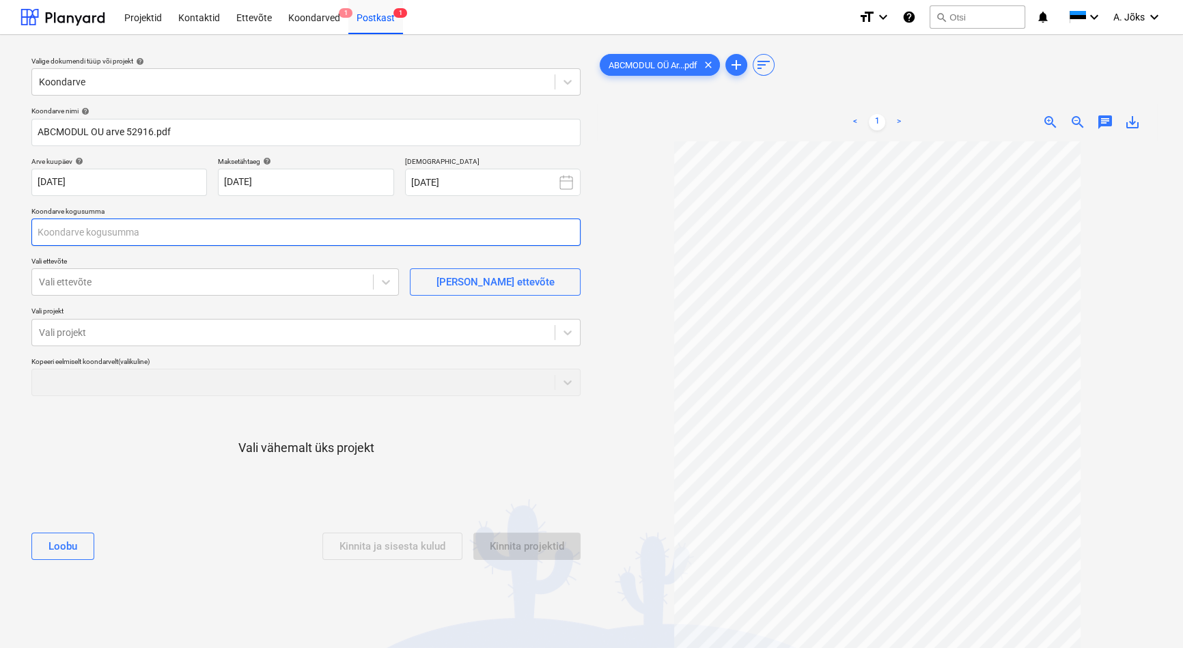
click at [174, 236] on input "text" at bounding box center [305, 232] width 549 height 27
type input "115,00"
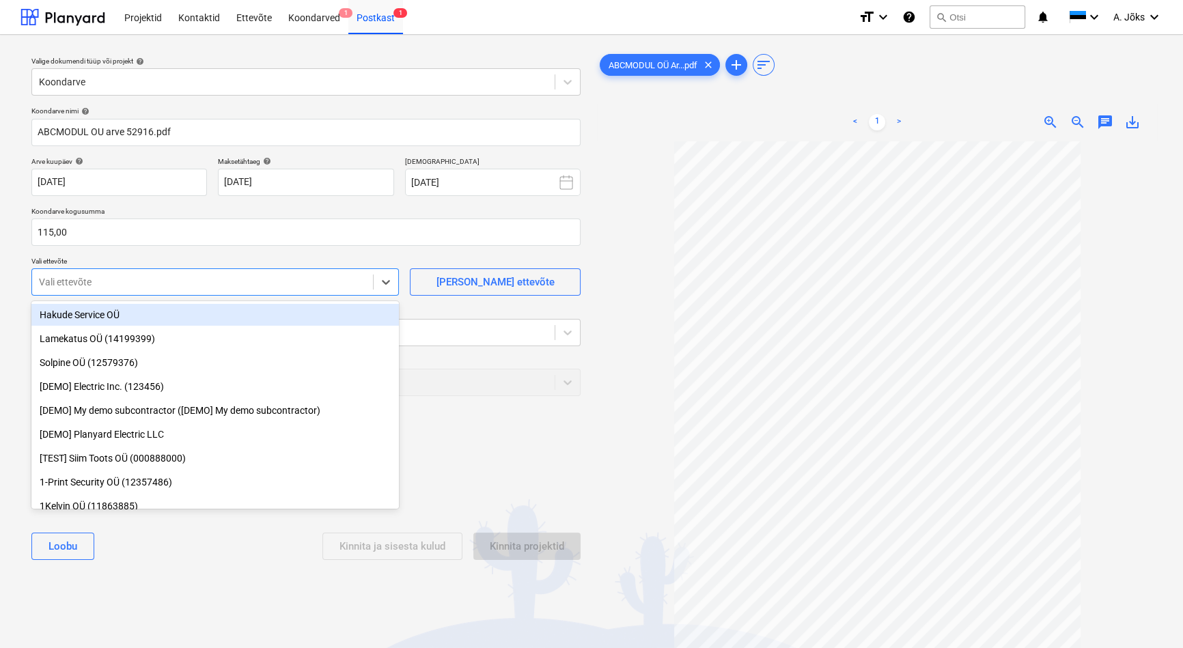
click at [150, 283] on div at bounding box center [202, 282] width 327 height 14
type input "abc"
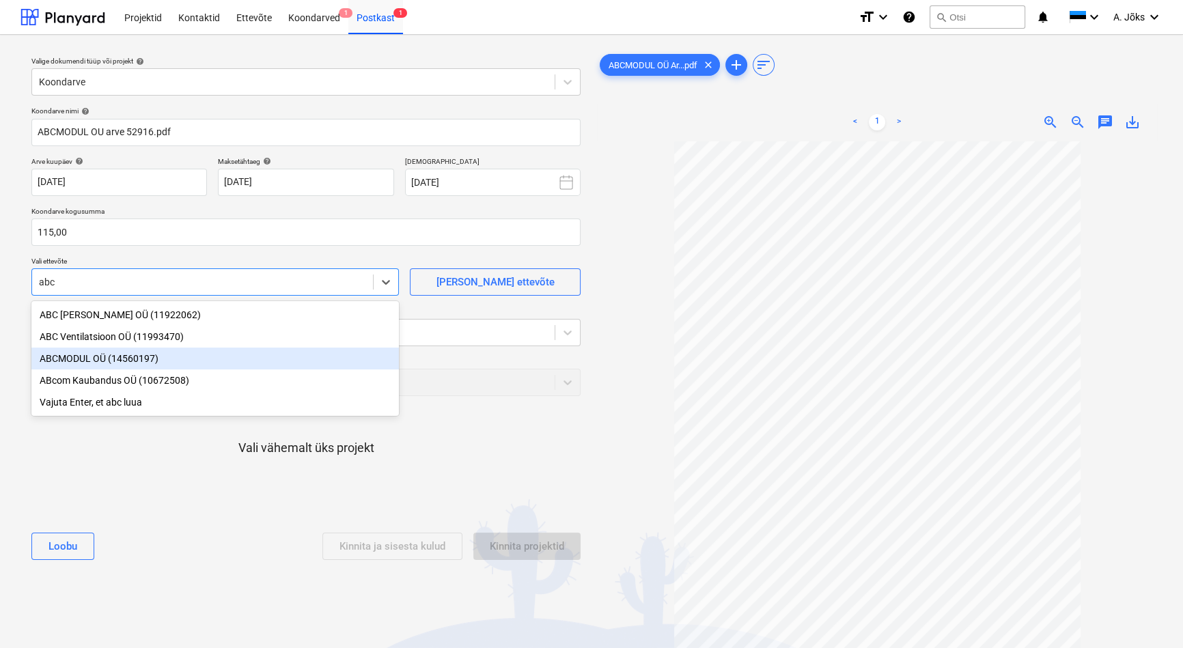
click at [121, 362] on div "ABCMODUL OÜ (14560197)" at bounding box center [214, 359] width 367 height 22
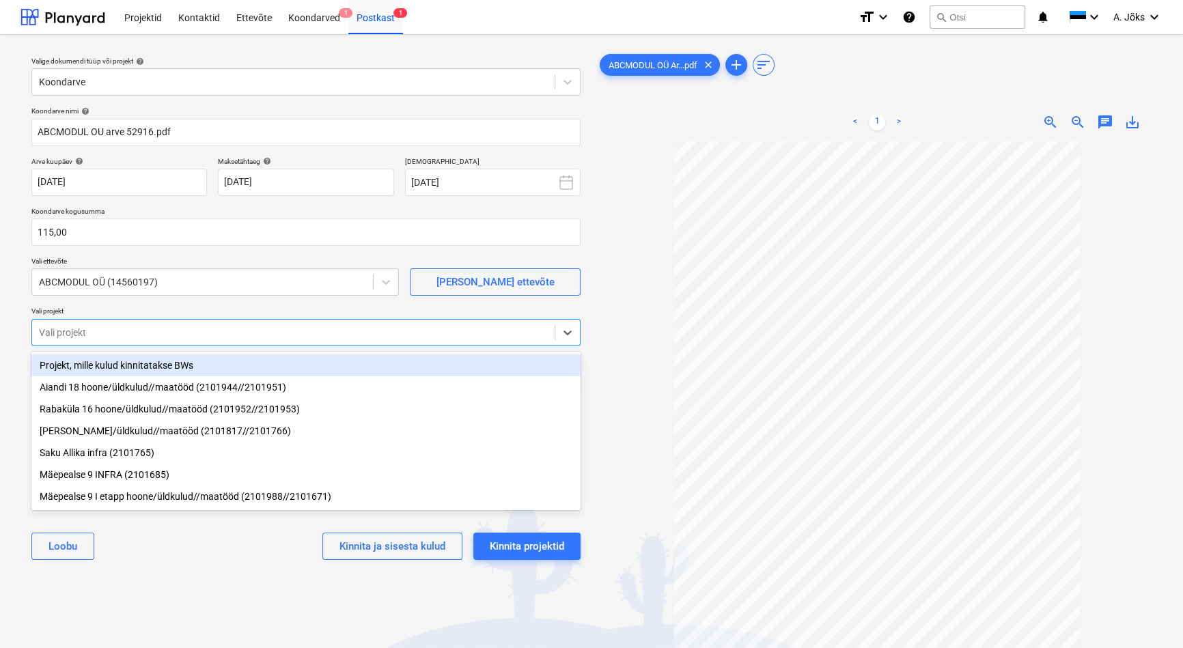
click at [123, 330] on div at bounding box center [293, 333] width 509 height 14
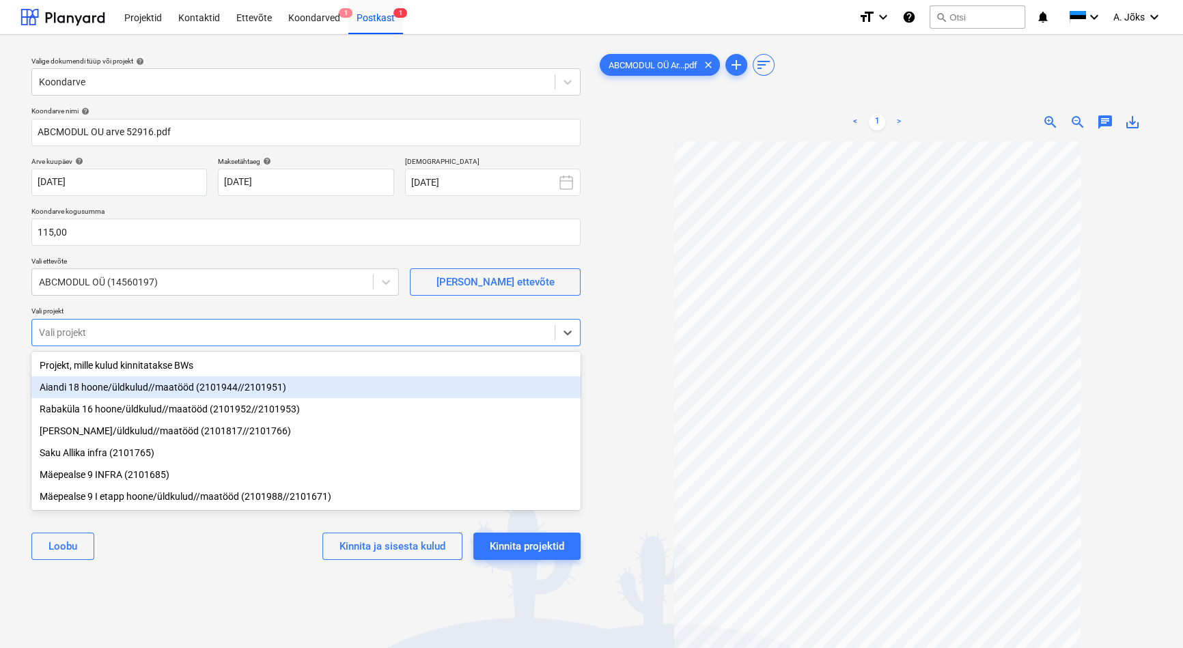
click at [116, 389] on div "Aiandi 18 hoone/üldkulud//maatööd (2101944//2101951)" at bounding box center [305, 387] width 549 height 22
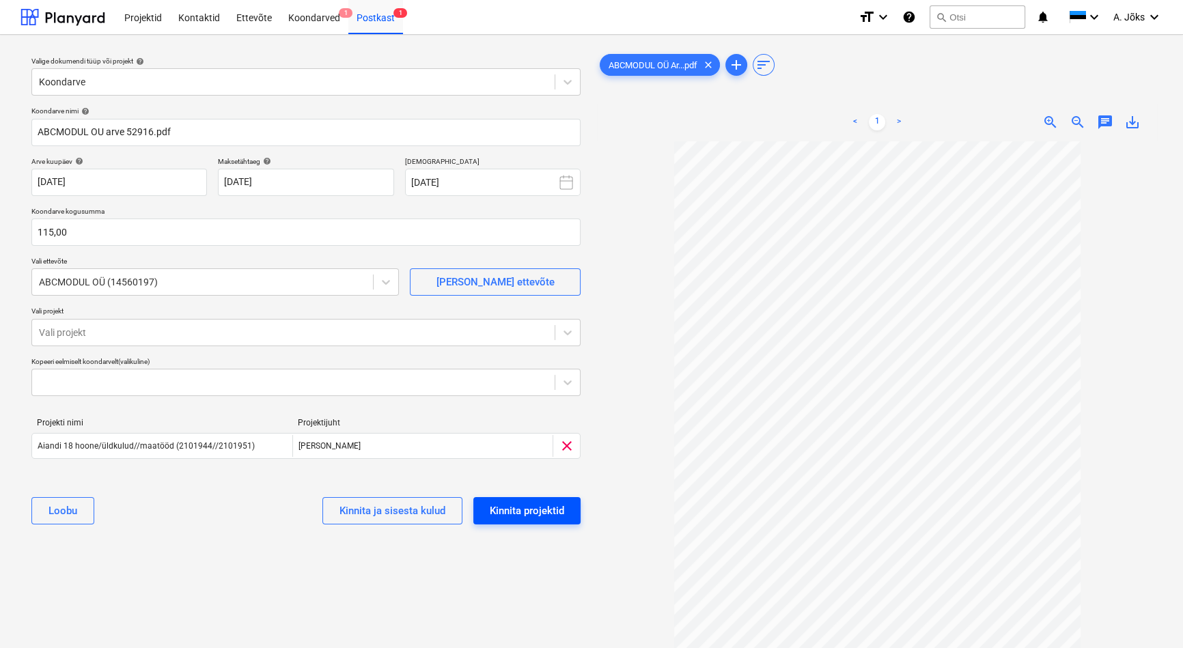
click at [509, 513] on div "Kinnita projektid" at bounding box center [527, 511] width 74 height 18
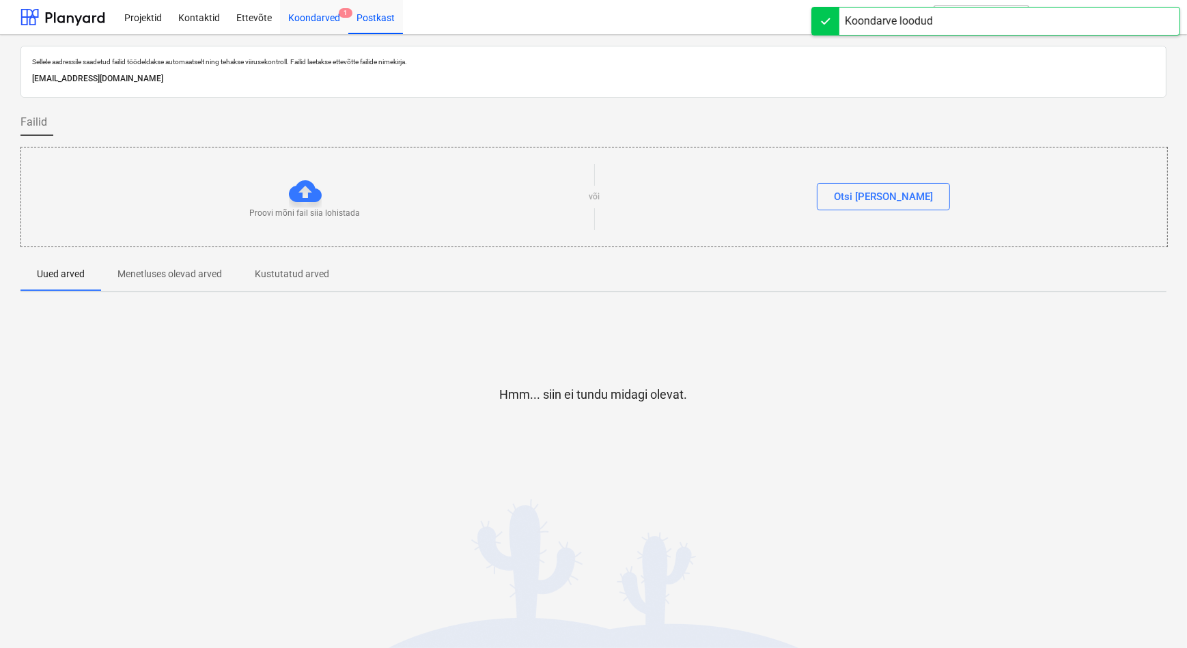
click at [298, 15] on div "Koondarved 1" at bounding box center [314, 16] width 68 height 35
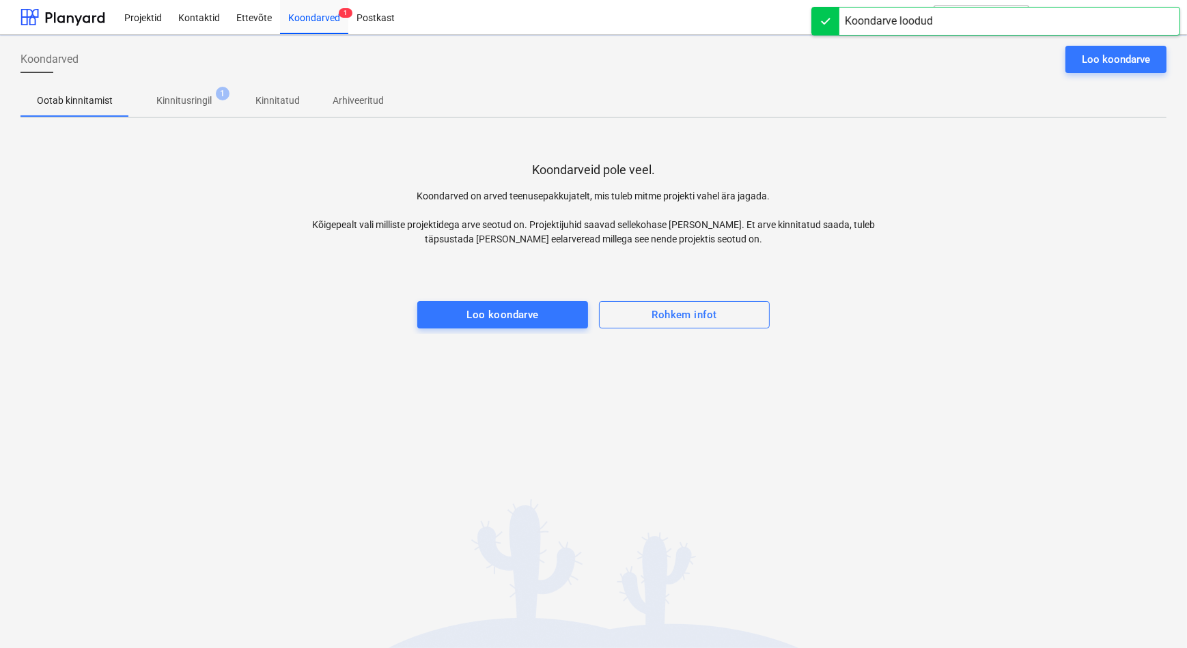
click at [201, 212] on div "Koondarveid pole veel. Koondarved on arved teenusepakkujatelt, mis tuleb mitme …" at bounding box center [593, 231] width 1146 height 205
click at [197, 104] on p "Kinnitusringil" at bounding box center [183, 101] width 55 height 14
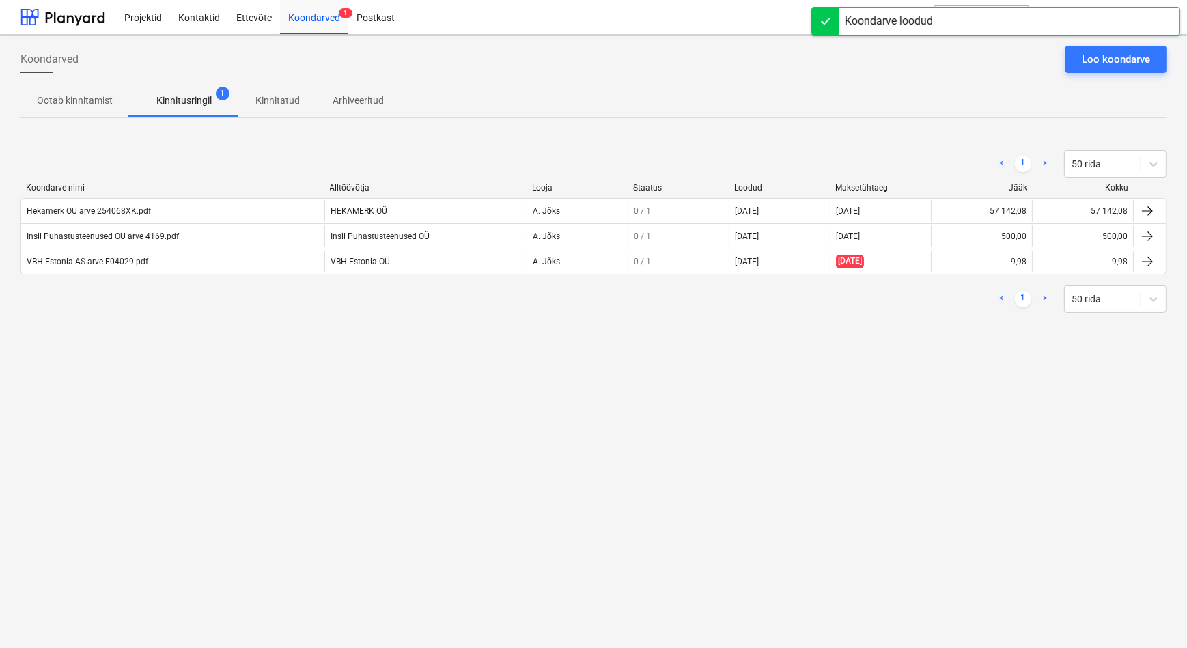
drag, startPoint x: 223, startPoint y: 415, endPoint x: 225, endPoint y: 408, distance: 7.8
click at [223, 414] on div "Koondarved Loo koondarve Ootab kinnitamist Kinnitusringil 1 Kinnitatud Arhiveer…" at bounding box center [593, 341] width 1187 height 613
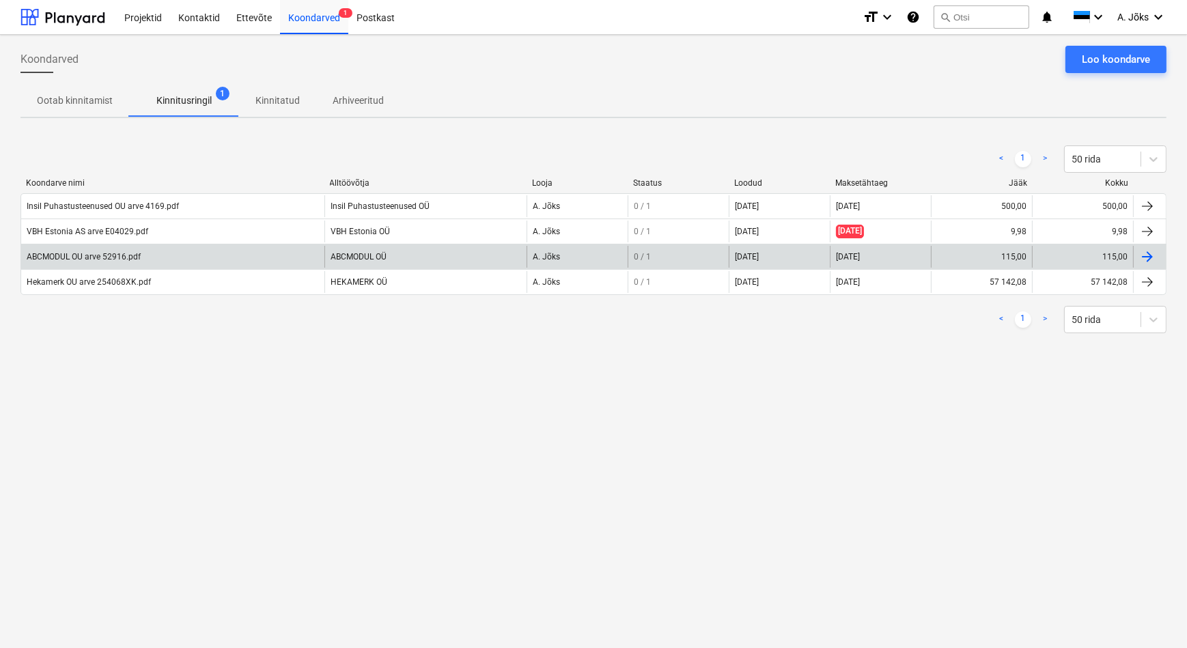
click at [109, 264] on div "ABCMODUL OU arve 52916.pdf" at bounding box center [172, 257] width 303 height 22
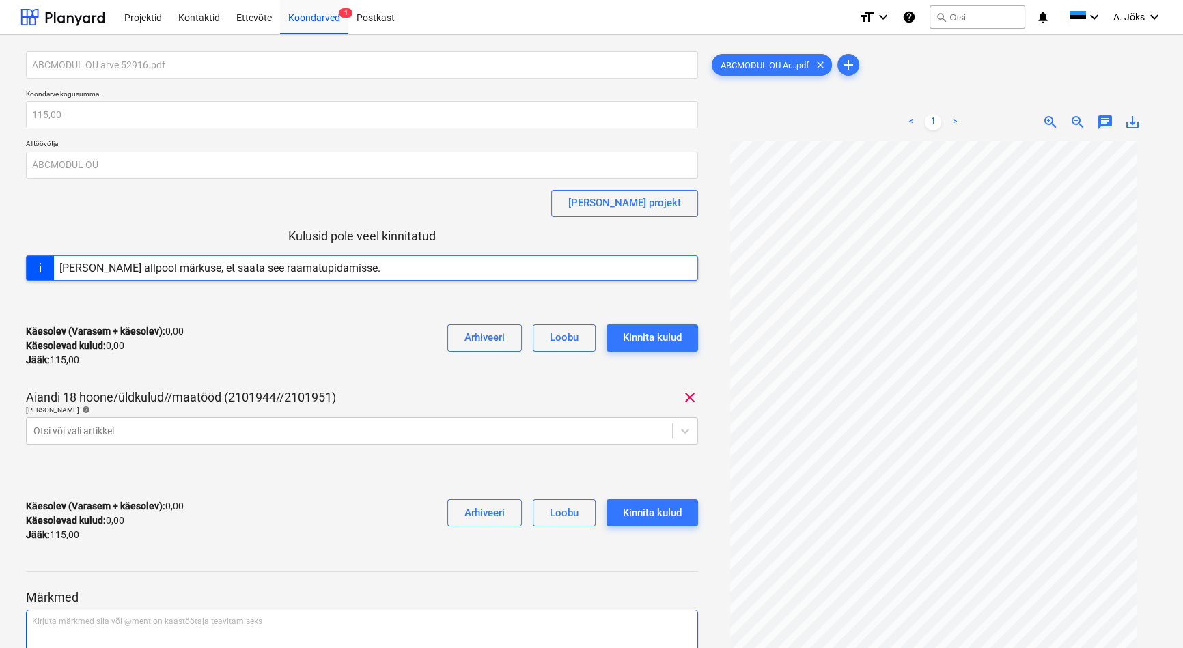
click at [113, 628] on div "Kirjuta märkmed siia või @mention kaastöötaja teavitamiseks ﻿" at bounding box center [362, 650] width 672 height 81
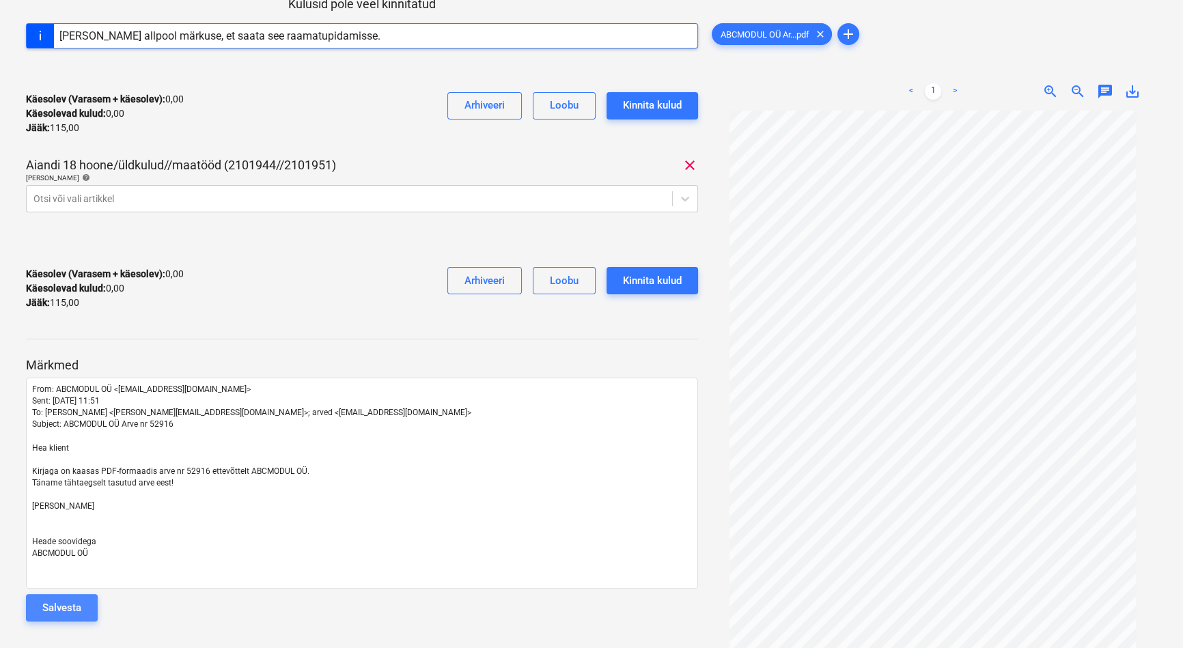
click at [78, 607] on div "Salvesta" at bounding box center [61, 608] width 39 height 18
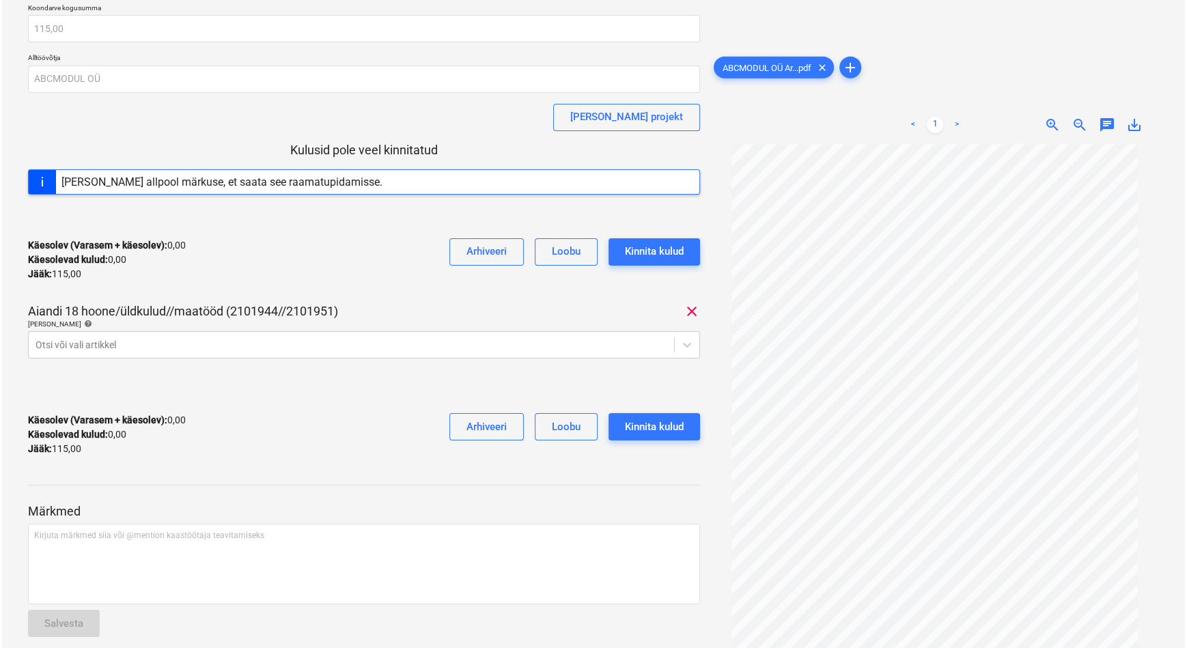
scroll to position [0, 0]
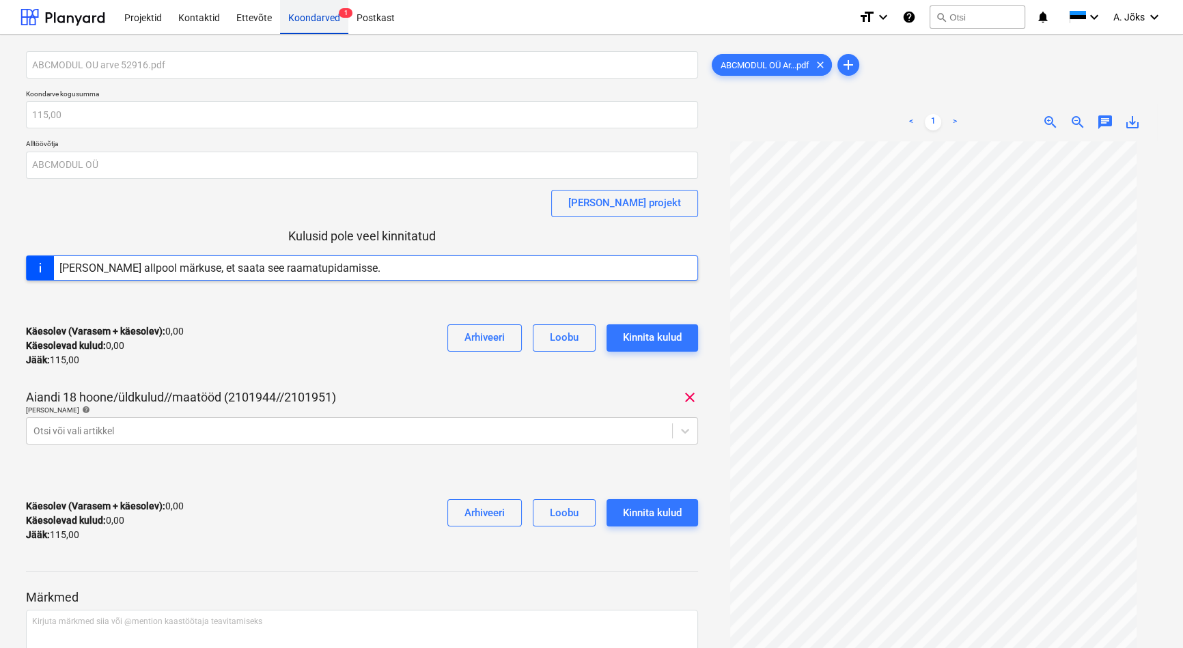
click at [308, 18] on div "Koondarved 1" at bounding box center [314, 16] width 68 height 35
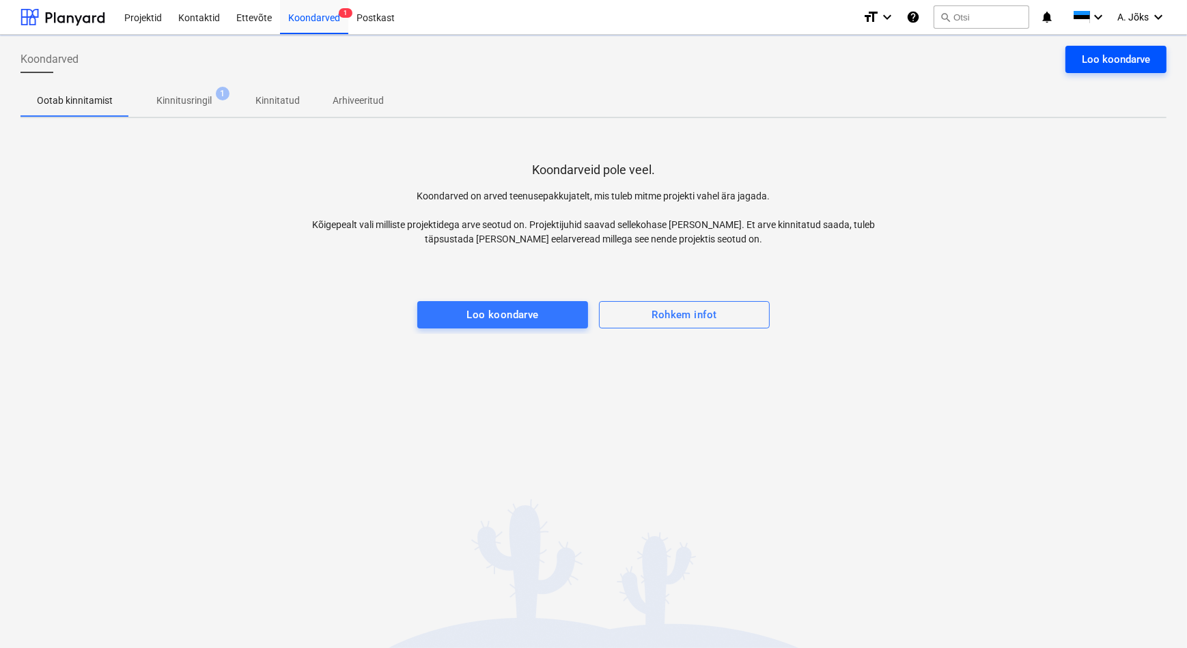
click at [1117, 55] on div "Loo koondarve" at bounding box center [1116, 60] width 68 height 18
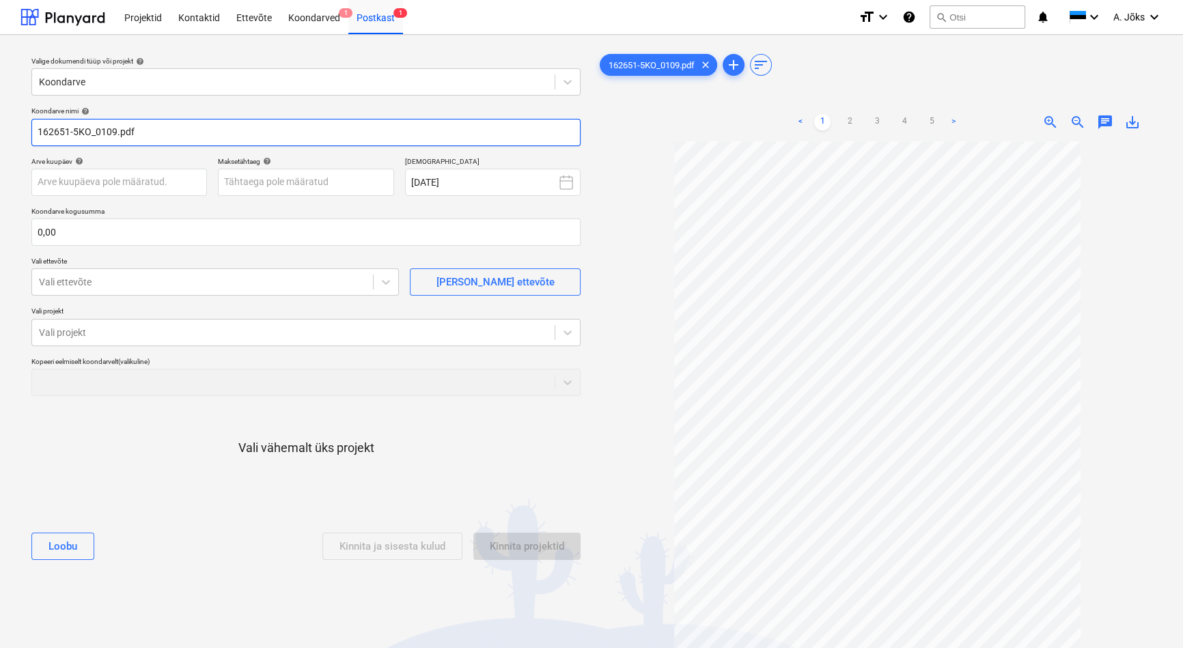
click at [115, 131] on input "162651-5KO_0109.pdf" at bounding box center [305, 132] width 549 height 27
click at [38, 130] on input "162651-5KO.pdf" at bounding box center [305, 132] width 549 height 27
paste input "[PERSON_NAME] Bilder OÜ"
type input "[PERSON_NAME] OU arve 162651-5KO.pdf"
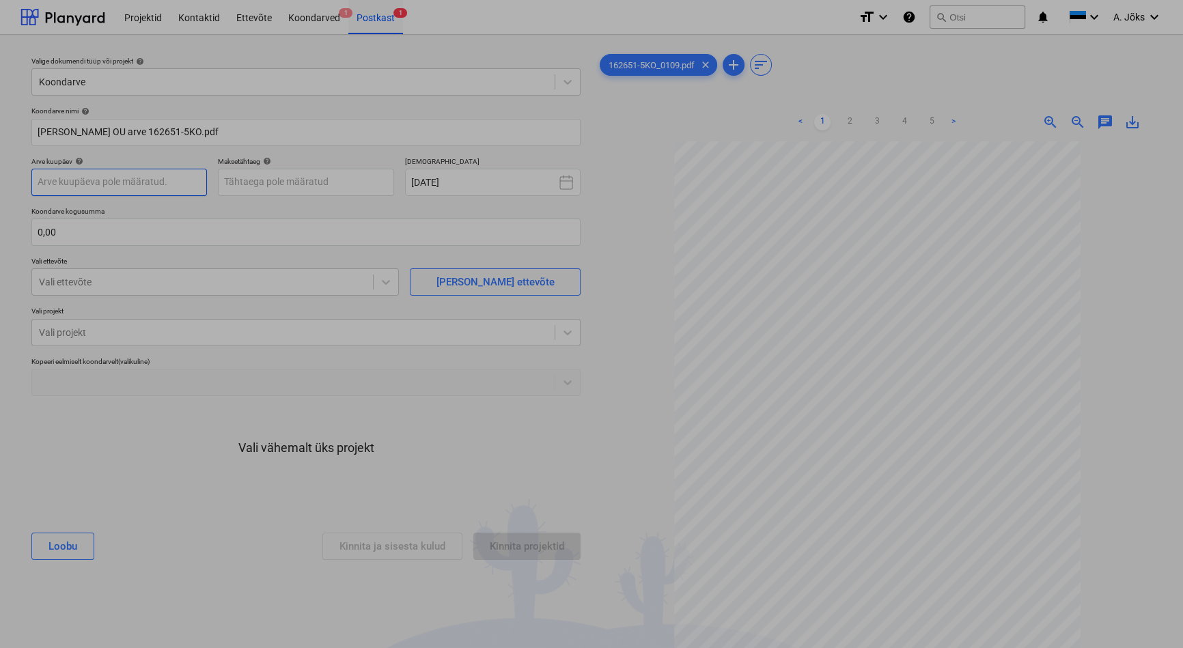
click at [143, 180] on body "Projektid Kontaktid Ettevõte Koondarved 1 Postkast 1 format_size keyboard_arrow…" at bounding box center [591, 324] width 1183 height 648
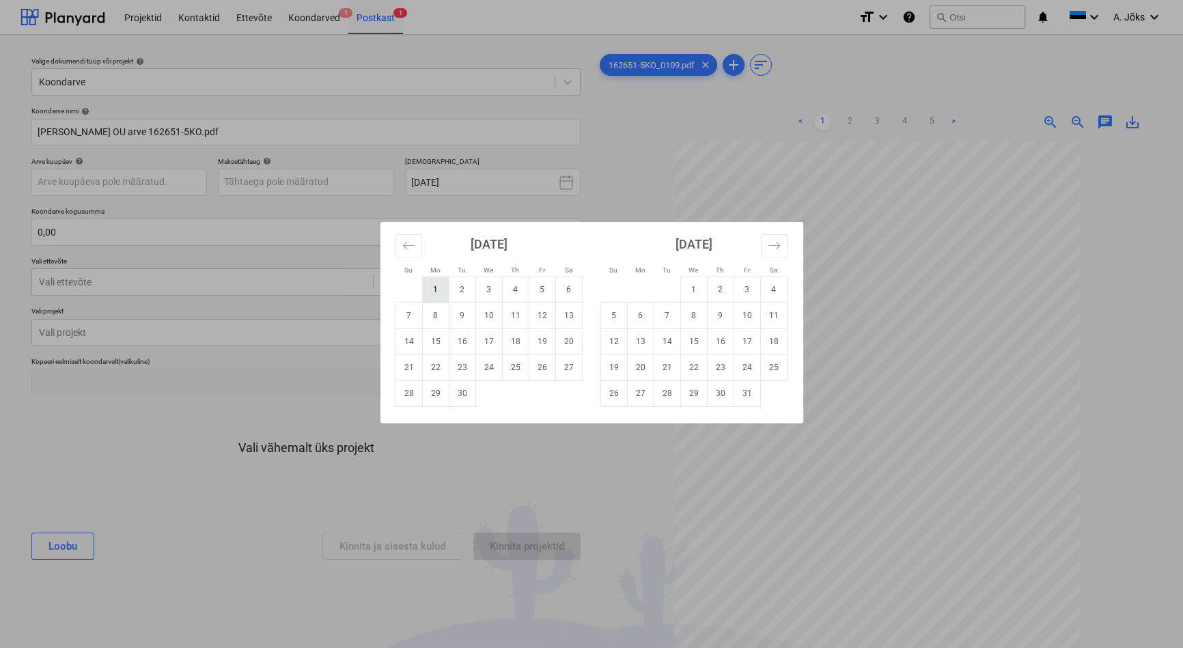
click at [430, 290] on td "1" at bounding box center [435, 290] width 27 height 26
type input "[DATE]"
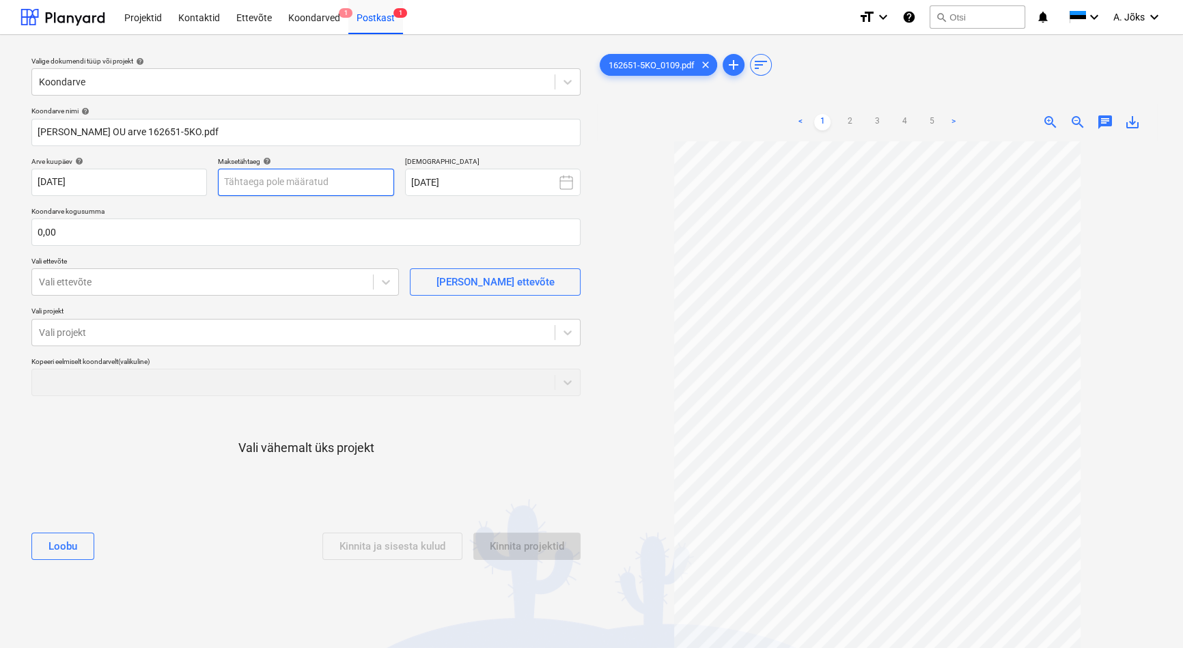
click at [348, 192] on body "Projektid Kontaktid Ettevõte Koondarved 1 Postkast 1 format_size keyboard_arrow…" at bounding box center [591, 324] width 1183 height 648
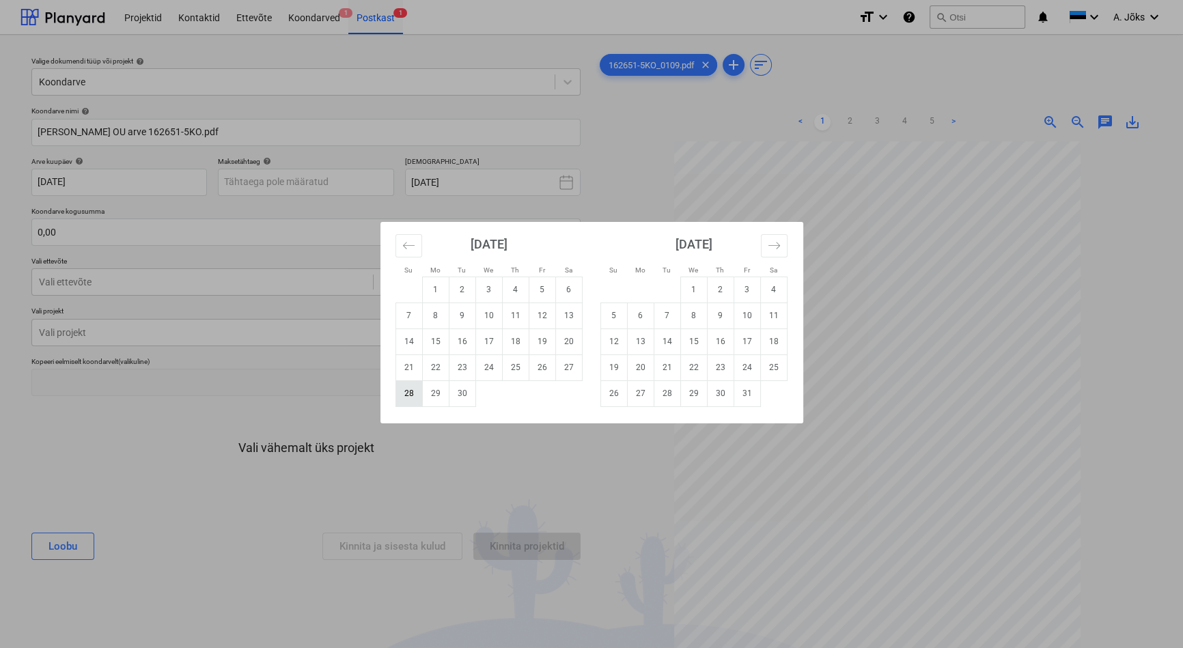
click at [408, 394] on td "28" at bounding box center [408, 393] width 27 height 26
type input "[DATE]"
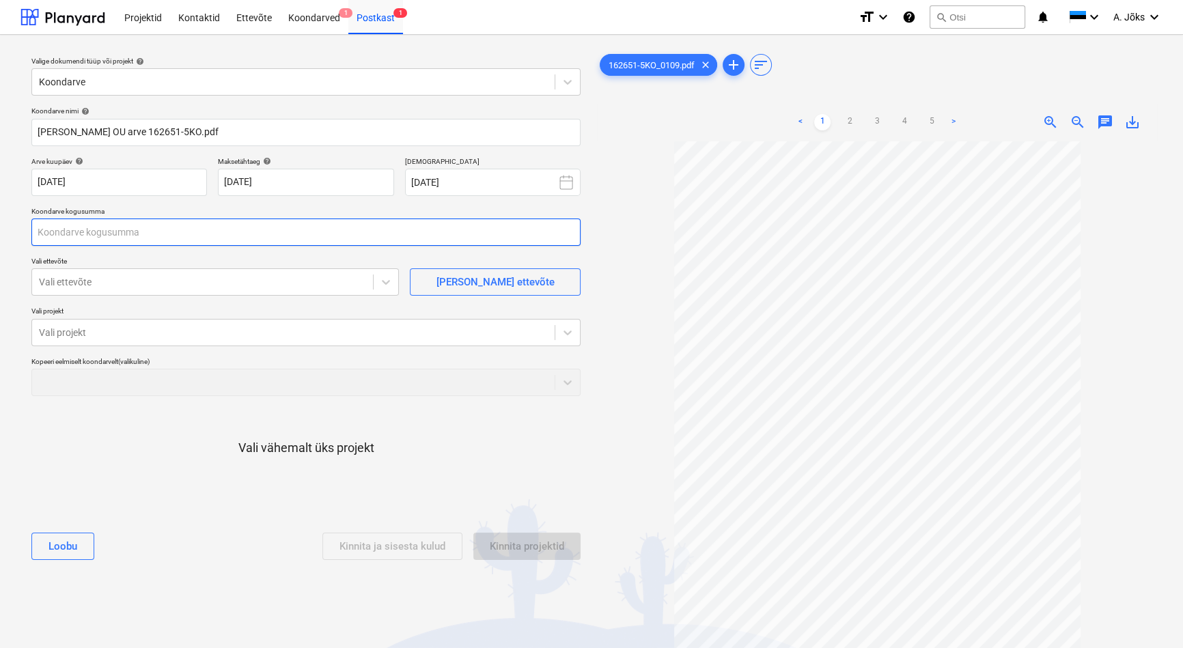
click at [194, 227] on input "text" at bounding box center [305, 232] width 549 height 27
type input "1 928,61"
click at [167, 280] on div at bounding box center [202, 282] width 327 height 14
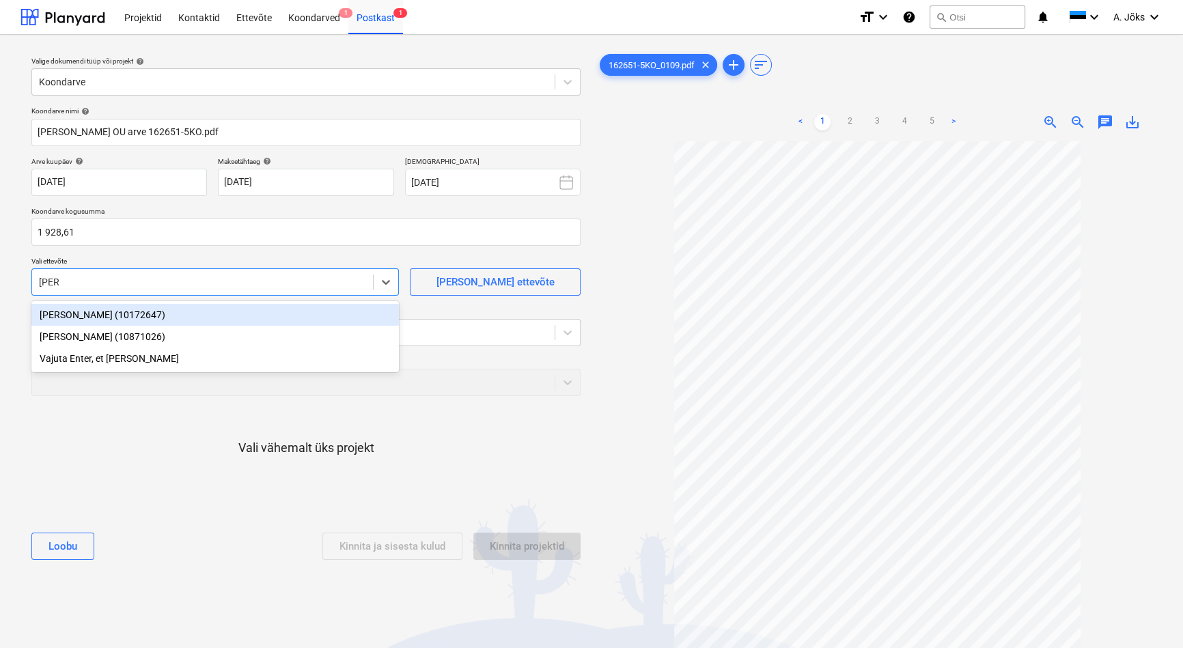
type input "[PERSON_NAME]"
click at [149, 315] on div "[PERSON_NAME] (10172647)" at bounding box center [214, 315] width 367 height 22
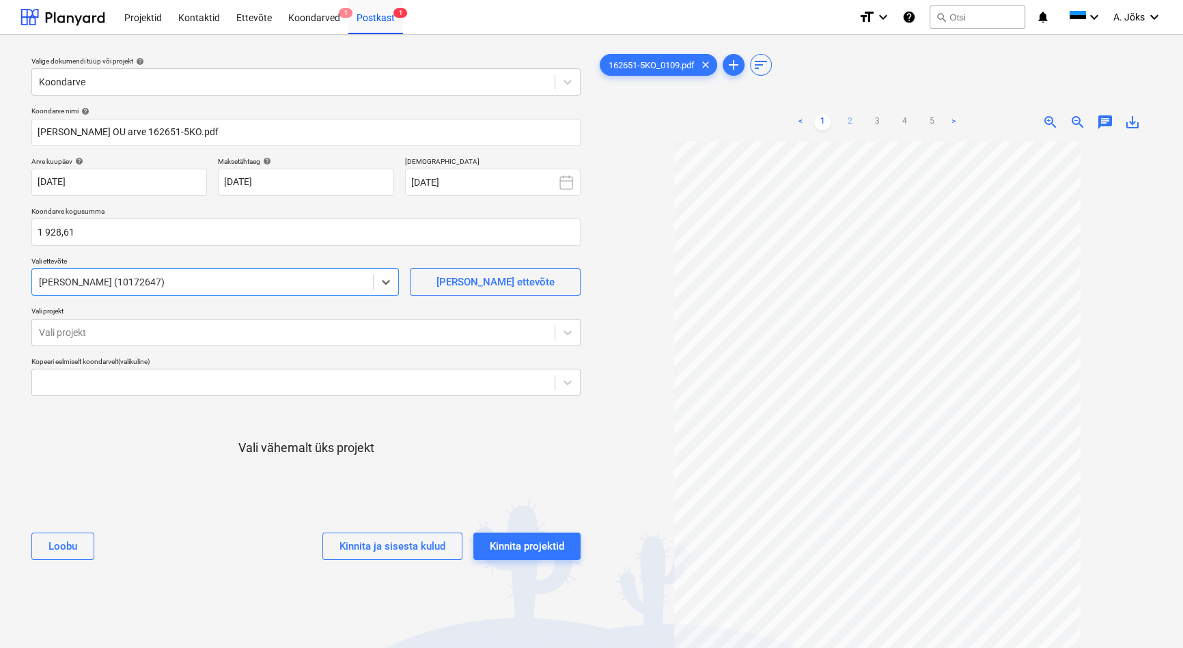
click at [849, 119] on link "2" at bounding box center [849, 122] width 16 height 16
click at [875, 119] on link "3" at bounding box center [877, 122] width 16 height 16
click at [903, 120] on link "4" at bounding box center [904, 122] width 16 height 16
click at [818, 119] on link "1" at bounding box center [822, 122] width 16 height 16
click at [484, 333] on div at bounding box center [293, 333] width 509 height 14
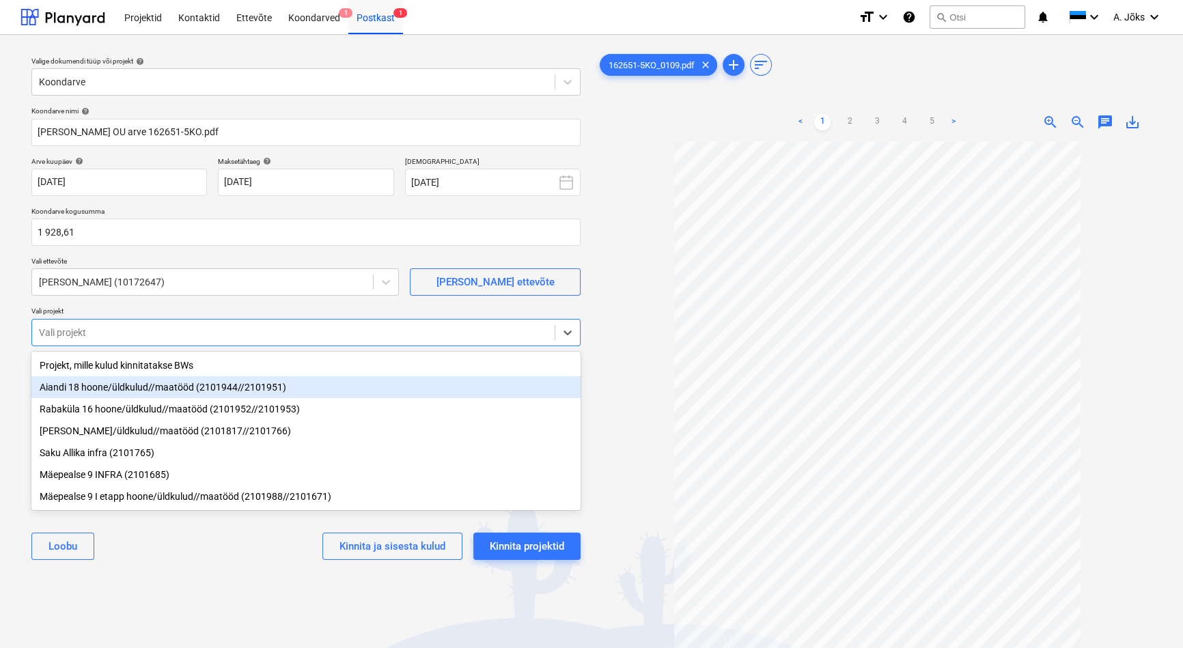
click at [334, 382] on div "Aiandi 18 hoone/üldkulud//maatööd (2101944//2101951)" at bounding box center [305, 387] width 549 height 22
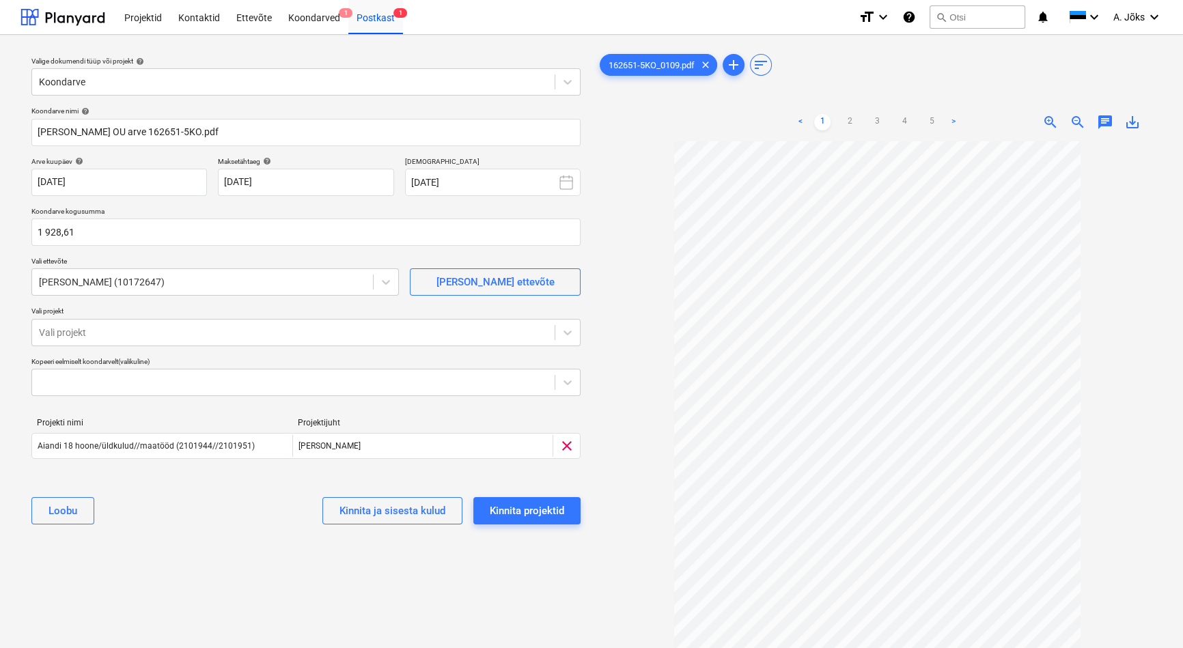
click at [501, 575] on div "Valige dokumendi tüüp või projekt help Koondarve Koondarve nimi help [PERSON_NA…" at bounding box center [305, 401] width 571 height 711
click at [515, 507] on div "Kinnita projektid" at bounding box center [527, 511] width 74 height 18
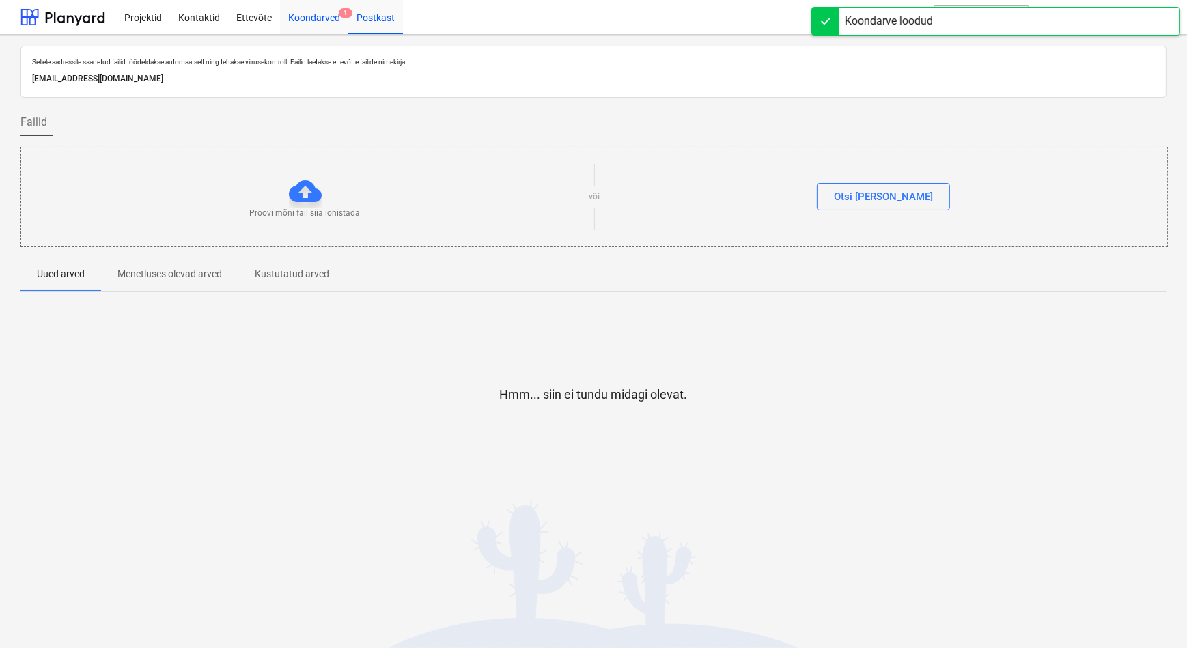
click at [308, 10] on div "Koondarved 1" at bounding box center [314, 16] width 68 height 35
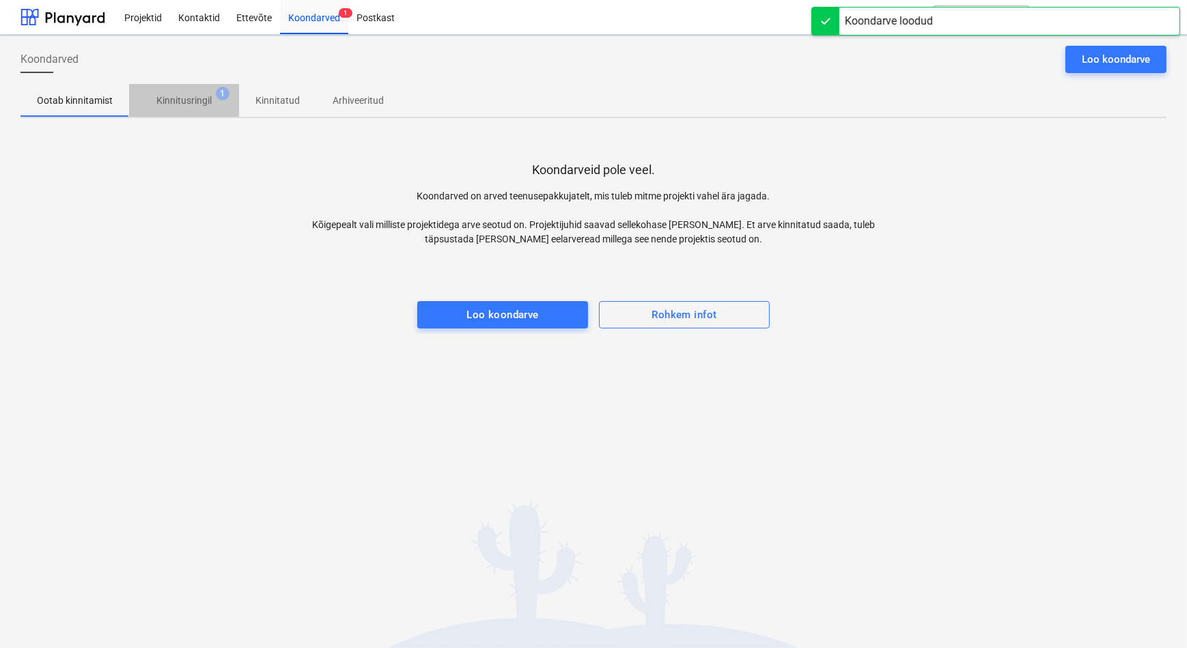
click at [190, 92] on span "Kinnitusringil 1" at bounding box center [184, 100] width 110 height 25
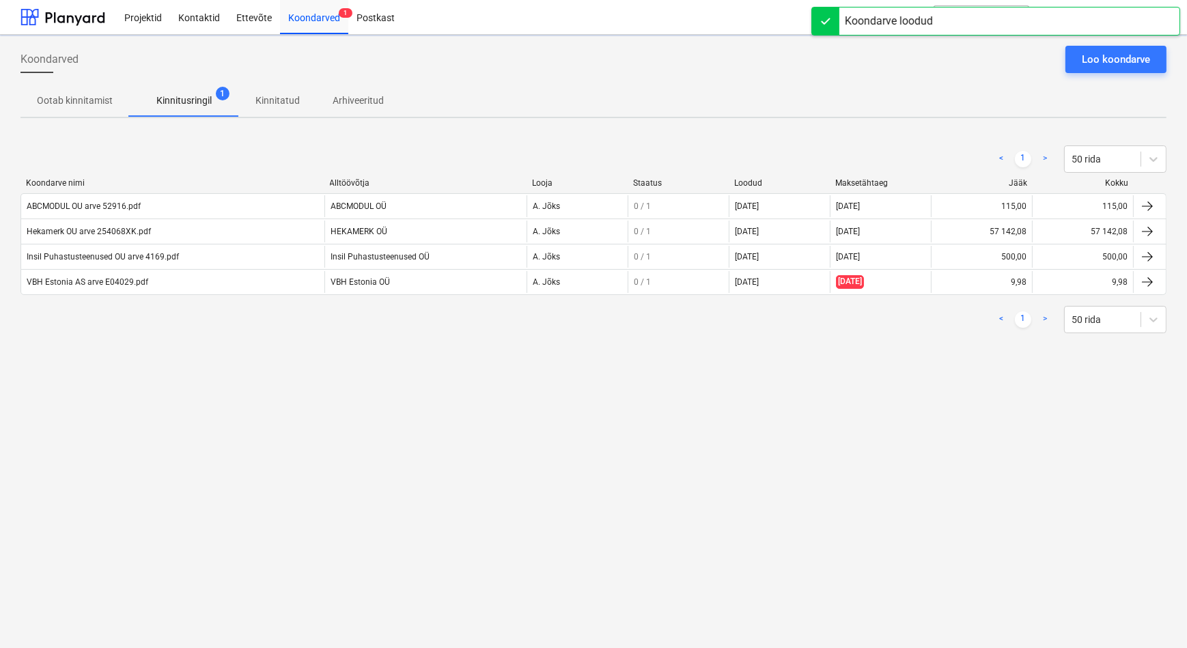
click at [359, 403] on div "Koondarved Loo koondarve Ootab kinnitamist Kinnitusringil 1 Kinnitatud Arhiveer…" at bounding box center [593, 341] width 1187 height 613
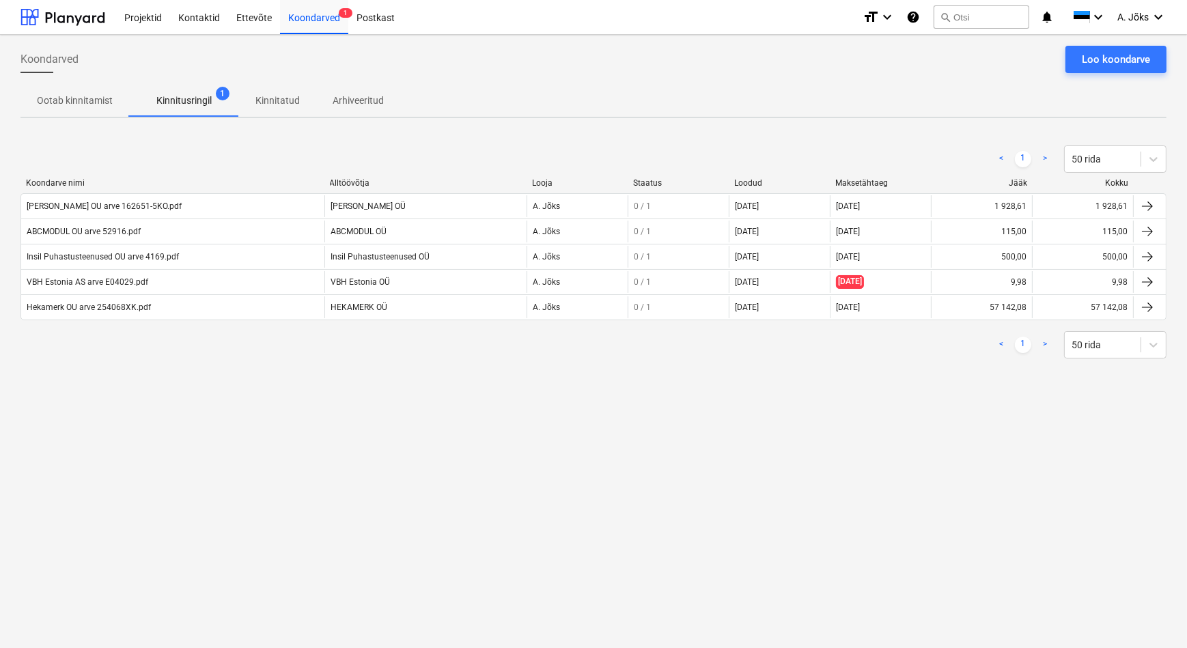
click at [553, 403] on div "Koondarved Loo koondarve Ootab kinnitamist Kinnitusringil 1 Kinnitatud Arhiveer…" at bounding box center [593, 341] width 1187 height 613
